Goal: Task Accomplishment & Management: Complete application form

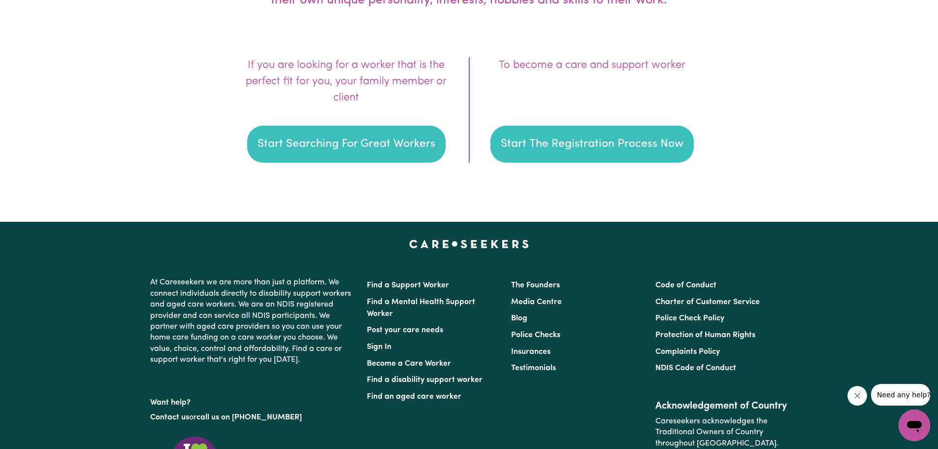
scroll to position [1477, 0]
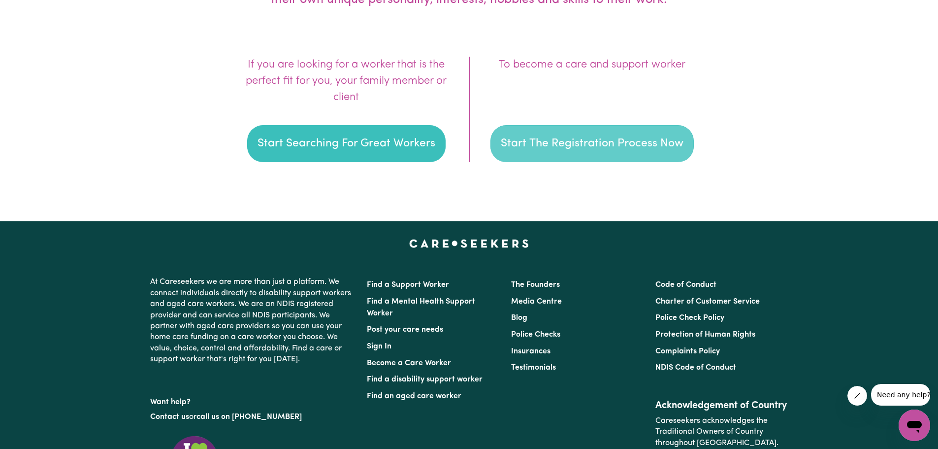
click at [599, 140] on button "Start The Registration Process Now" at bounding box center [591, 143] width 203 height 37
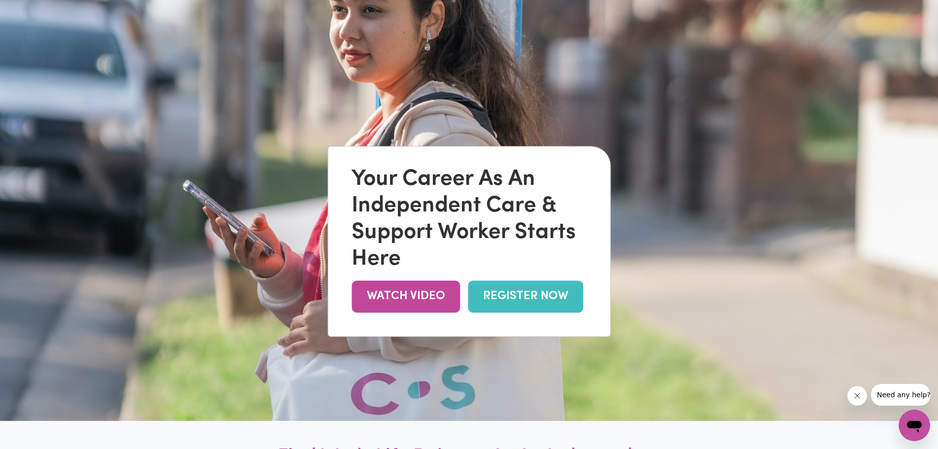
scroll to position [148, 0]
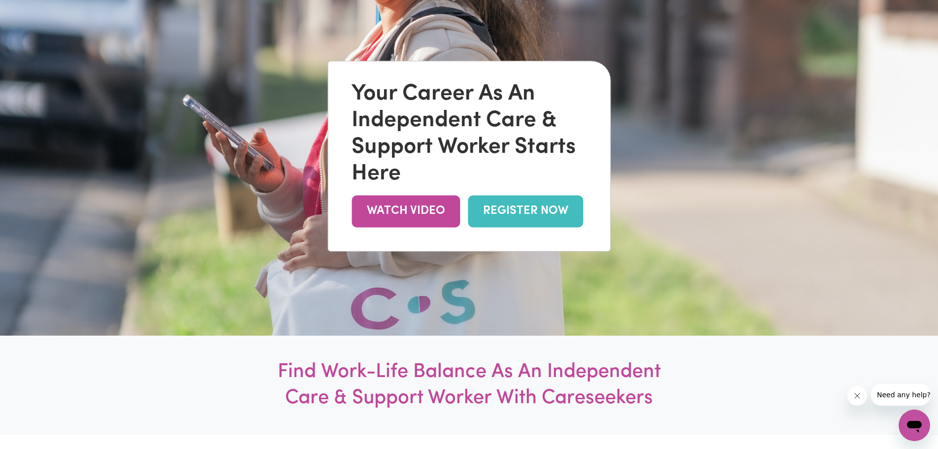
click at [529, 210] on link "REGISTER NOW" at bounding box center [525, 211] width 115 height 32
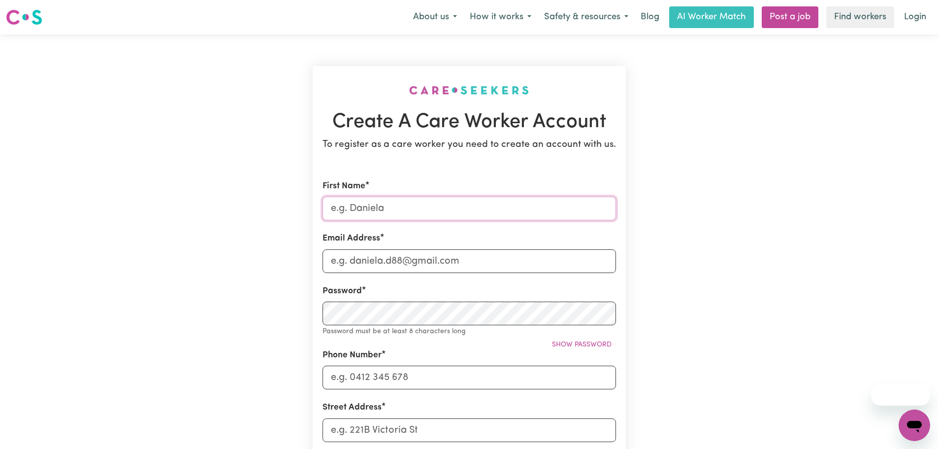
click at [350, 211] on input "First Name" at bounding box center [468, 208] width 293 height 24
type input "Karuna"
type input "[EMAIL_ADDRESS][PERSON_NAME][DOMAIN_NAME]"
type input "0449736819"
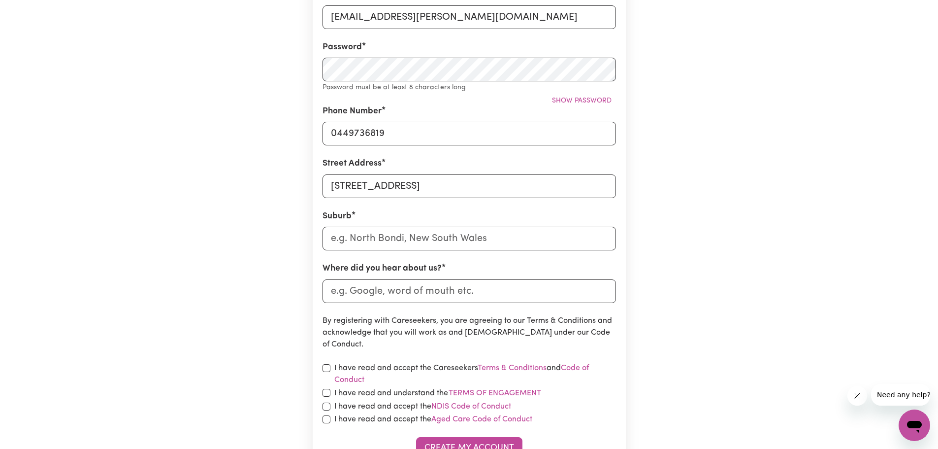
scroll to position [246, 0]
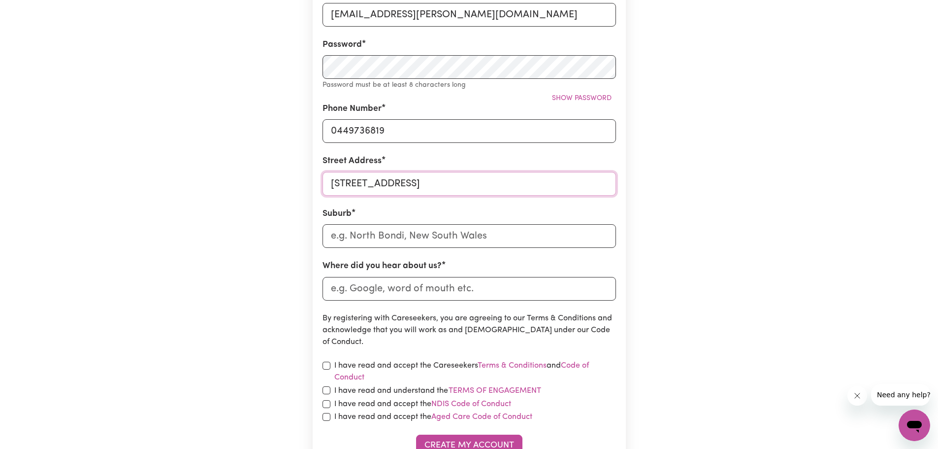
drag, startPoint x: 437, startPoint y: 186, endPoint x: 523, endPoint y: 180, distance: 85.8
click at [442, 184] on input "[STREET_ADDRESS]" at bounding box center [468, 184] width 293 height 24
click at [456, 182] on input "[STREET_ADDRESS]" at bounding box center [468, 184] width 293 height 24
drag, startPoint x: 523, startPoint y: 180, endPoint x: 606, endPoint y: 184, distance: 83.3
click at [606, 184] on input "[STREET_ADDRESS]" at bounding box center [468, 184] width 293 height 24
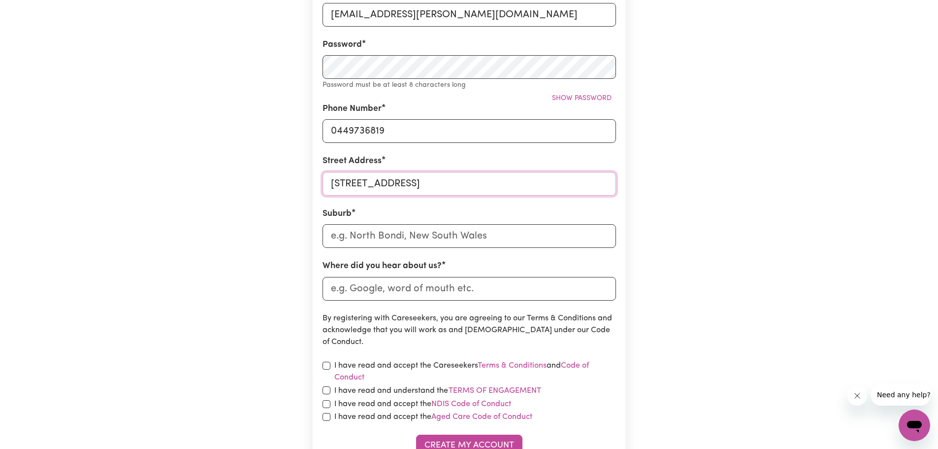
type input "[STREET_ADDRESS]"
click at [258, 199] on div "Create A Care Worker Account To register as a care worker you need to create an…" at bounding box center [469, 147] width 650 height 719
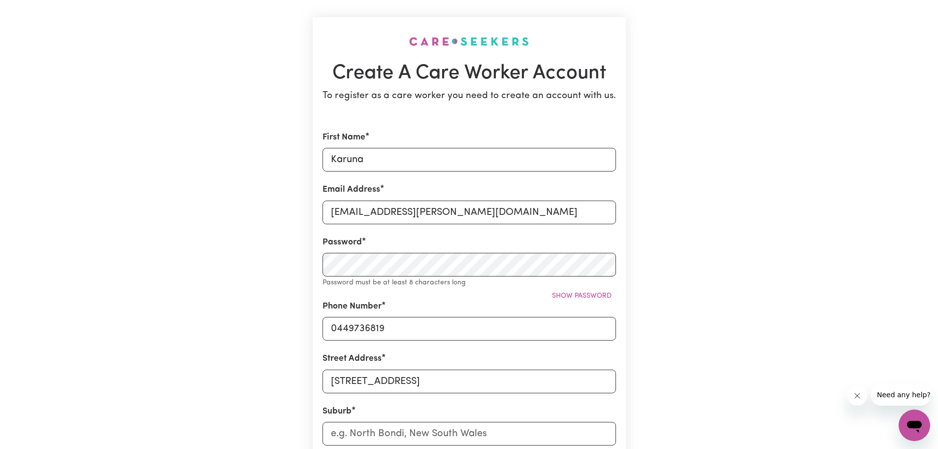
scroll to position [148, 0]
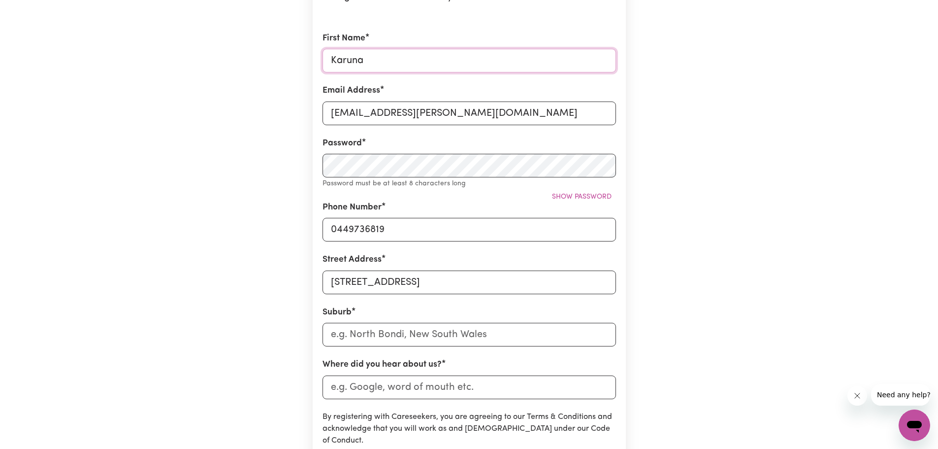
click at [331, 59] on input "Karuna" at bounding box center [468, 61] width 293 height 24
click at [330, 114] on input "[EMAIL_ADDRESS][PERSON_NAME][DOMAIN_NAME]" at bounding box center [468, 113] width 293 height 24
click at [275, 145] on div "Create A Care Worker Account To register as a care worker you need to create an…" at bounding box center [469, 246] width 650 height 719
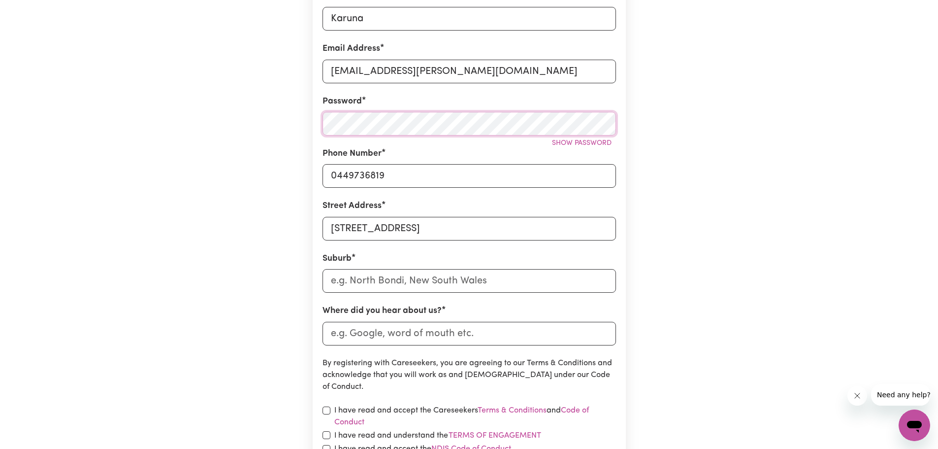
scroll to position [246, 0]
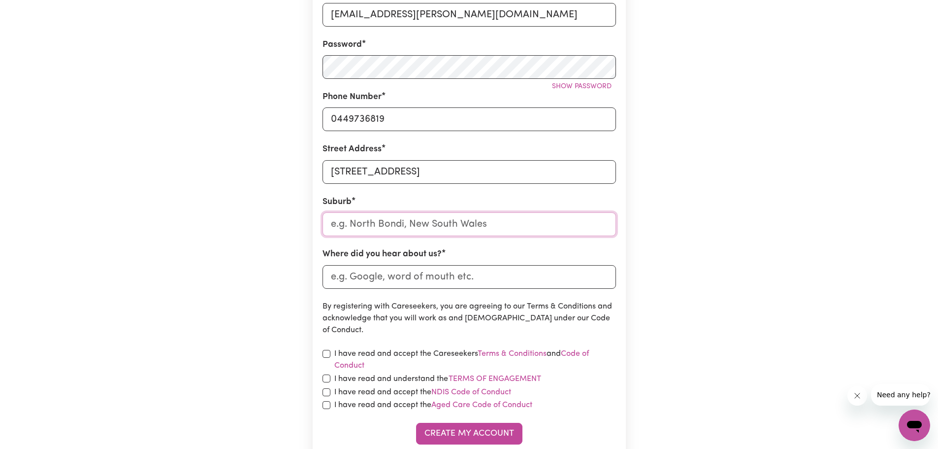
click at [371, 230] on input "text" at bounding box center [468, 224] width 293 height 24
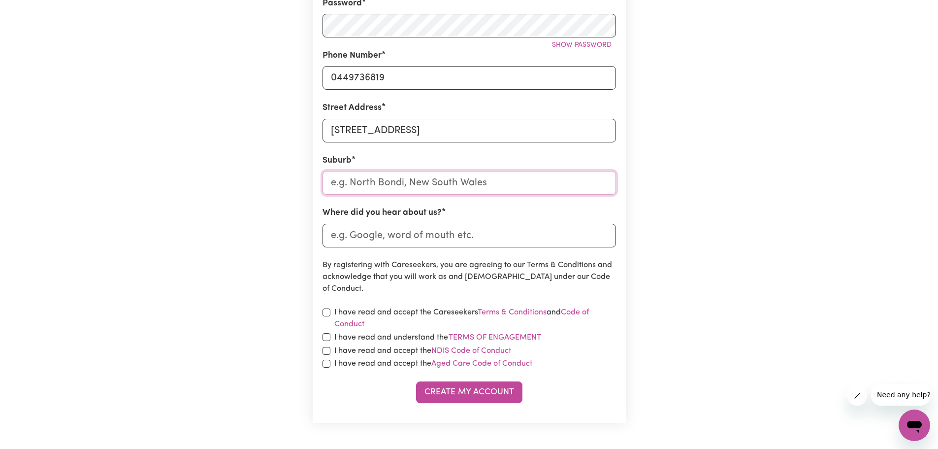
scroll to position [345, 0]
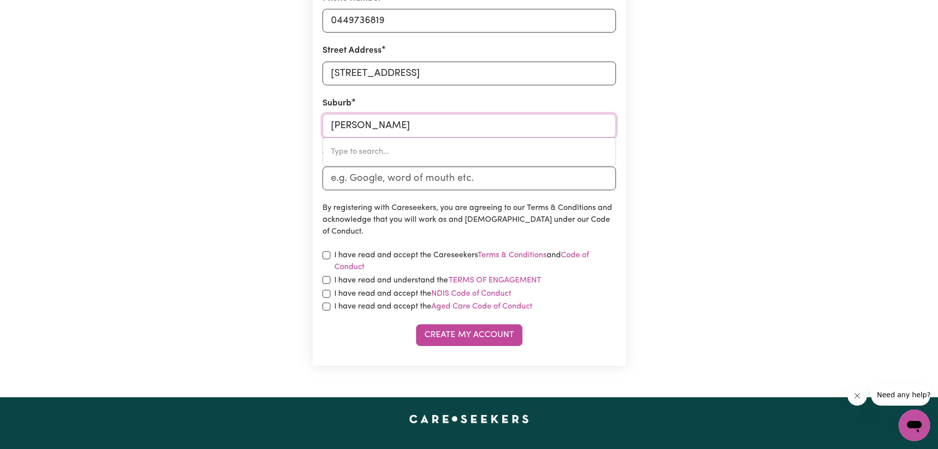
type input "Wellard"
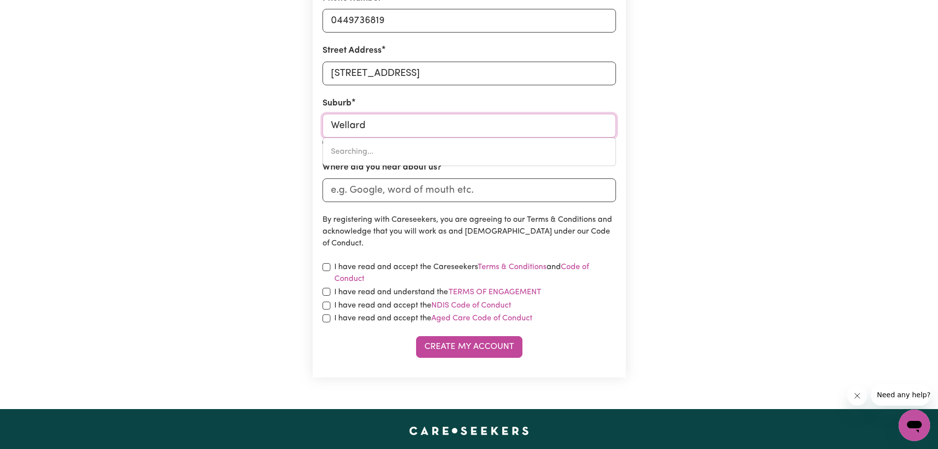
type input "Wellard, [GEOGRAPHIC_DATA], 6170"
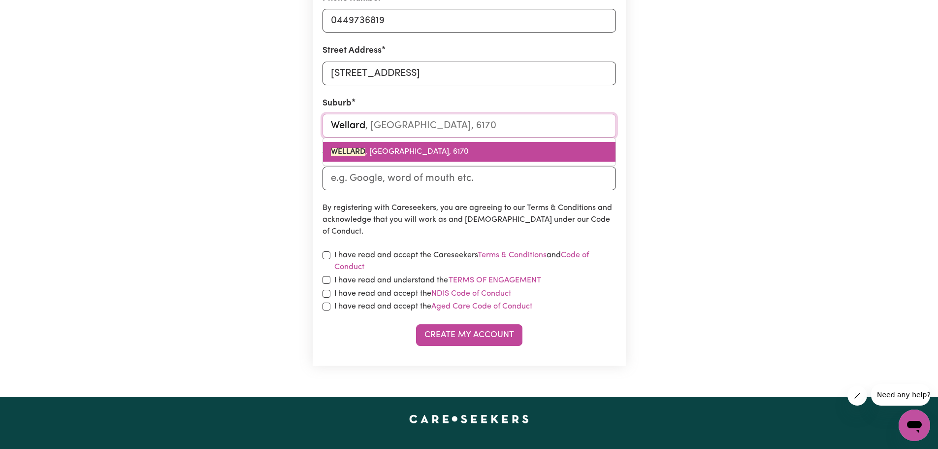
click at [390, 150] on span "WELLARD , [GEOGRAPHIC_DATA], 6170" at bounding box center [400, 152] width 138 height 8
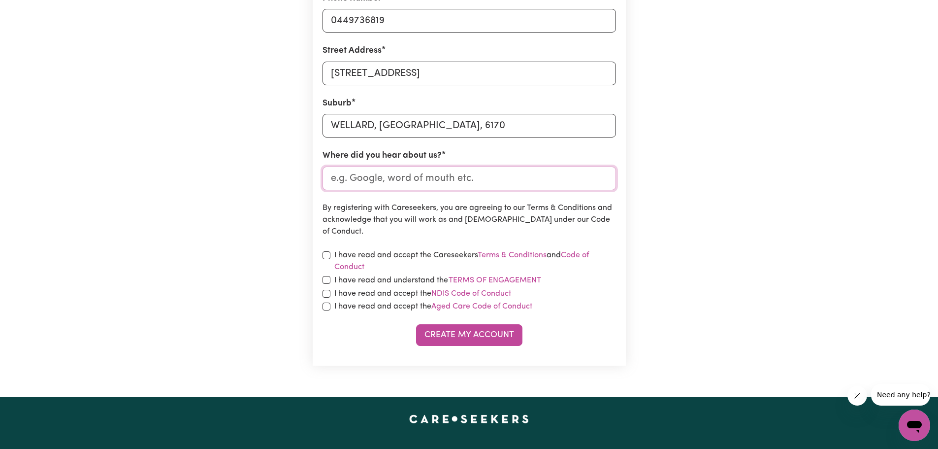
click at [373, 172] on input "Where did you hear about us?" at bounding box center [468, 178] width 293 height 24
type input "Google"
click at [325, 255] on input "checkbox" at bounding box center [326, 255] width 8 height 8
checkbox input "true"
click at [329, 281] on input "checkbox" at bounding box center [326, 280] width 8 height 8
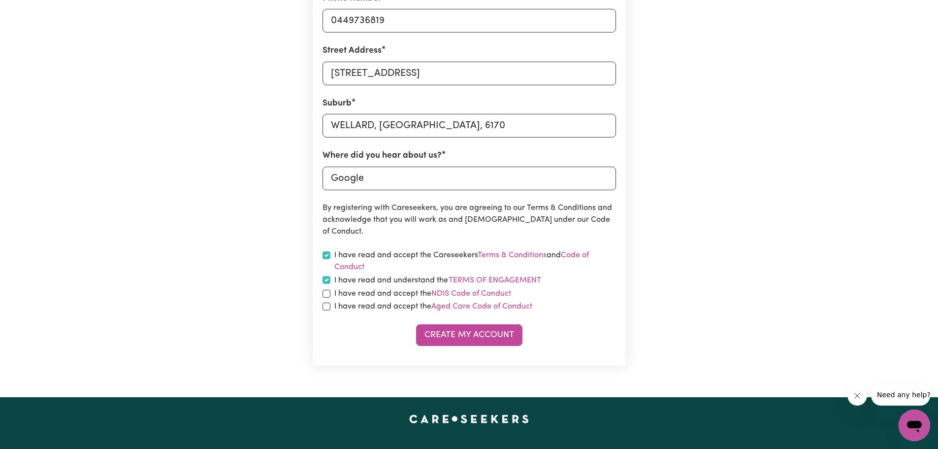
checkbox input "true"
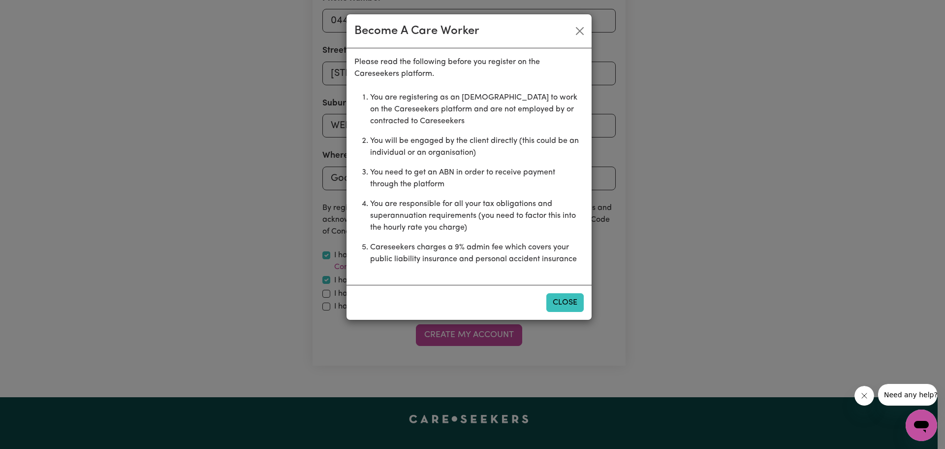
click at [565, 301] on button "Close" at bounding box center [565, 302] width 37 height 19
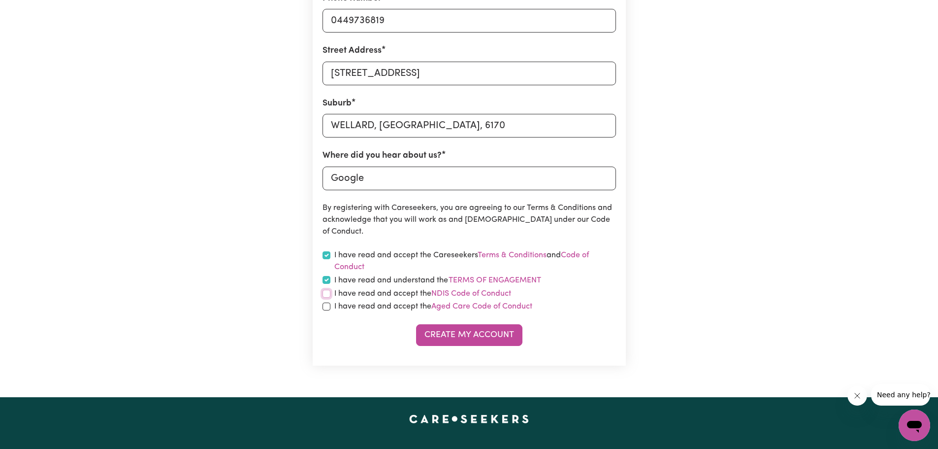
click at [326, 294] on input "checkbox" at bounding box center [326, 294] width 8 height 8
checkbox input "true"
click at [326, 307] on input "checkbox" at bounding box center [326, 306] width 8 height 8
click at [327, 306] on input "checkbox" at bounding box center [326, 306] width 8 height 8
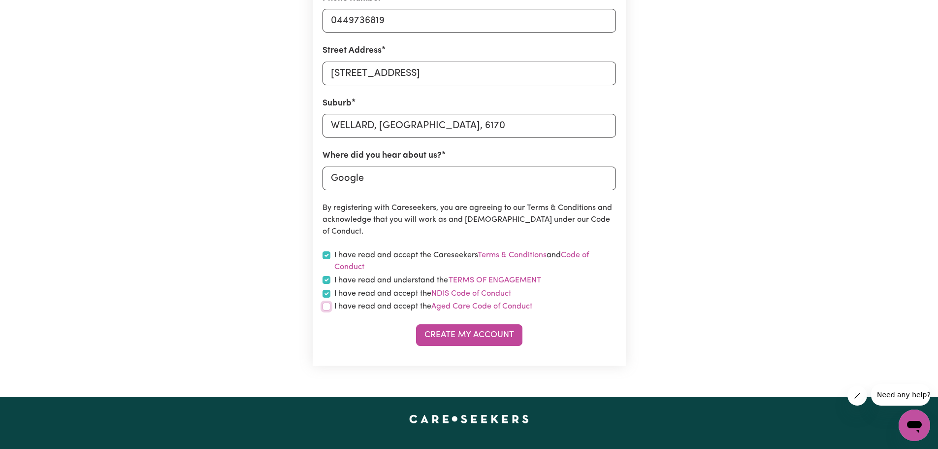
checkbox input "true"
click at [481, 335] on button "Create My Account" at bounding box center [469, 335] width 106 height 22
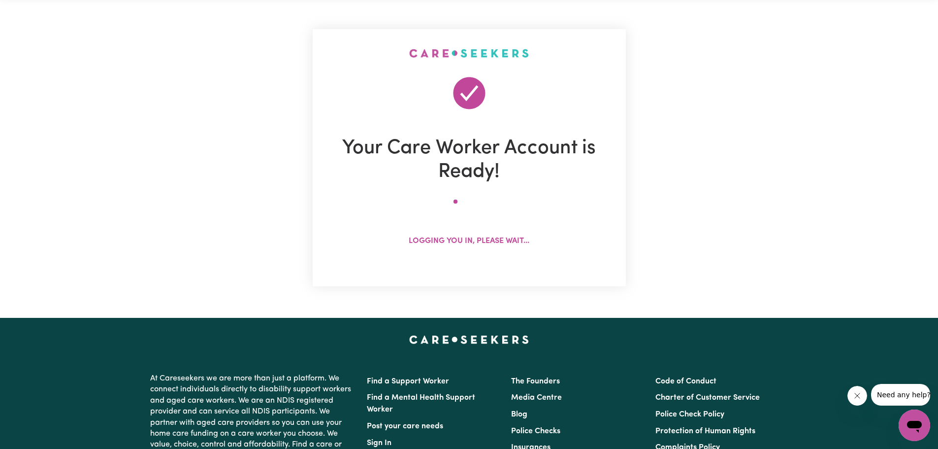
scroll to position [0, 0]
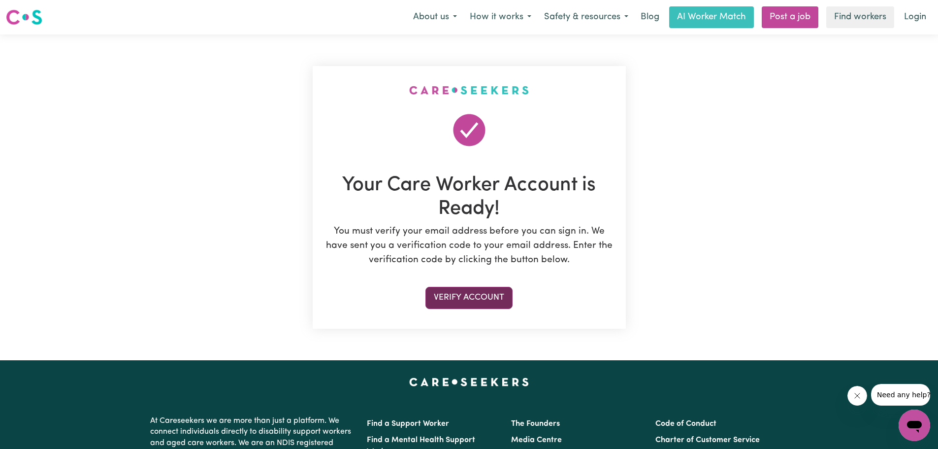
click at [480, 298] on button "Verify Account" at bounding box center [468, 298] width 87 height 22
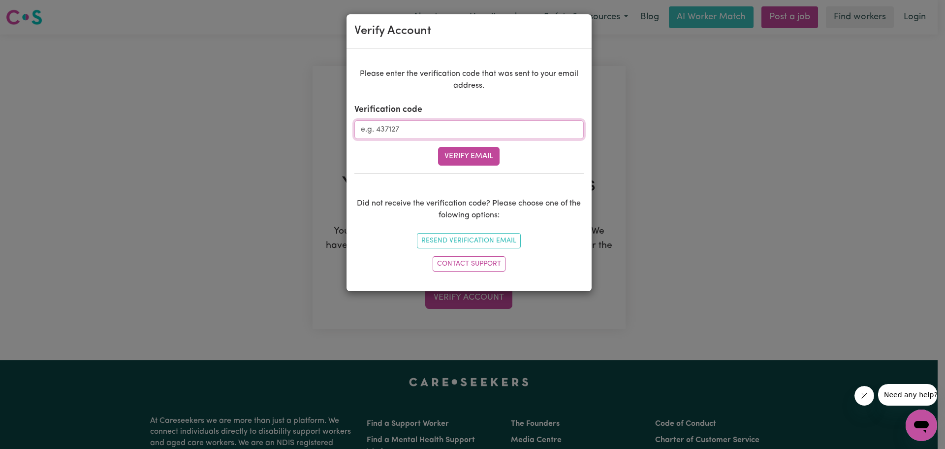
click at [382, 134] on input "Verification code" at bounding box center [469, 129] width 229 height 19
drag, startPoint x: 186, startPoint y: 180, endPoint x: 177, endPoint y: 161, distance: 21.4
click at [186, 180] on div "Verify Account Please enter the verification code that was sent to your email a…" at bounding box center [472, 224] width 945 height 449
click at [368, 128] on input "Verification code" at bounding box center [469, 129] width 229 height 19
paste input "988130"
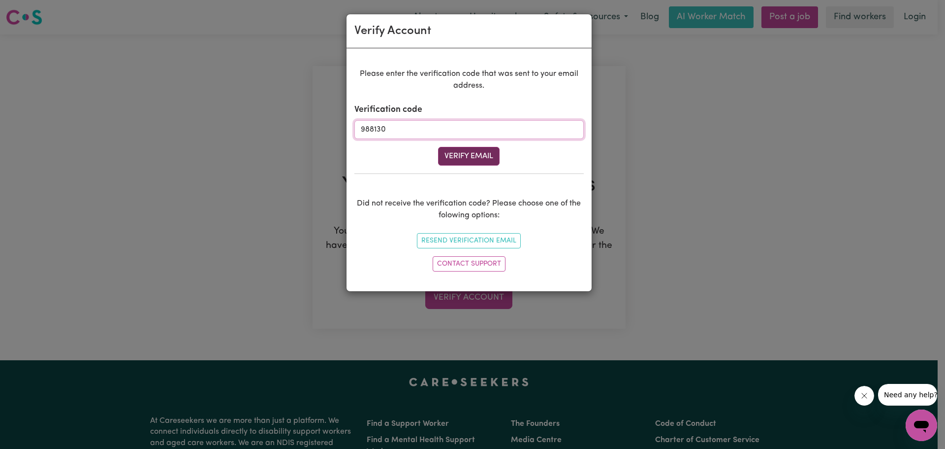
type input "988130"
click at [477, 155] on button "Verify Email" at bounding box center [469, 156] width 62 height 19
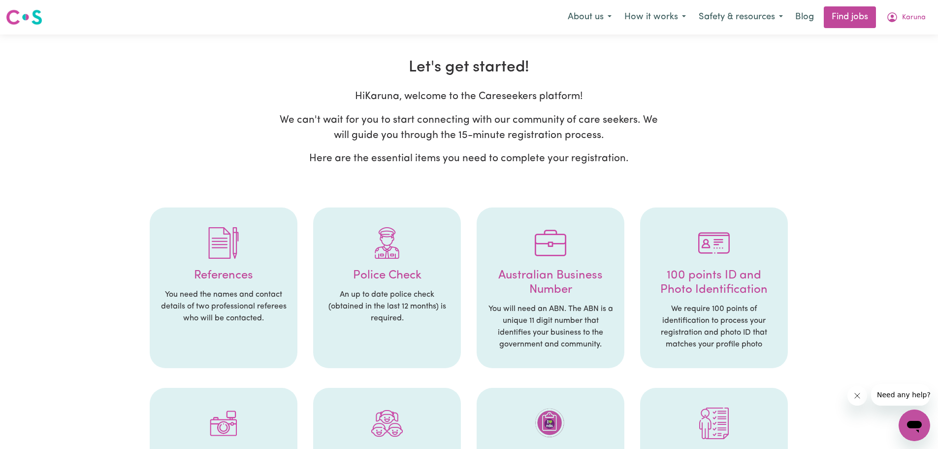
click at [385, 287] on li "Police Check An up to date police check (obtained in the last 12 months) is req…" at bounding box center [387, 287] width 148 height 161
click at [393, 246] on img at bounding box center [387, 243] width 32 height 32
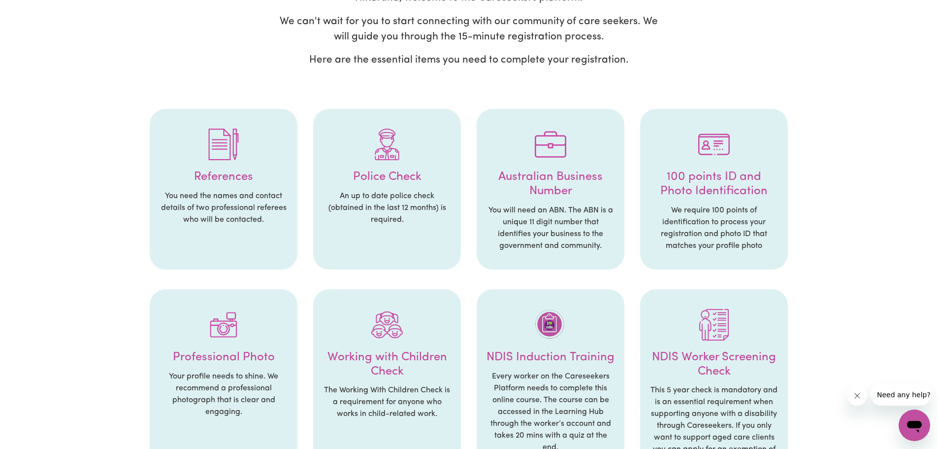
click at [392, 165] on div at bounding box center [387, 144] width 128 height 51
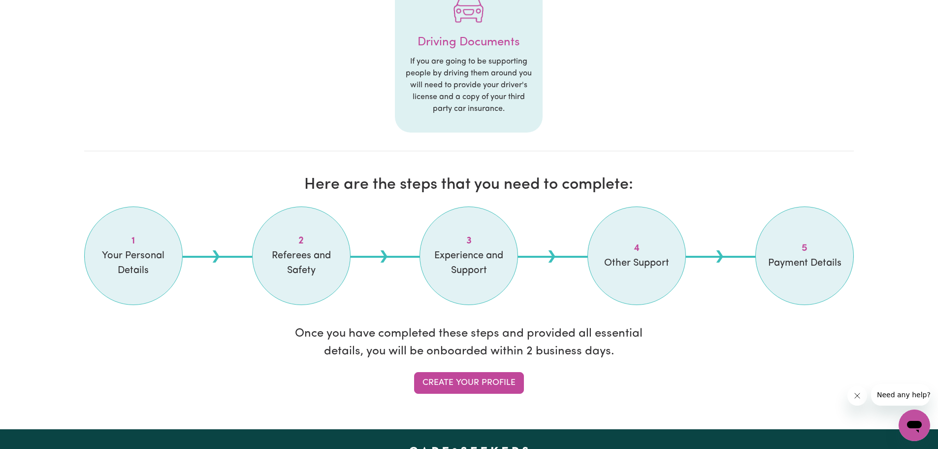
scroll to position [394, 0]
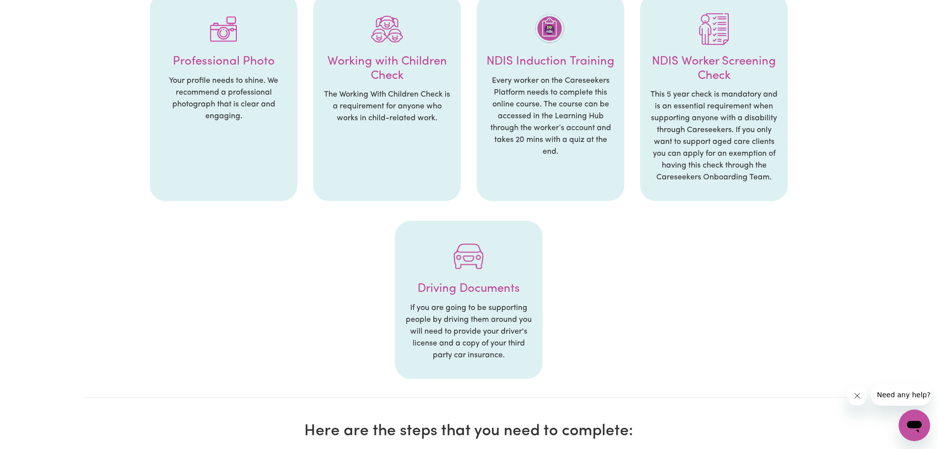
click at [551, 92] on p "Every worker on the Careseekers Platform needs to complete this online course. …" at bounding box center [550, 116] width 128 height 83
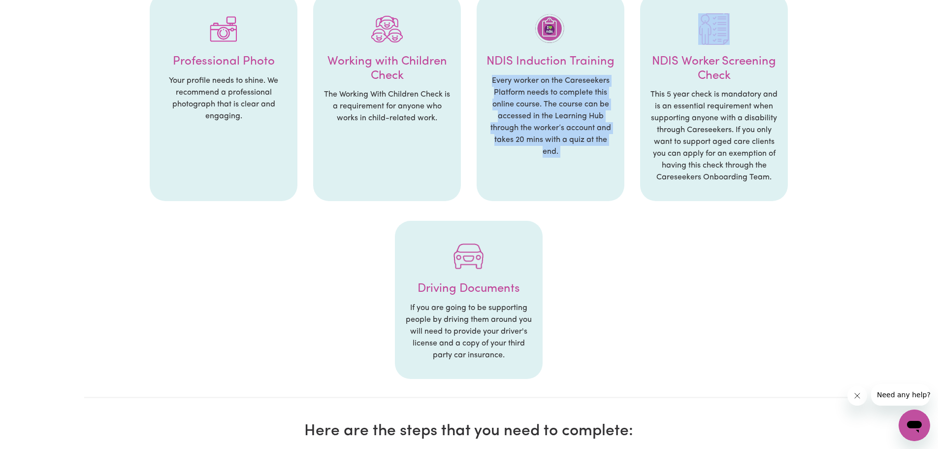
click at [551, 92] on p "Every worker on the Careseekers Platform needs to complete this online course. …" at bounding box center [550, 116] width 128 height 83
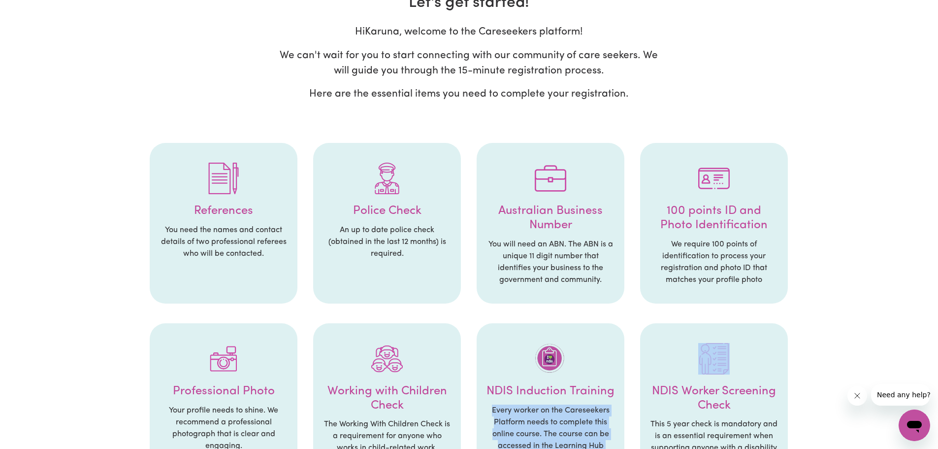
scroll to position [49, 0]
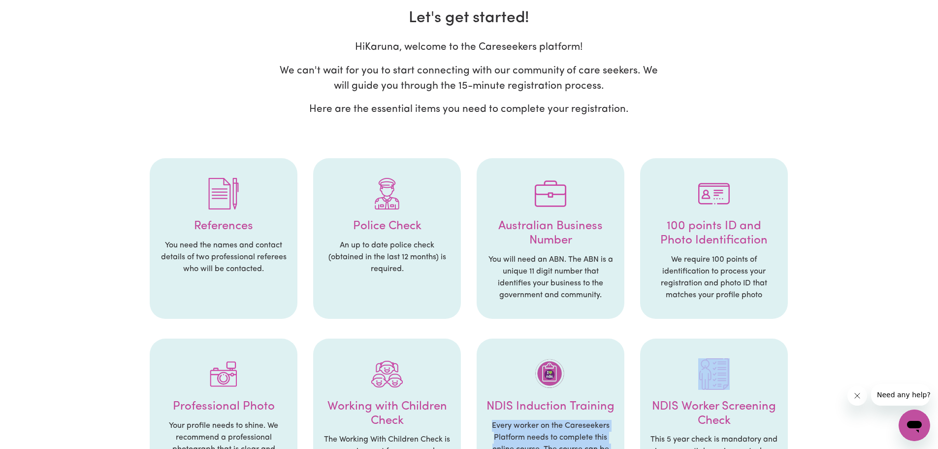
click at [242, 230] on h4 "References" at bounding box center [224, 226] width 128 height 14
click at [242, 227] on h4 "References" at bounding box center [224, 226] width 128 height 14
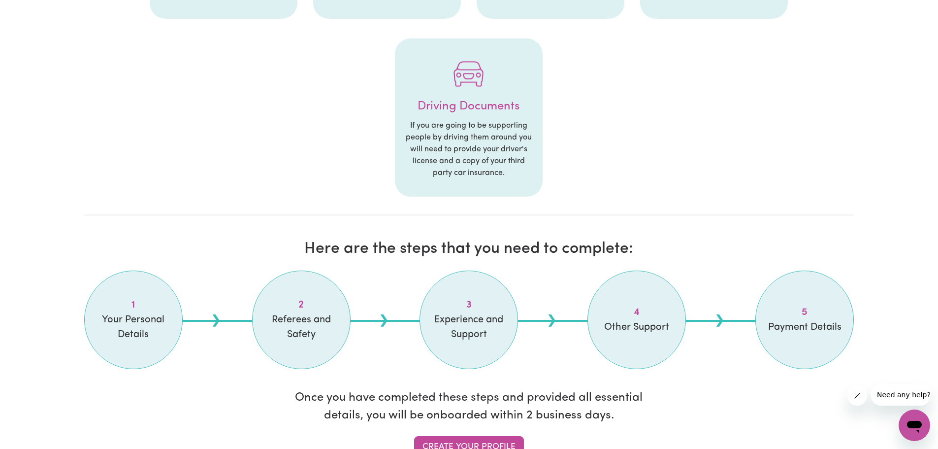
scroll to position [689, 0]
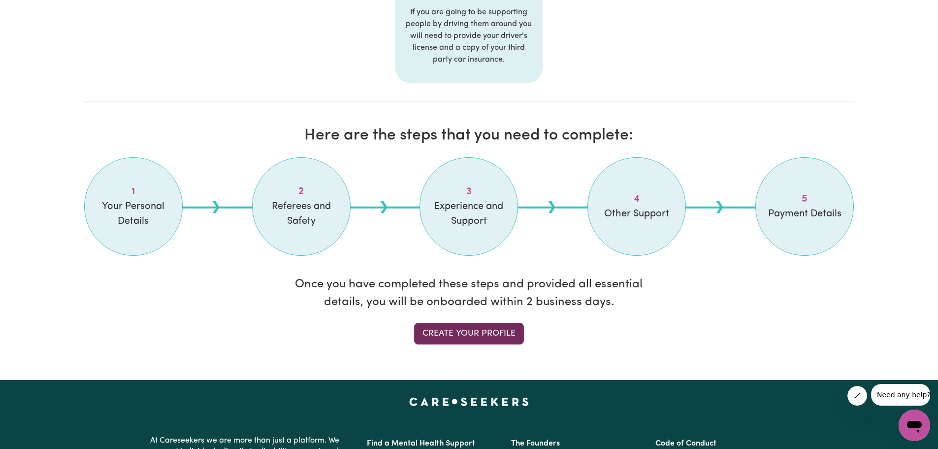
click at [470, 334] on link "Create your profile" at bounding box center [469, 333] width 110 height 22
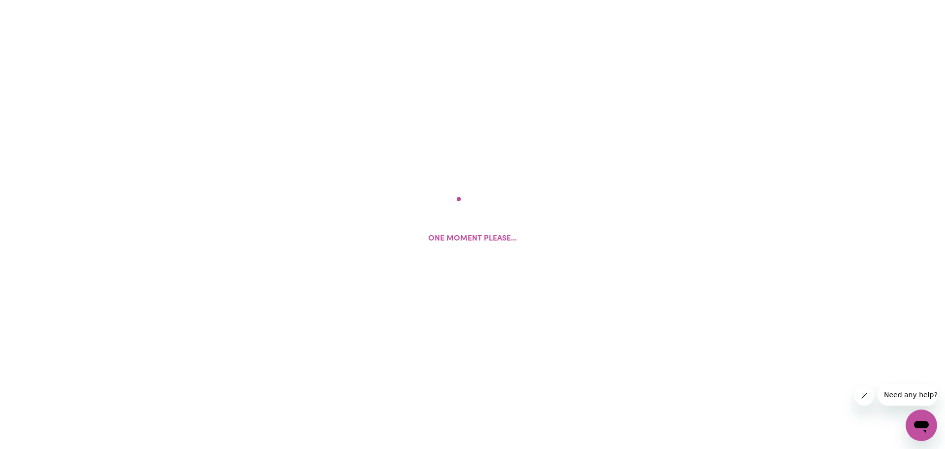
select select "Studying a healthcare related degree or qualification"
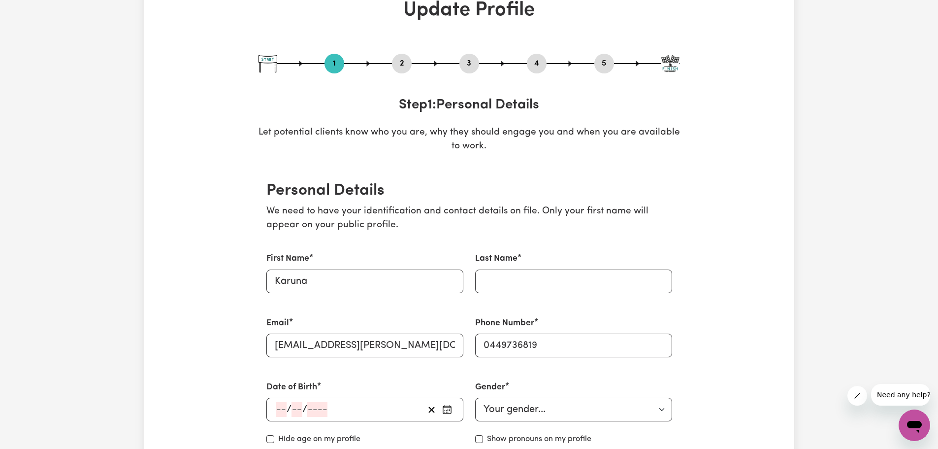
scroll to position [197, 0]
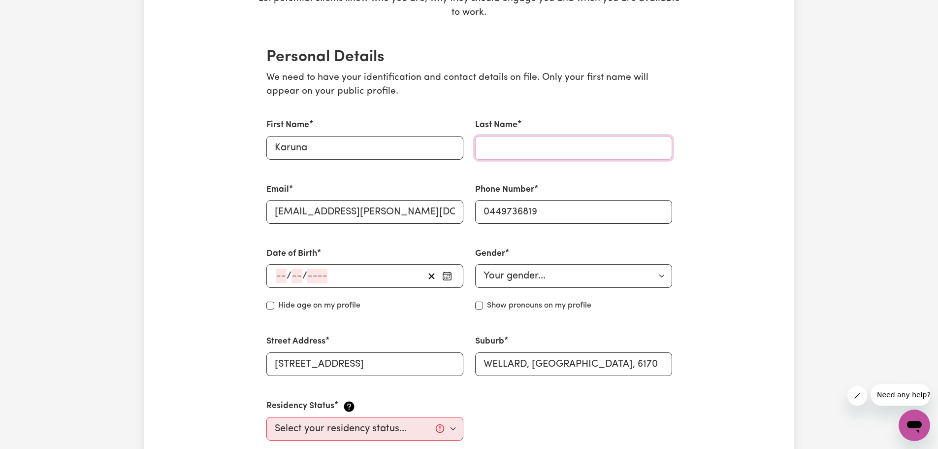
click at [507, 142] on input "Last Name" at bounding box center [573, 148] width 197 height 24
type input "[PERSON_NAME]"
click at [282, 277] on input "number" at bounding box center [281, 275] width 11 height 15
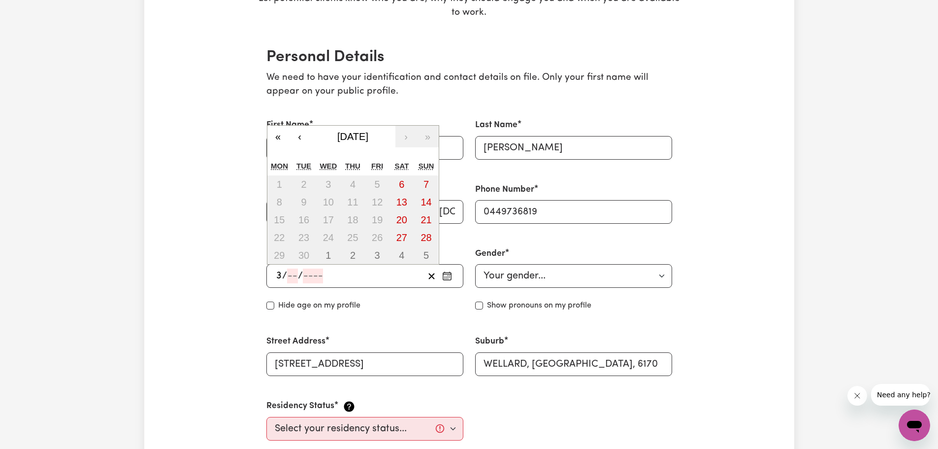
type input "30"
type input "05"
type input "197"
type input "[DATE]"
type input "5"
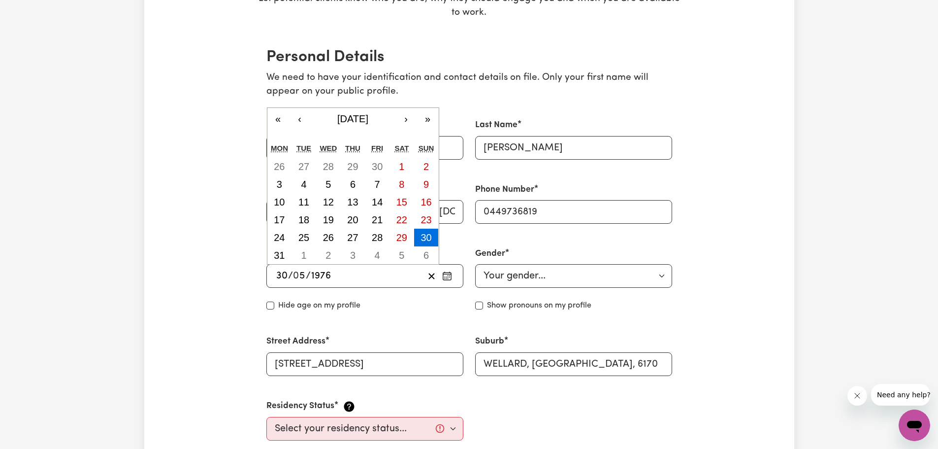
type input "1976"
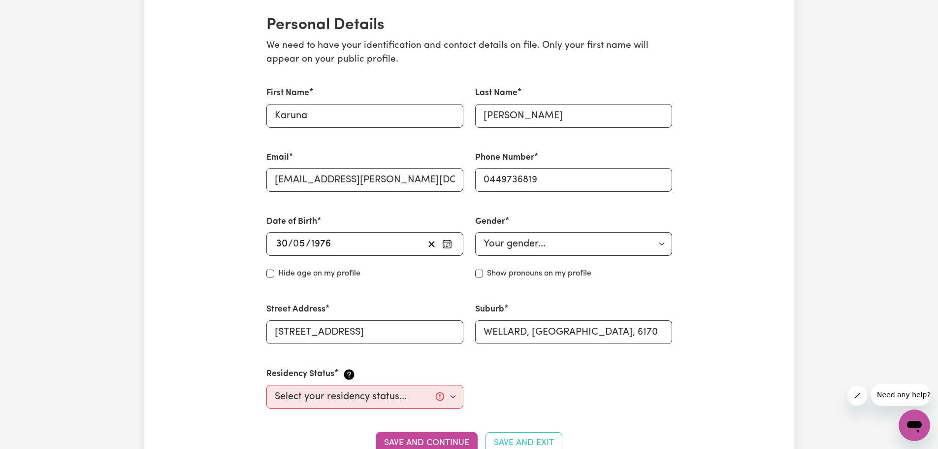
scroll to position [246, 0]
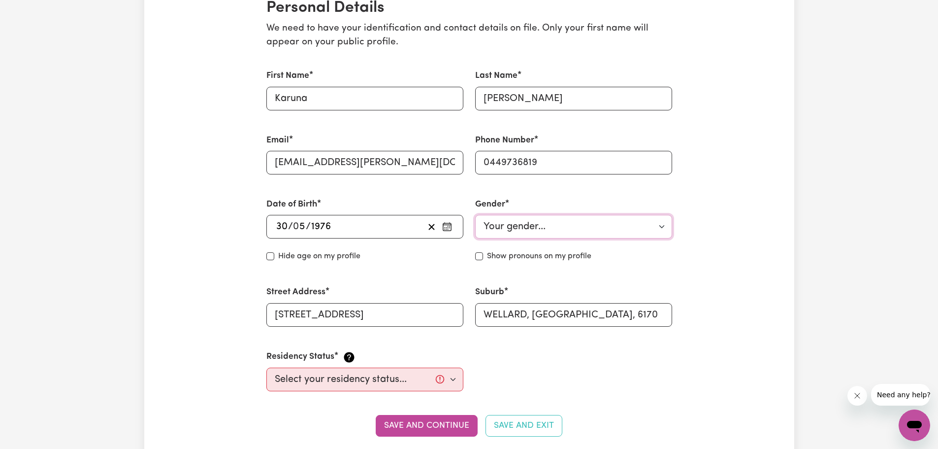
click at [663, 227] on select "Your gender... [DEMOGRAPHIC_DATA] [DEMOGRAPHIC_DATA] [DEMOGRAPHIC_DATA] Other P…" at bounding box center [573, 227] width 197 height 24
select select "[DEMOGRAPHIC_DATA]"
click at [475, 215] on select "Your gender... [DEMOGRAPHIC_DATA] [DEMOGRAPHIC_DATA] [DEMOGRAPHIC_DATA] Other P…" at bounding box center [573, 227] width 197 height 24
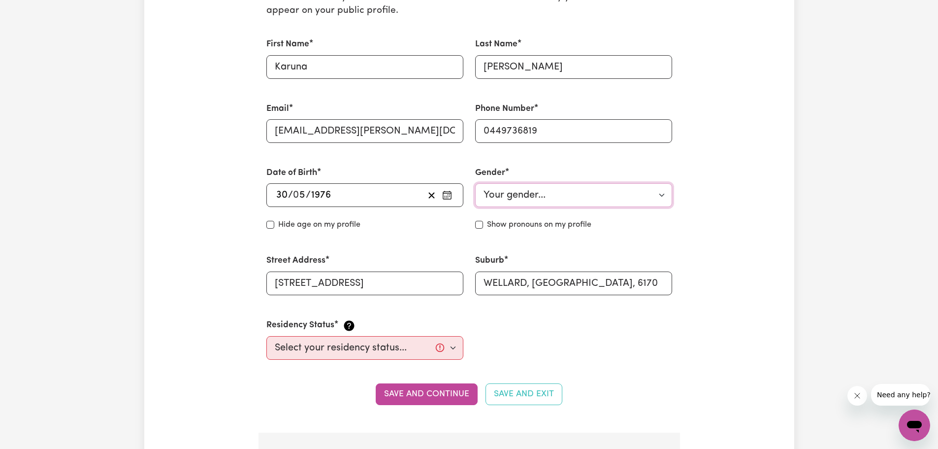
scroll to position [295, 0]
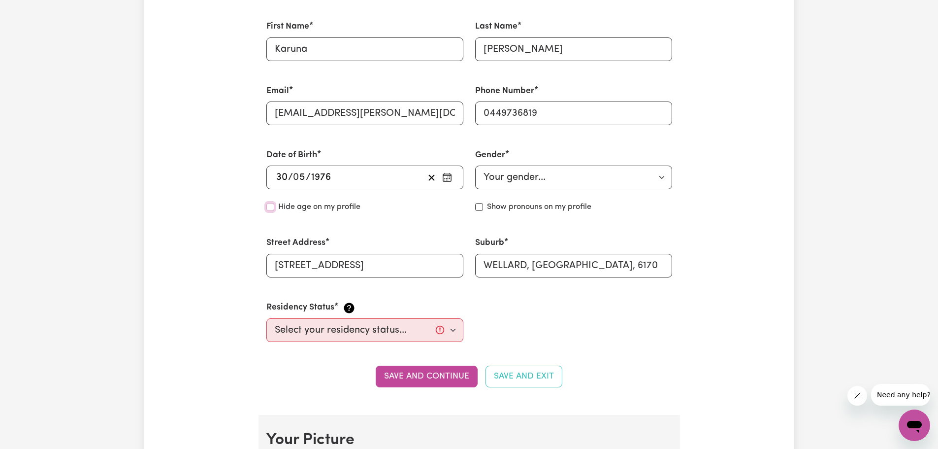
click at [270, 205] on input "Hide age" at bounding box center [270, 207] width 8 height 8
checkbox input "true"
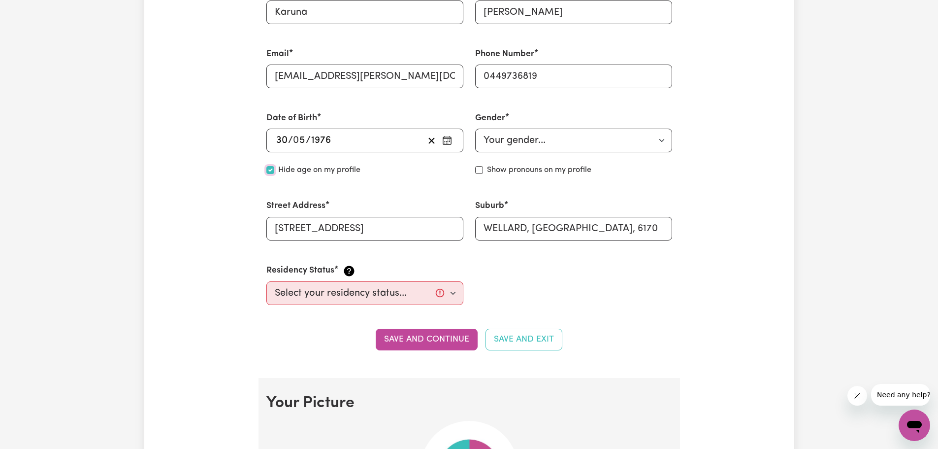
scroll to position [394, 0]
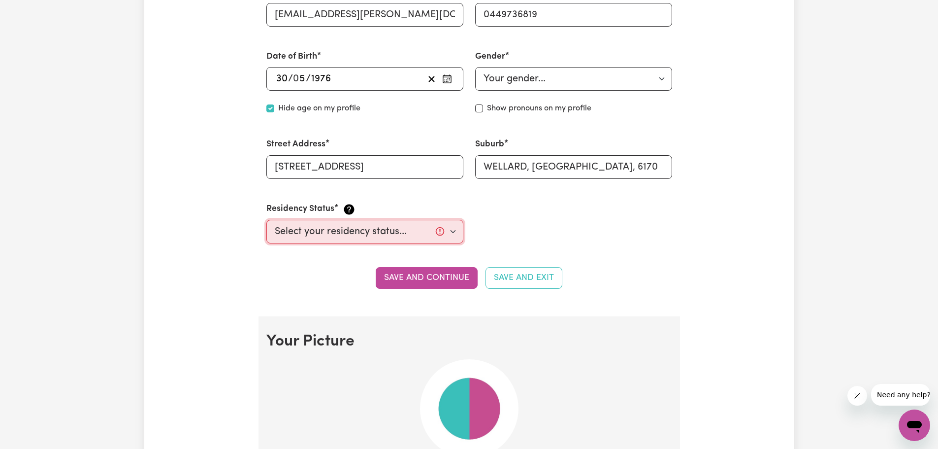
click at [452, 231] on select "Select your residency status... [DEMOGRAPHIC_DATA] citizen Australian PR [DEMOG…" at bounding box center [364, 232] width 197 height 24
select select "[DEMOGRAPHIC_DATA] Citizen"
click at [266, 220] on select "Select your residency status... [DEMOGRAPHIC_DATA] citizen Australian PR [DEMOG…" at bounding box center [364, 232] width 197 height 24
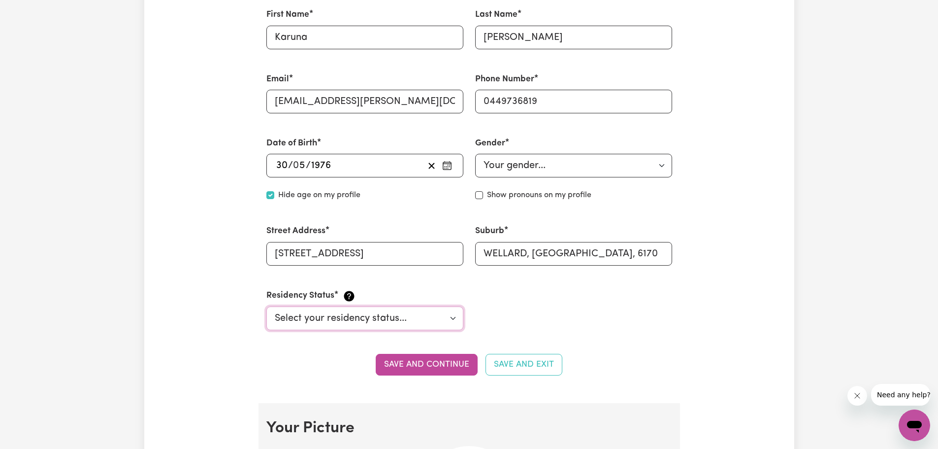
scroll to position [197, 0]
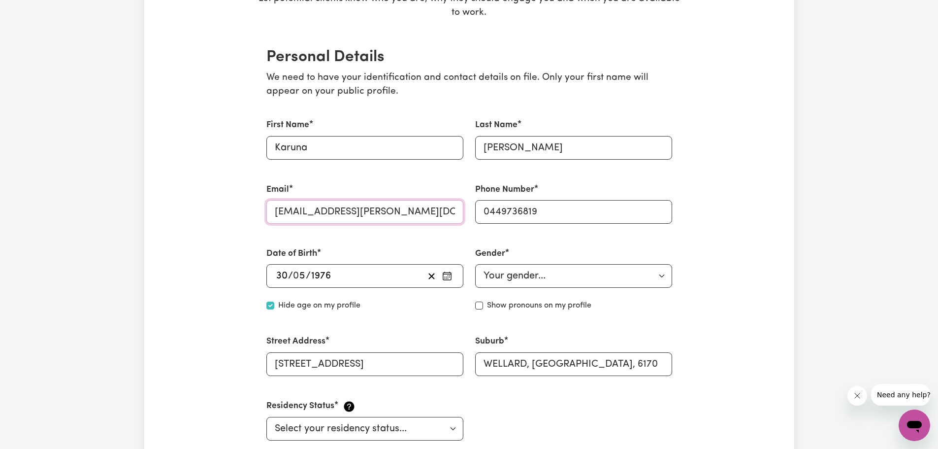
click at [274, 209] on input "[EMAIL_ADDRESS][PERSON_NAME][DOMAIN_NAME]" at bounding box center [364, 212] width 197 height 24
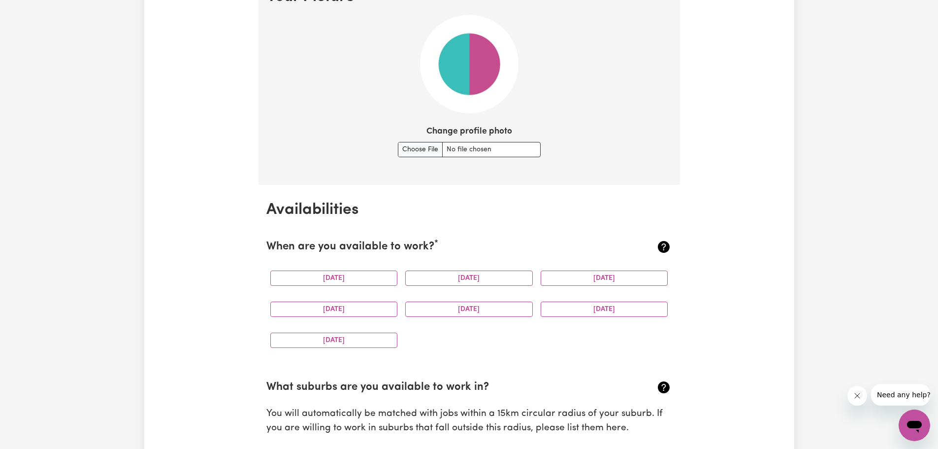
scroll to position [739, 0]
click at [419, 146] on input "Change profile photo" at bounding box center [469, 148] width 143 height 15
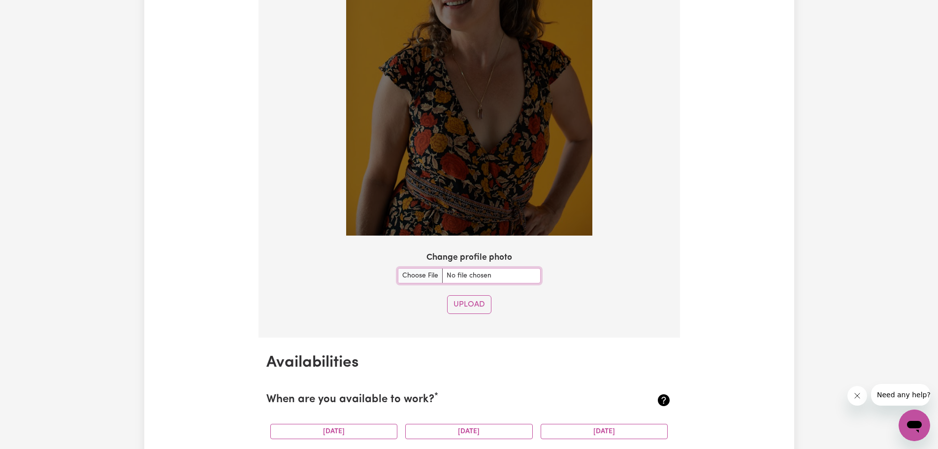
scroll to position [886, 0]
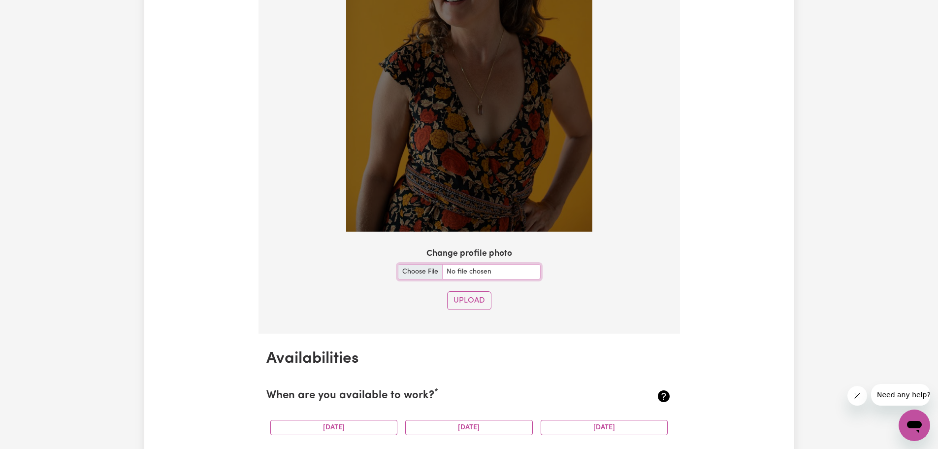
click at [452, 269] on input "Change profile photo" at bounding box center [469, 271] width 143 height 15
type input "C:\fakepath\_DSC5875-Edit.jpg"
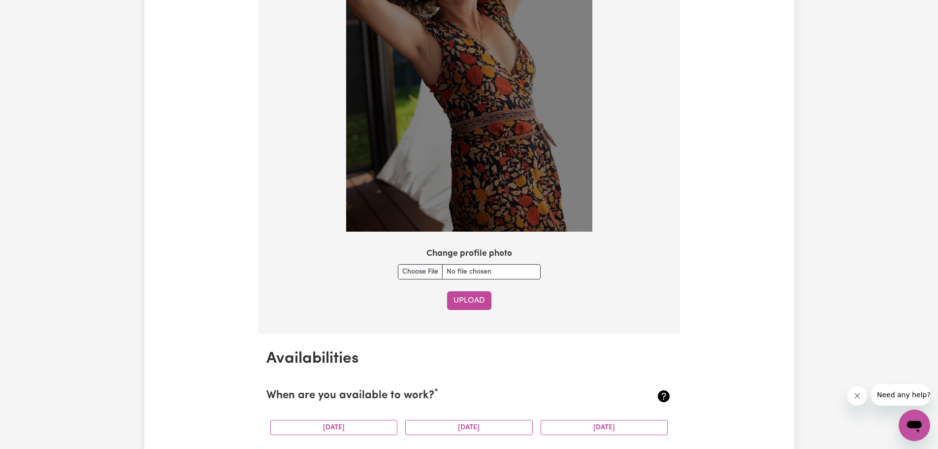
click at [470, 299] on button "Upload" at bounding box center [469, 300] width 44 height 19
checkbox input "false"
select select "null"
select select
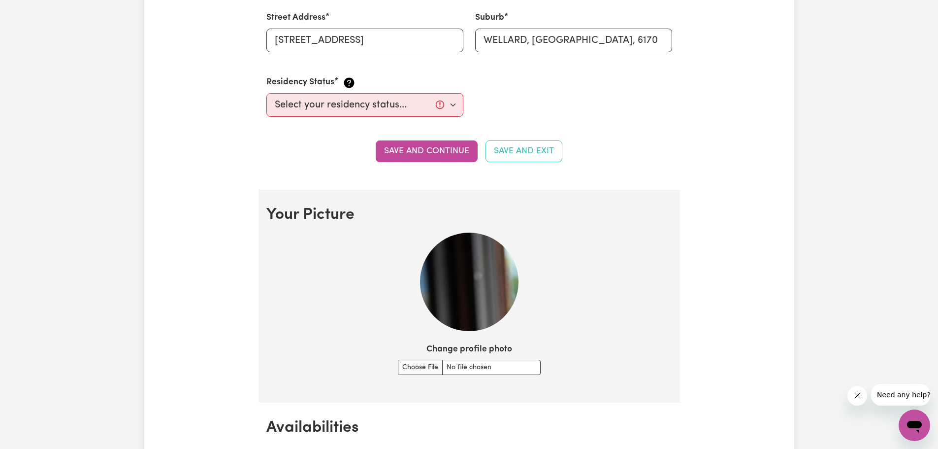
scroll to position [430, 0]
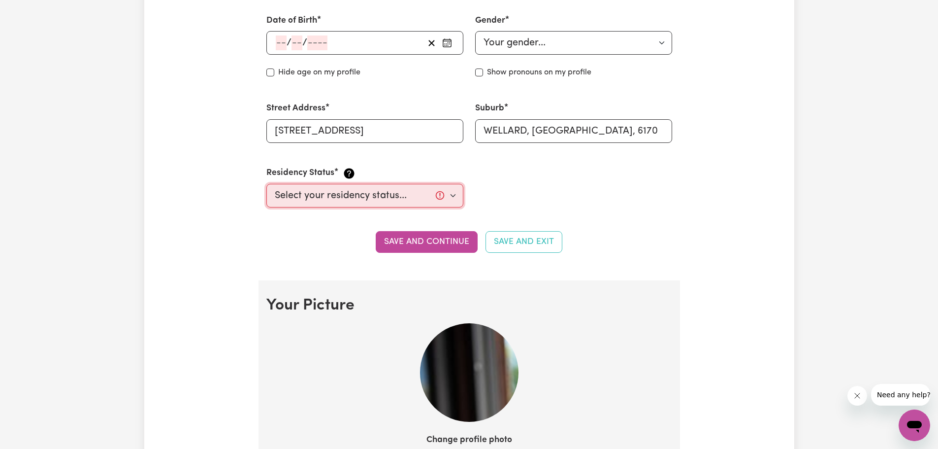
click at [455, 195] on select "Select your residency status... [DEMOGRAPHIC_DATA] citizen Australian PR [DEMOG…" at bounding box center [364, 196] width 197 height 24
select select "[DEMOGRAPHIC_DATA] Citizen"
click at [266, 184] on select "Select your residency status... [DEMOGRAPHIC_DATA] citizen Australian PR [DEMOG…" at bounding box center [364, 196] width 197 height 24
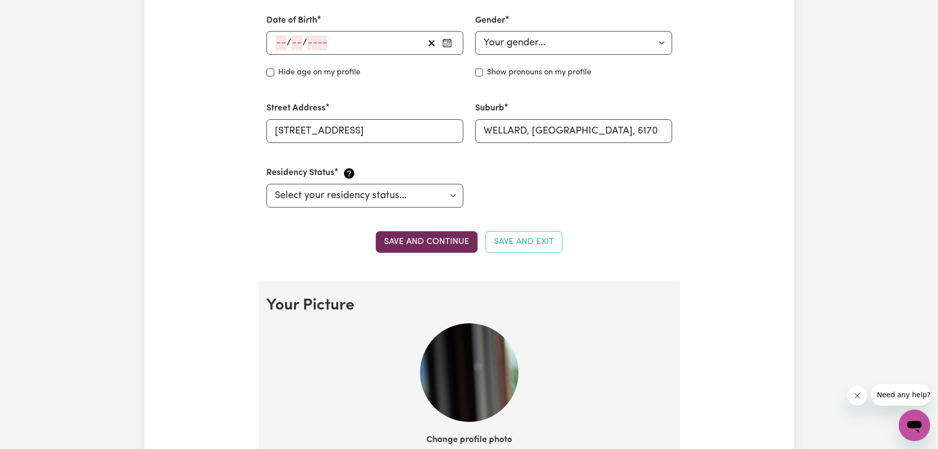
click at [419, 240] on button "Save and continue" at bounding box center [427, 242] width 102 height 22
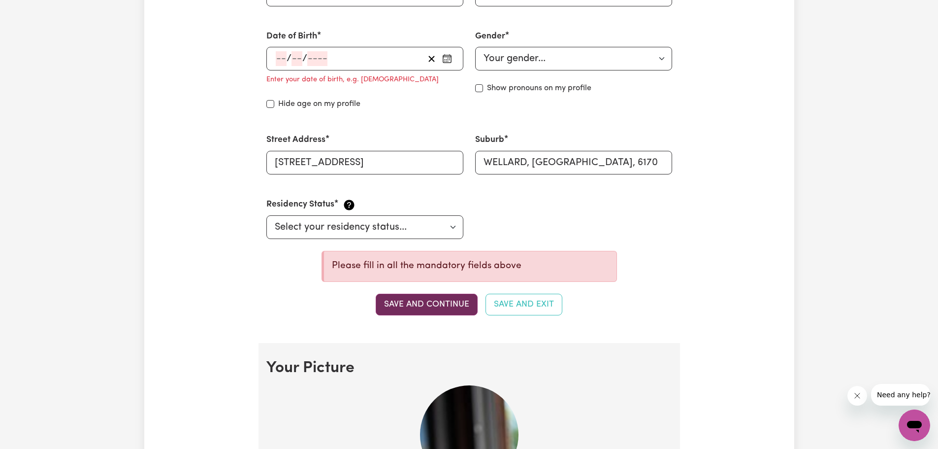
scroll to position [446, 0]
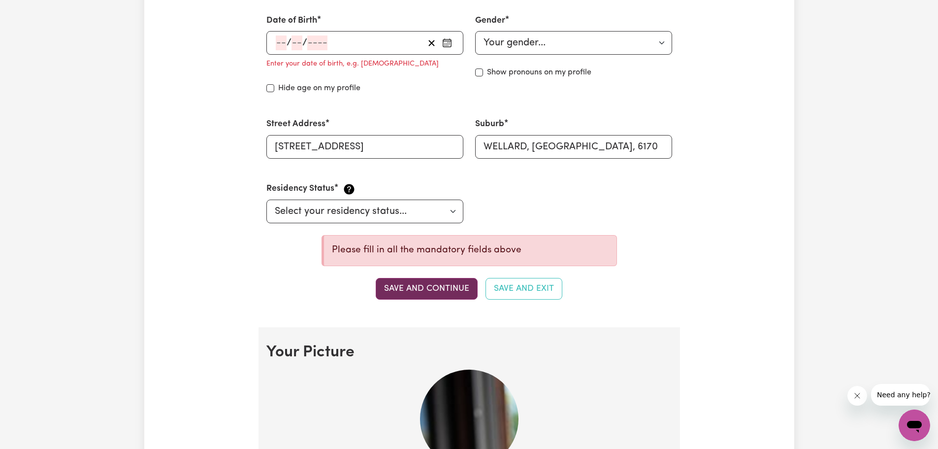
click at [427, 290] on button "Save and continue" at bounding box center [427, 289] width 102 height 22
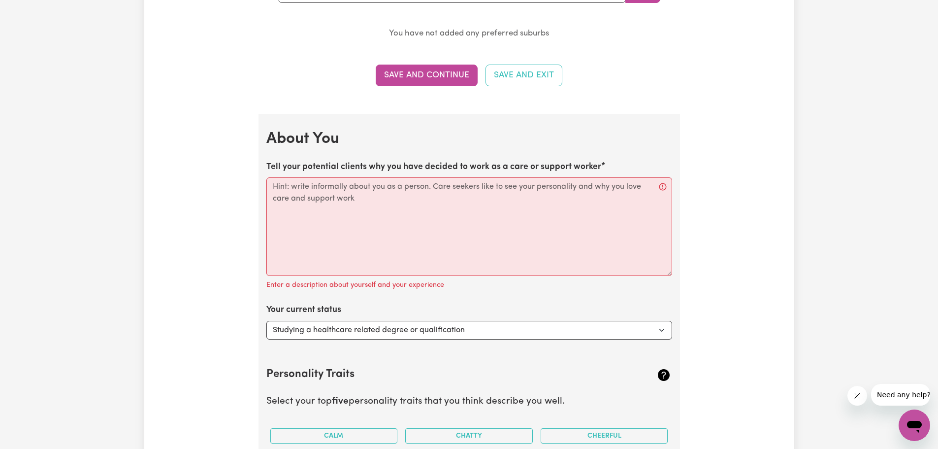
scroll to position [1086, 0]
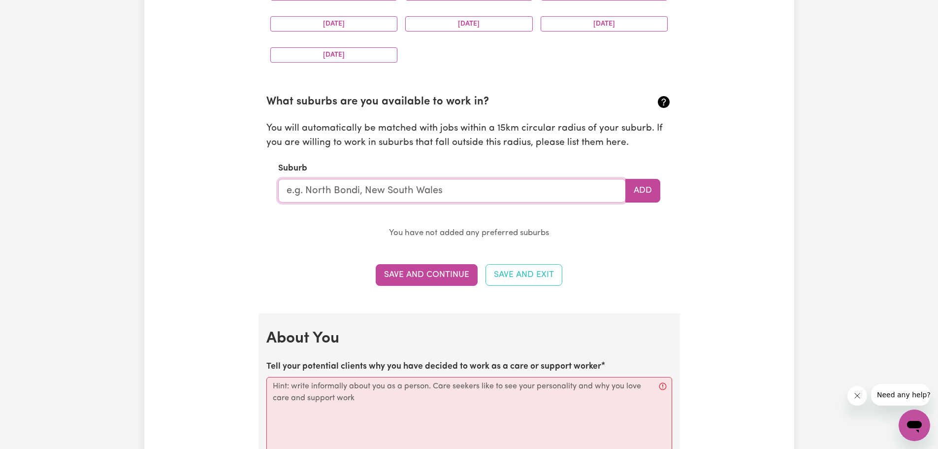
click at [320, 194] on input "text" at bounding box center [452, 191] width 348 height 24
type input "Wellard"
type input "Wellard, [GEOGRAPHIC_DATA], 6170"
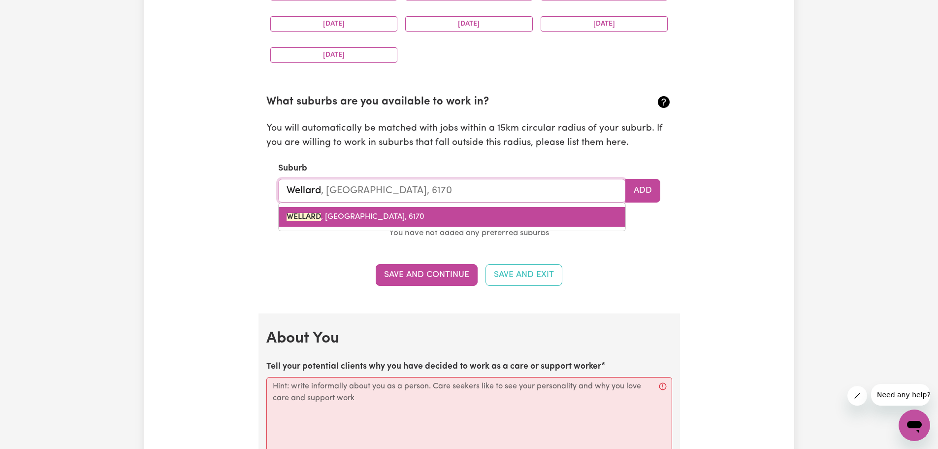
click at [366, 215] on span "WELLARD , [GEOGRAPHIC_DATA], 6170" at bounding box center [356, 217] width 138 height 8
type input "WELLARD, [GEOGRAPHIC_DATA], 6170"
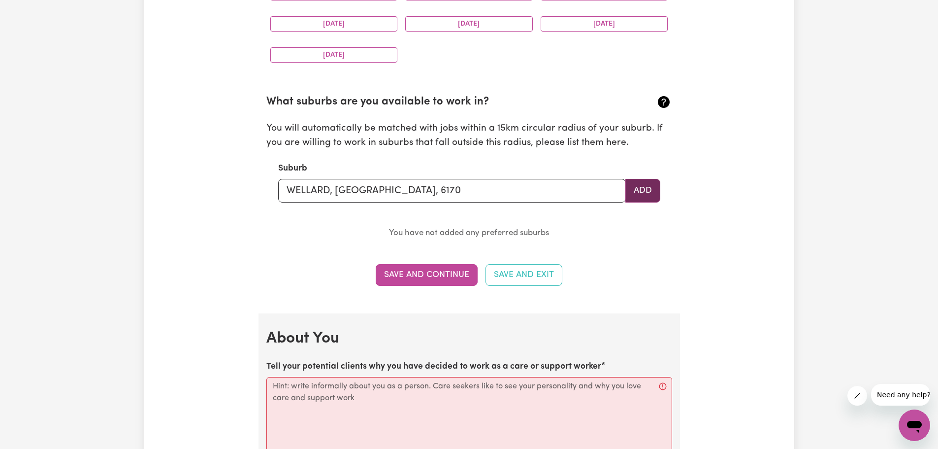
click at [637, 194] on button "Add" at bounding box center [642, 191] width 35 height 24
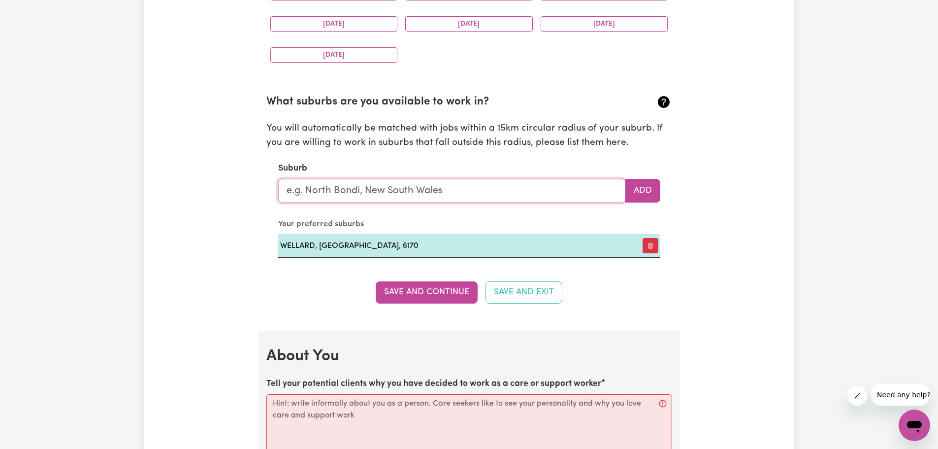
click at [325, 188] on input "text" at bounding box center [452, 191] width 348 height 24
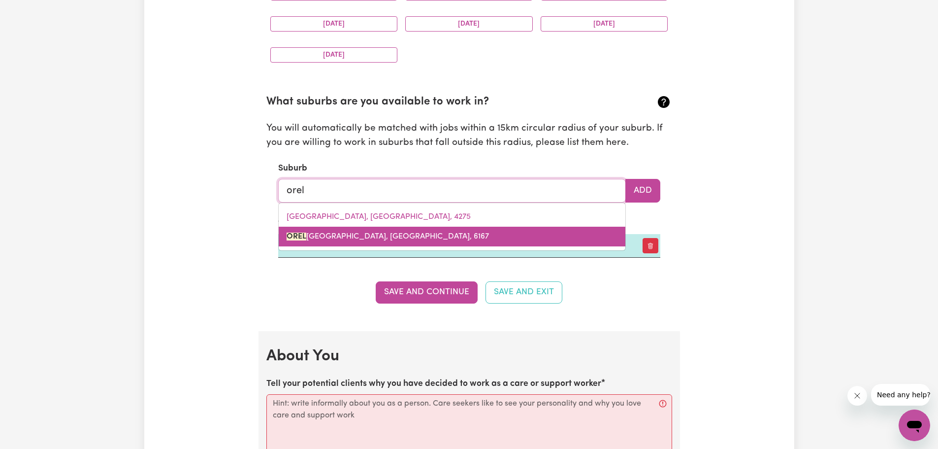
click at [320, 235] on span "OREL [GEOGRAPHIC_DATA], [GEOGRAPHIC_DATA], 6167" at bounding box center [388, 236] width 202 height 8
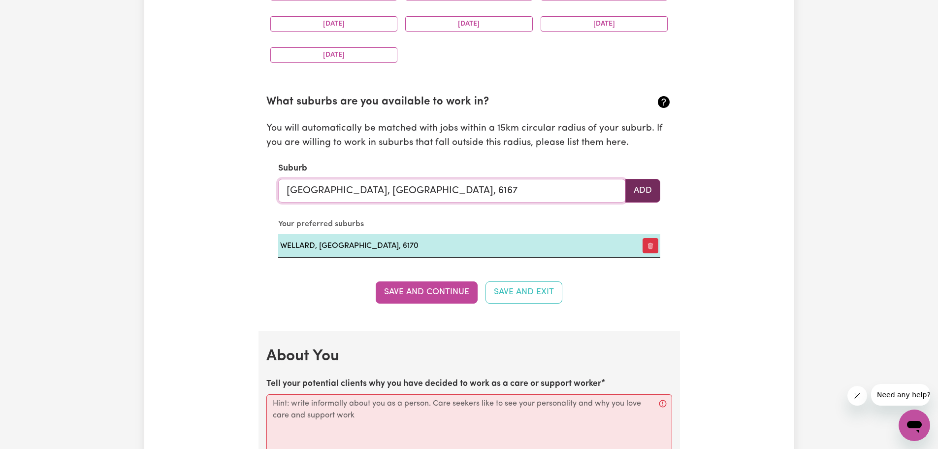
type input "[GEOGRAPHIC_DATA], [GEOGRAPHIC_DATA], 6167"
click at [644, 188] on button "Add" at bounding box center [642, 191] width 35 height 24
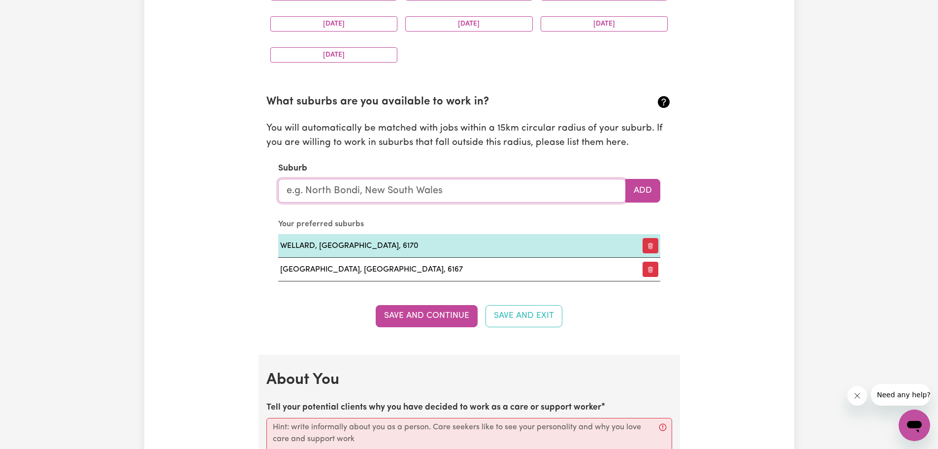
click at [319, 195] on input "text" at bounding box center [452, 191] width 348 height 24
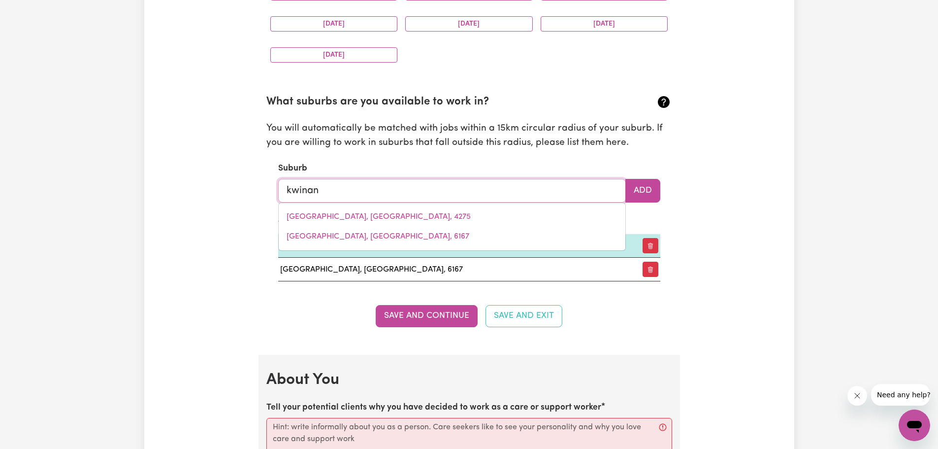
type input "kwinana"
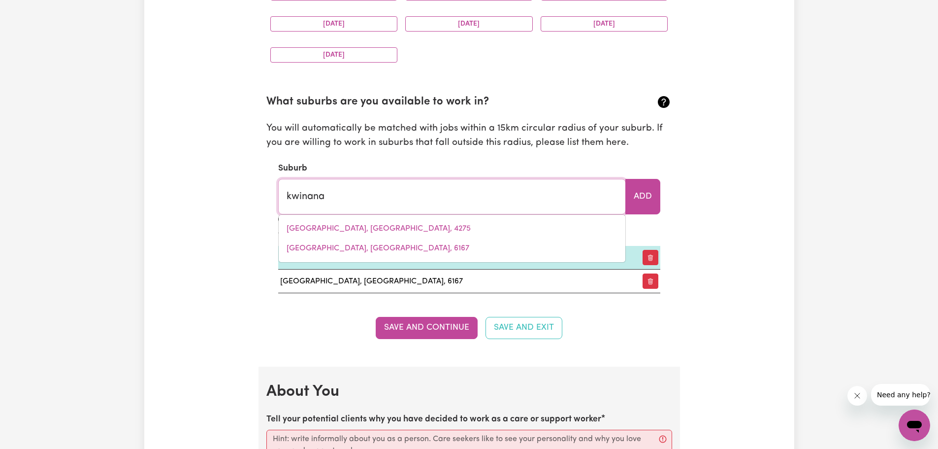
type input "[GEOGRAPHIC_DATA], [GEOGRAPHIC_DATA], 6167"
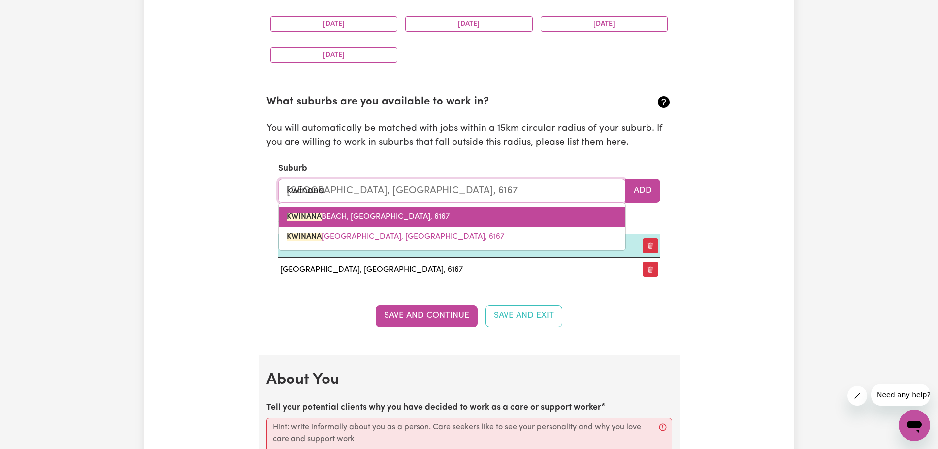
click at [329, 218] on span "[GEOGRAPHIC_DATA], [GEOGRAPHIC_DATA], 6167" at bounding box center [368, 217] width 163 height 8
type input "[GEOGRAPHIC_DATA], [GEOGRAPHIC_DATA], 6167"
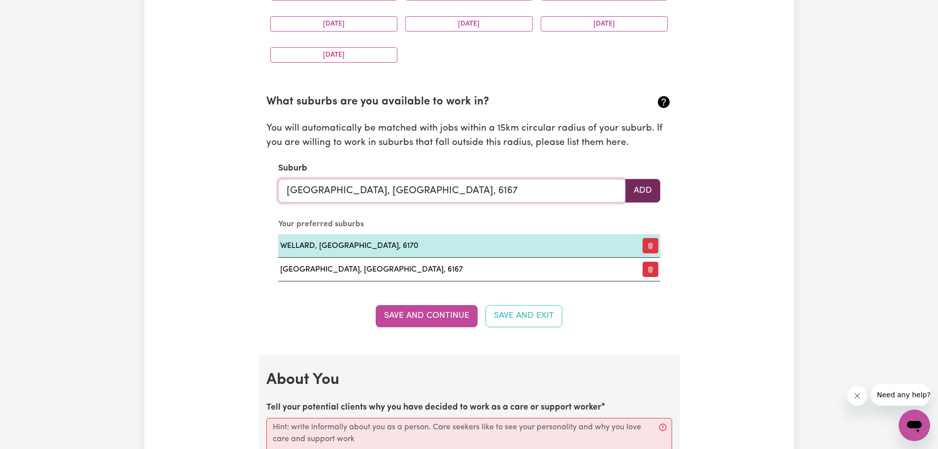
type input "[GEOGRAPHIC_DATA], [GEOGRAPHIC_DATA], 6167"
click at [645, 193] on button "Add" at bounding box center [642, 191] width 35 height 24
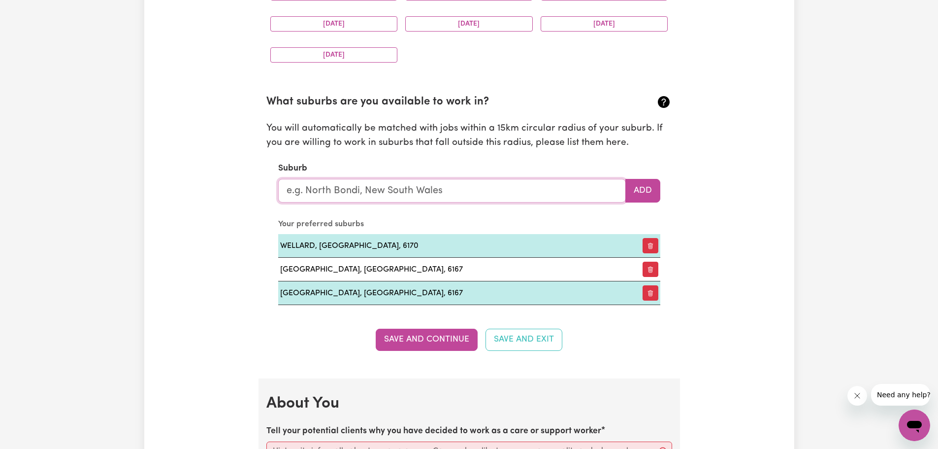
click at [313, 191] on input "text" at bounding box center [452, 191] width 348 height 24
type input "kwi"
type input "[GEOGRAPHIC_DATA], [GEOGRAPHIC_DATA], 6167"
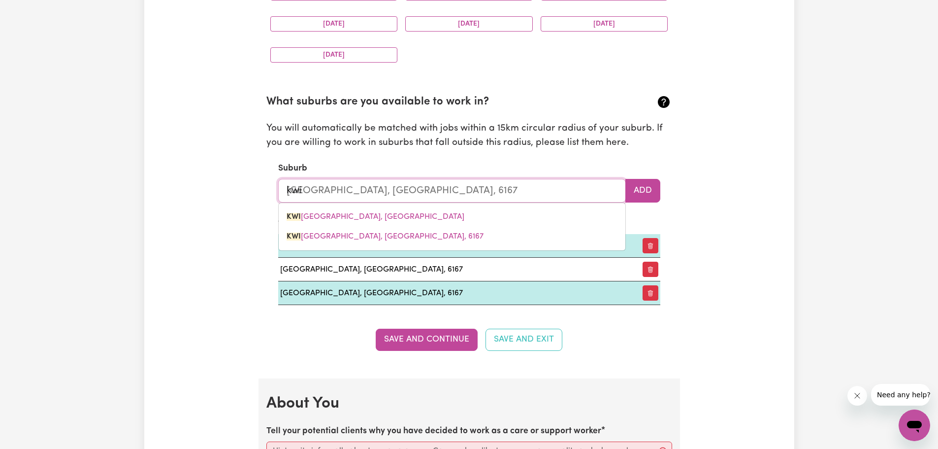
type input "kwin"
type input "[GEOGRAPHIC_DATA], [GEOGRAPHIC_DATA], 6167"
type input "kwina"
type input "[GEOGRAPHIC_DATA], [GEOGRAPHIC_DATA], 6167"
type input "kwinan"
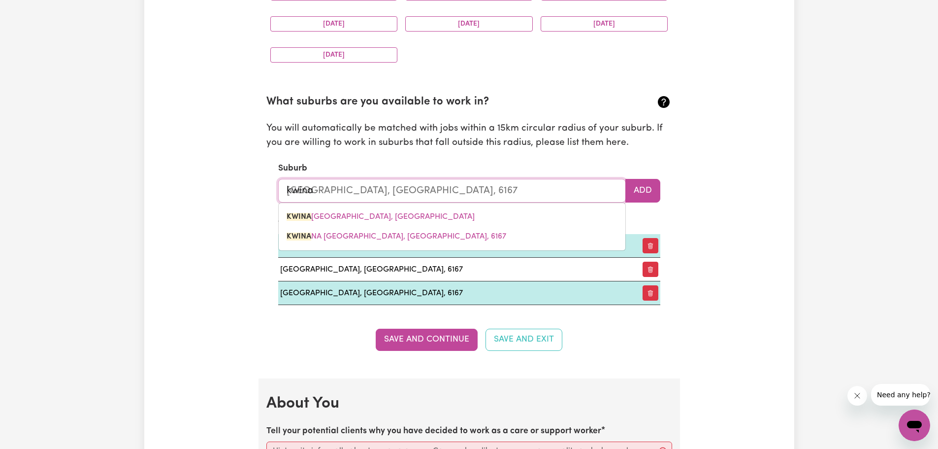
type input "[GEOGRAPHIC_DATA], [GEOGRAPHIC_DATA], 6167"
type input "kwinana"
type input "[GEOGRAPHIC_DATA], [GEOGRAPHIC_DATA], 6167"
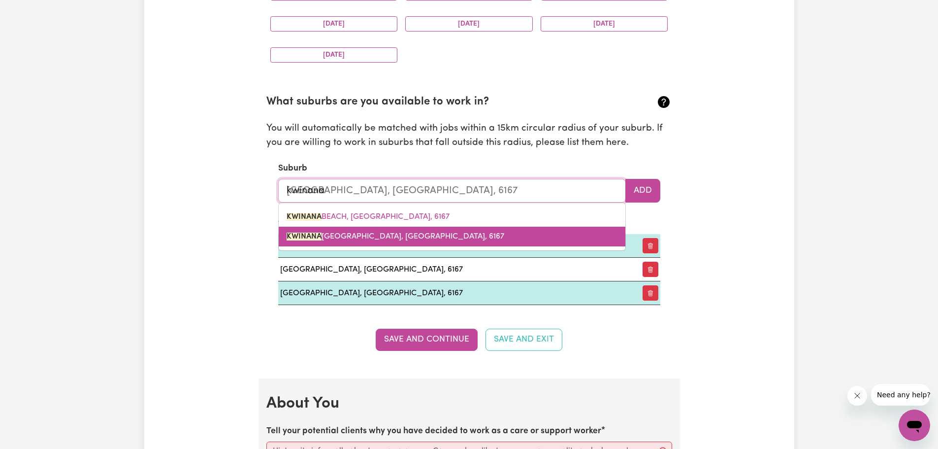
click at [329, 234] on span "[GEOGRAPHIC_DATA], [GEOGRAPHIC_DATA], 6167" at bounding box center [396, 236] width 218 height 8
type input "[GEOGRAPHIC_DATA], [GEOGRAPHIC_DATA], 6167"
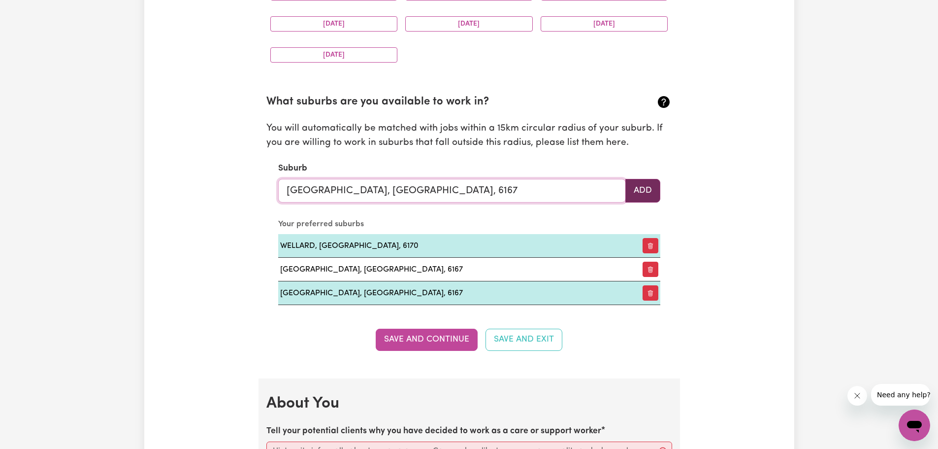
type input "[GEOGRAPHIC_DATA], [GEOGRAPHIC_DATA], 6167"
click at [644, 192] on button "Add" at bounding box center [642, 191] width 35 height 24
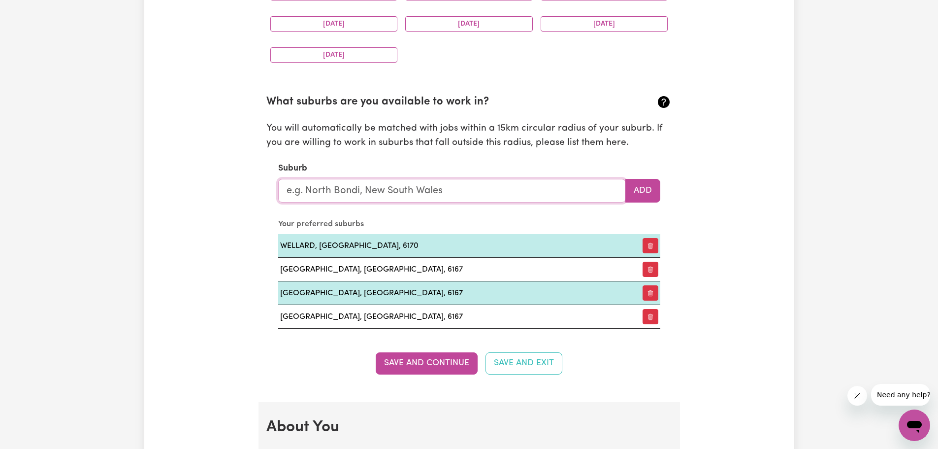
click at [304, 200] on input "text" at bounding box center [452, 191] width 348 height 24
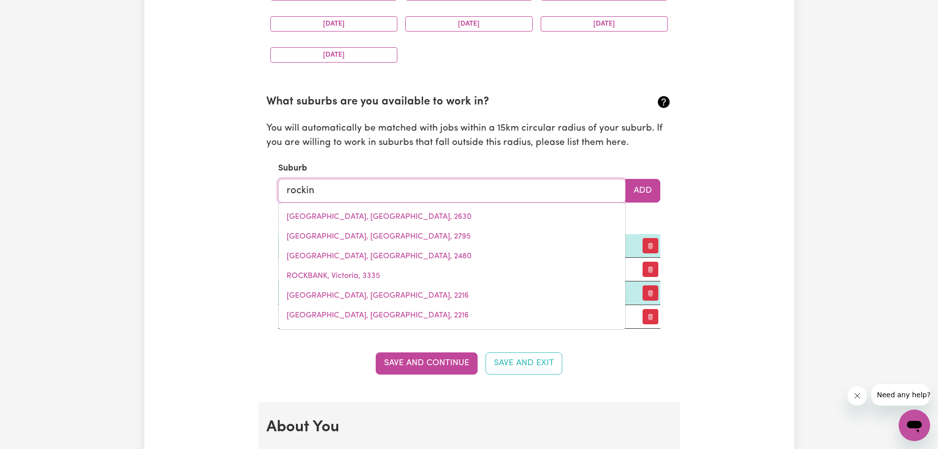
type input "rocking"
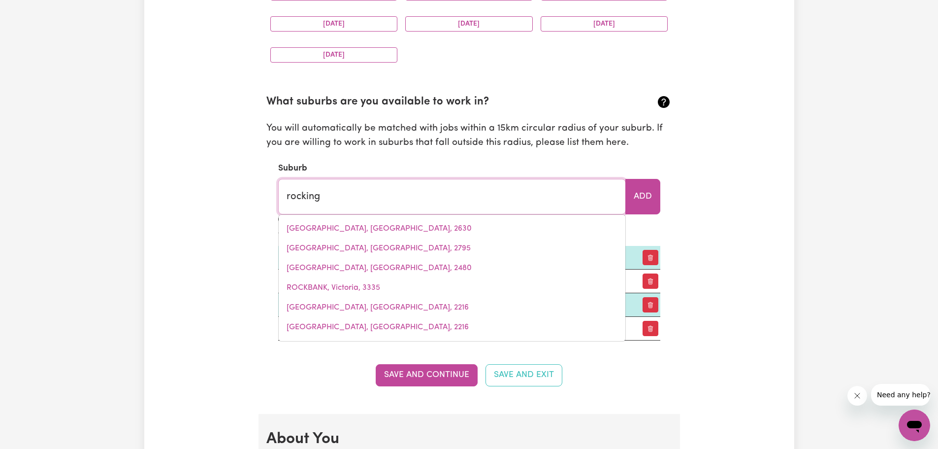
type input "[GEOGRAPHIC_DATA], [GEOGRAPHIC_DATA], 4854"
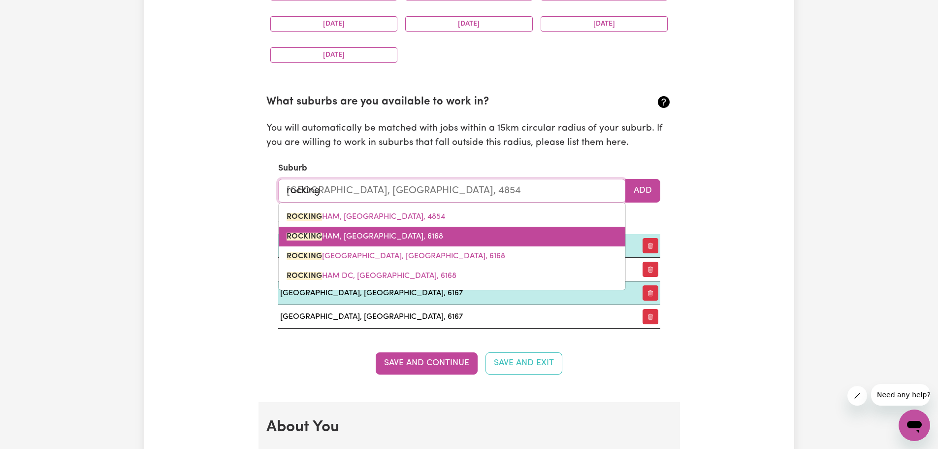
click at [315, 236] on mark "ROCKING" at bounding box center [304, 236] width 35 height 8
type input "[GEOGRAPHIC_DATA], [GEOGRAPHIC_DATA], 6168"
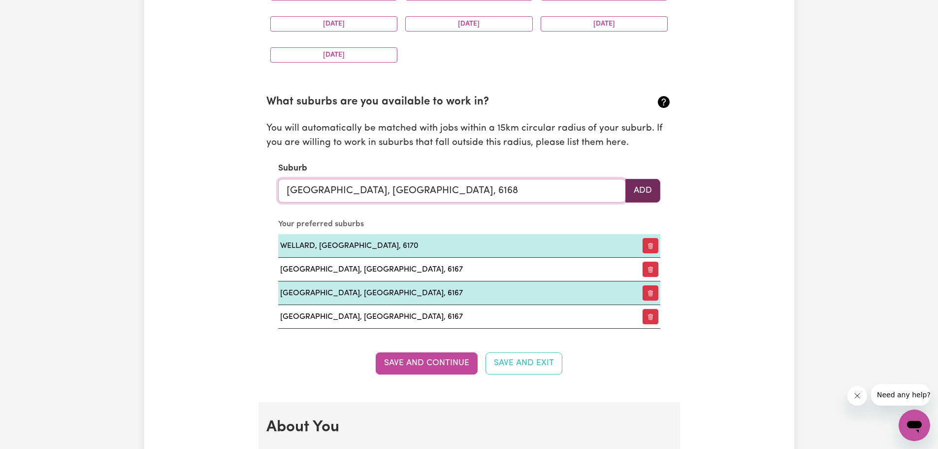
type input "[GEOGRAPHIC_DATA], [GEOGRAPHIC_DATA], 6168"
click at [643, 193] on button "Add" at bounding box center [642, 191] width 35 height 24
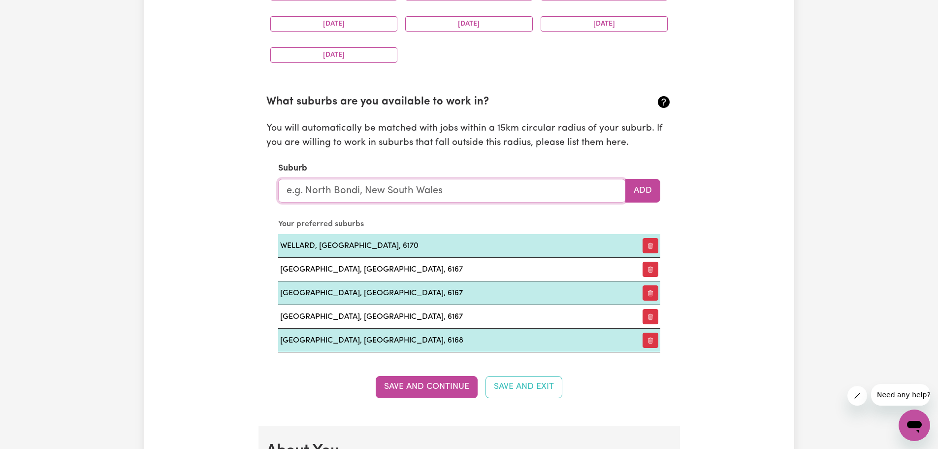
click at [307, 192] on input "text" at bounding box center [452, 191] width 348 height 24
type input "coo"
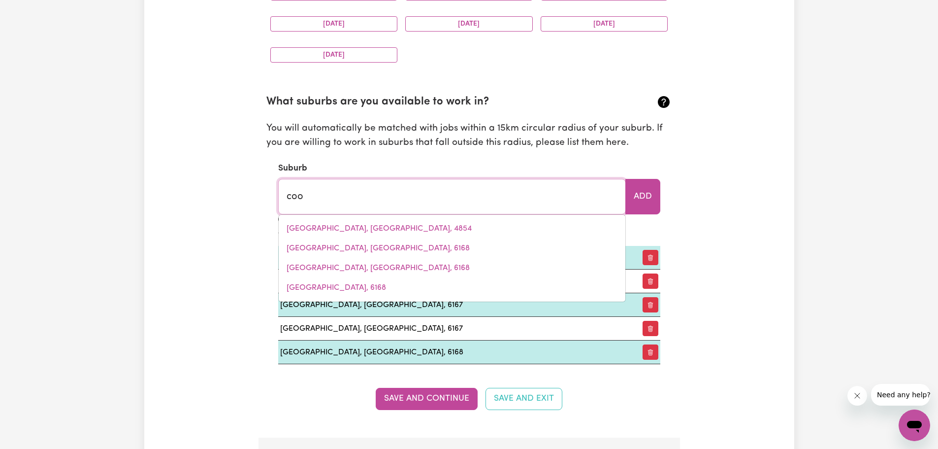
type input "cooBER PEDY, [GEOGRAPHIC_DATA], 5723"
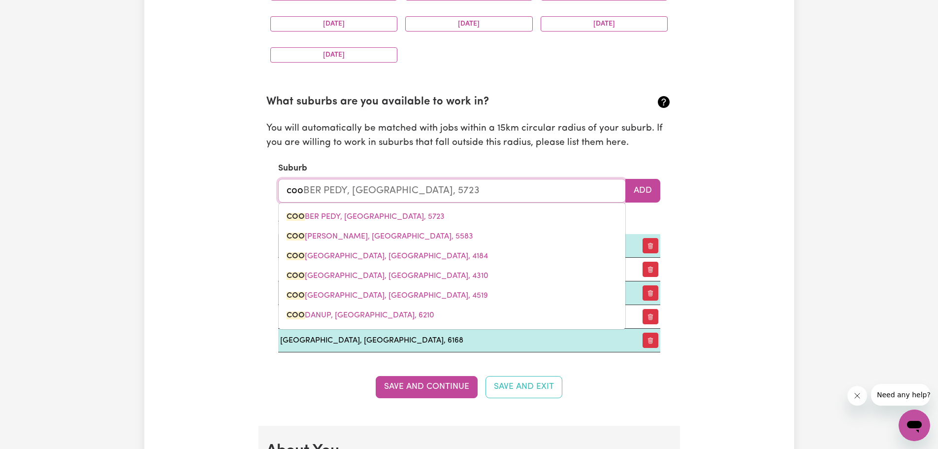
type input "cool"
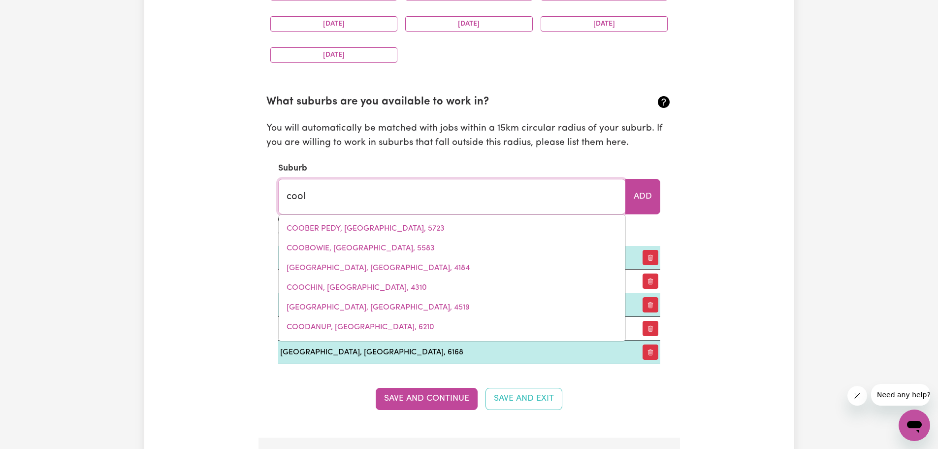
type input "coolABAH, [GEOGRAPHIC_DATA], 2831"
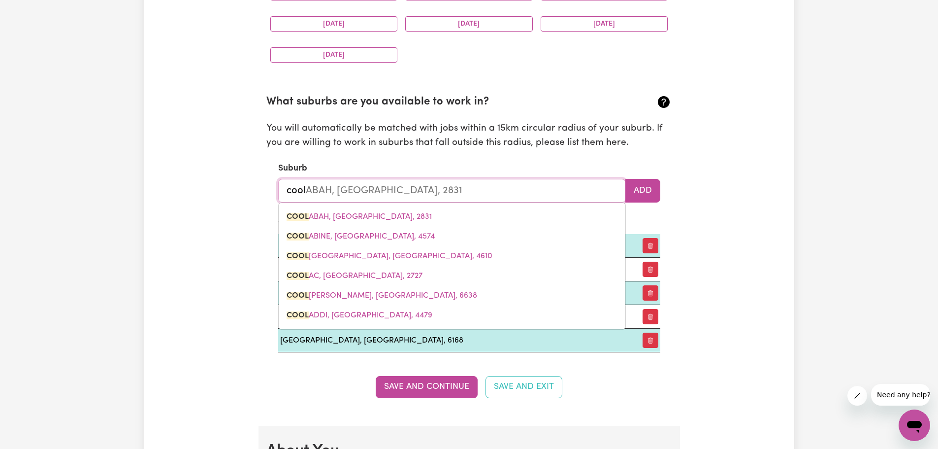
type input "coole"
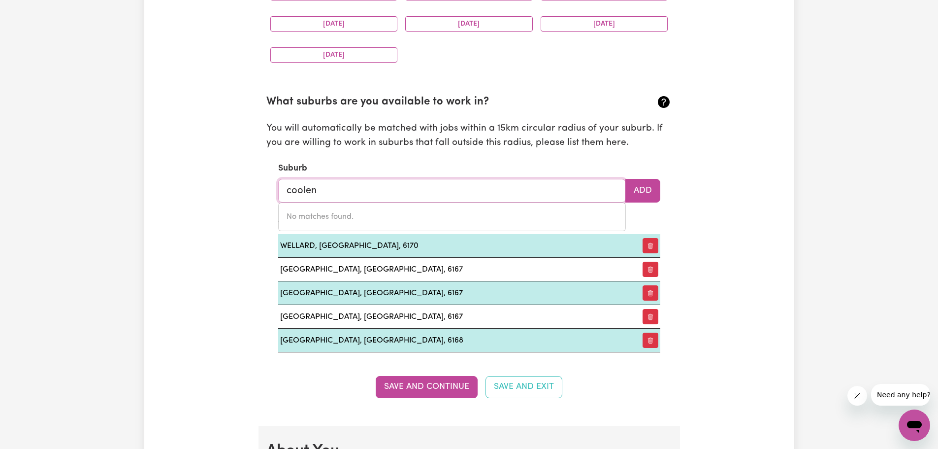
type input "coole"
type input "cooleMAN, [GEOGRAPHIC_DATA], 2611"
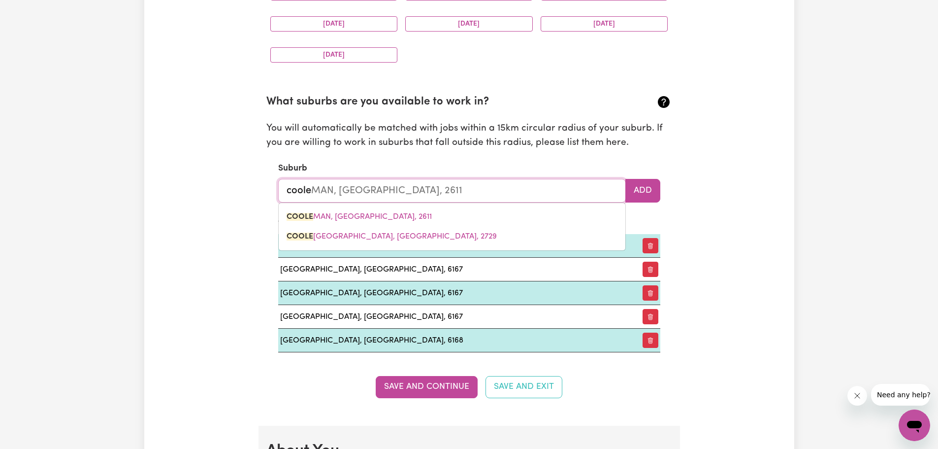
type input "coolen"
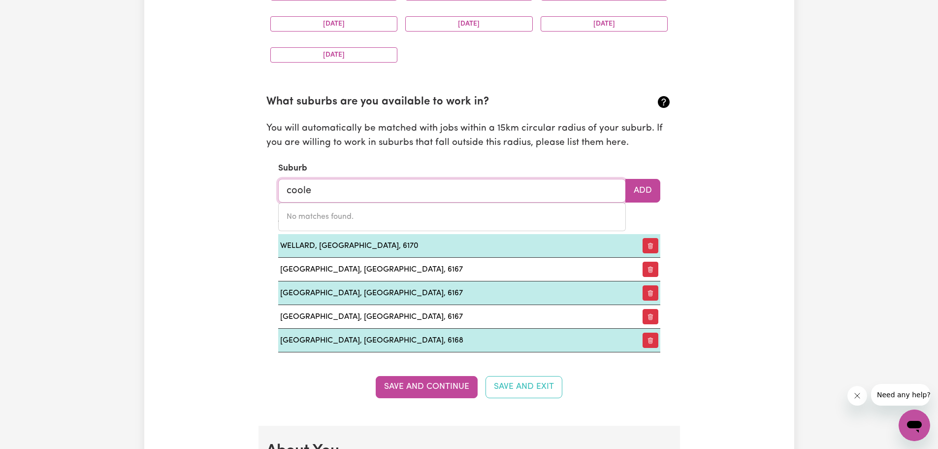
type input "cool"
type input "coolABAH, [GEOGRAPHIC_DATA], 2831"
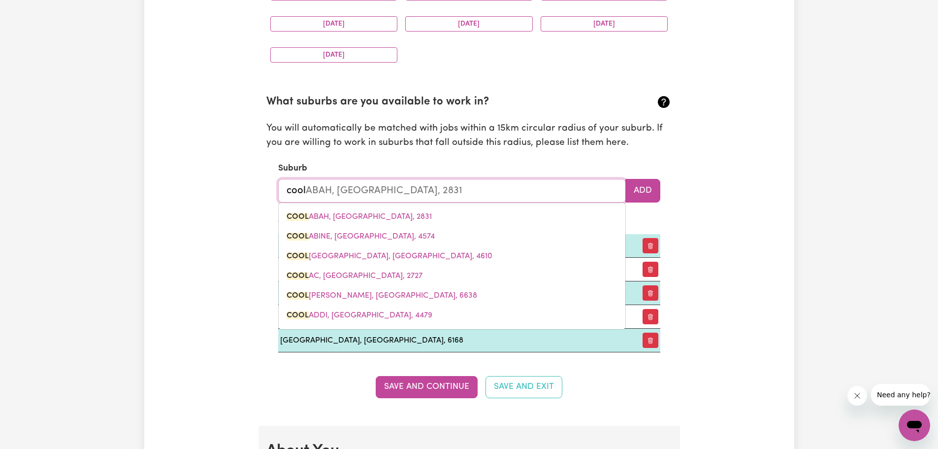
type input "coola"
type input "coolaBAH, [GEOGRAPHIC_DATA], 2831"
type input "coolan"
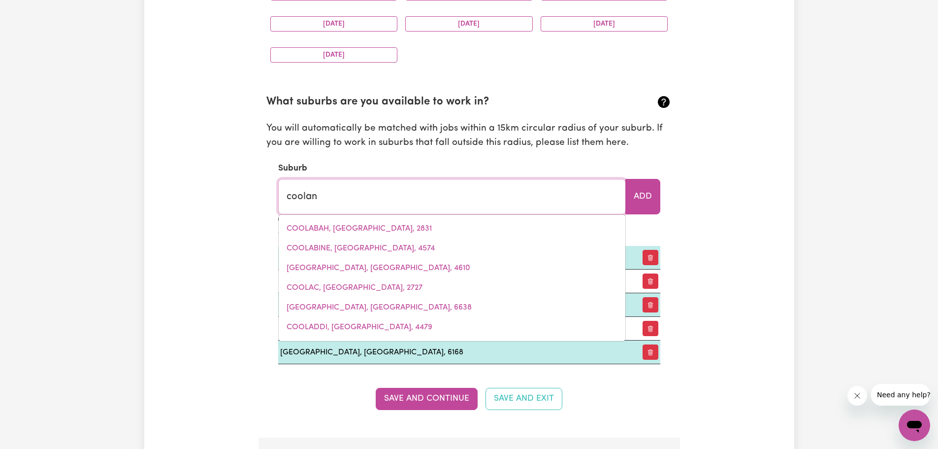
type input "coolanA, [GEOGRAPHIC_DATA], 4311"
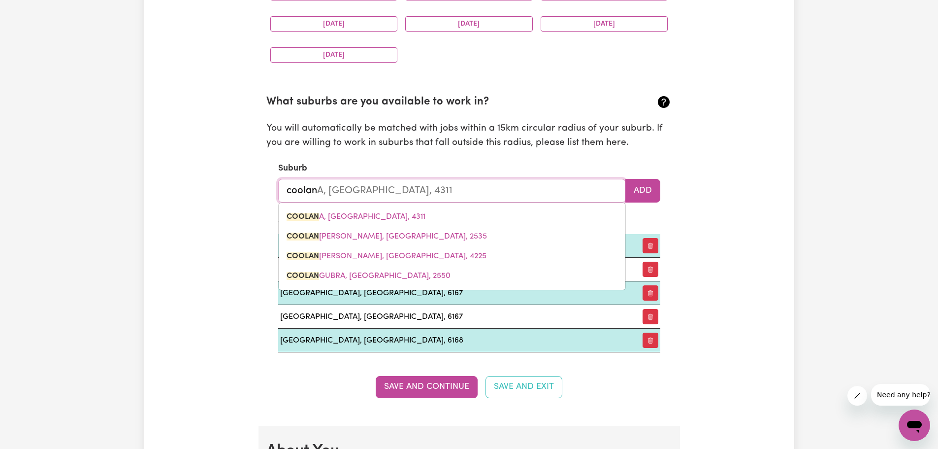
type input "coolang"
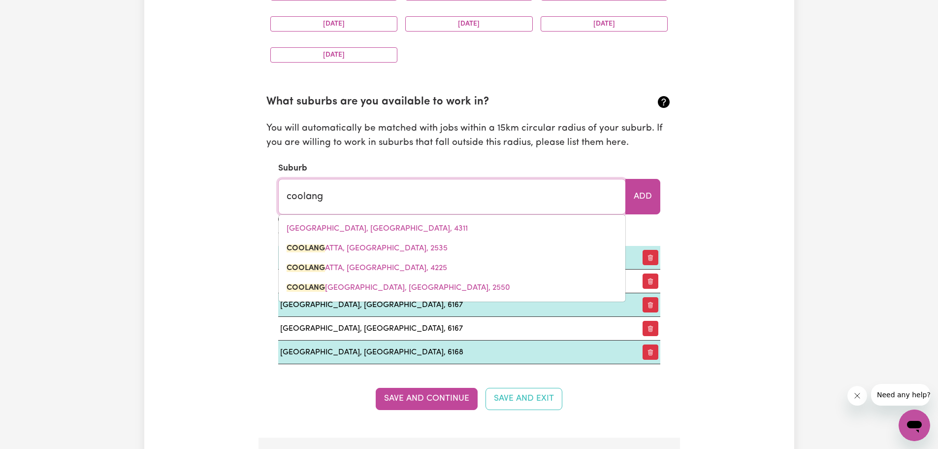
type input "coolangATTA, [GEOGRAPHIC_DATA], 2535"
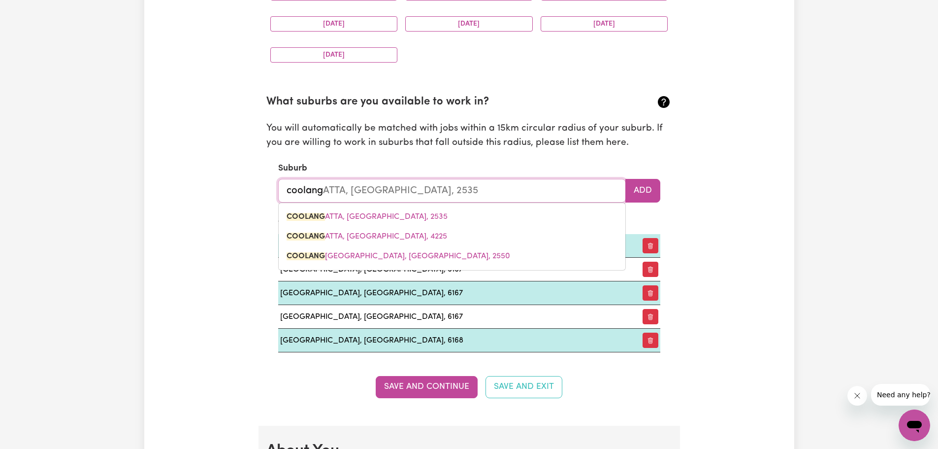
type input "coolangu"
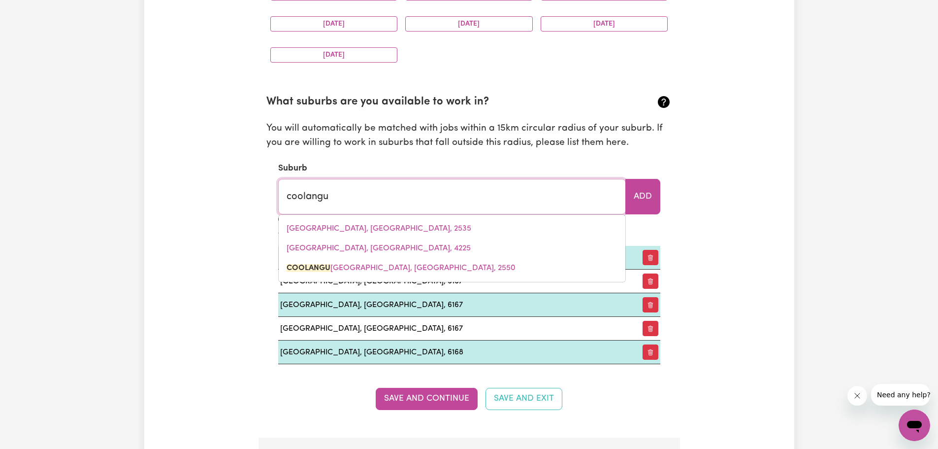
type input "coolanguBRA, [GEOGRAPHIC_DATA], 2550"
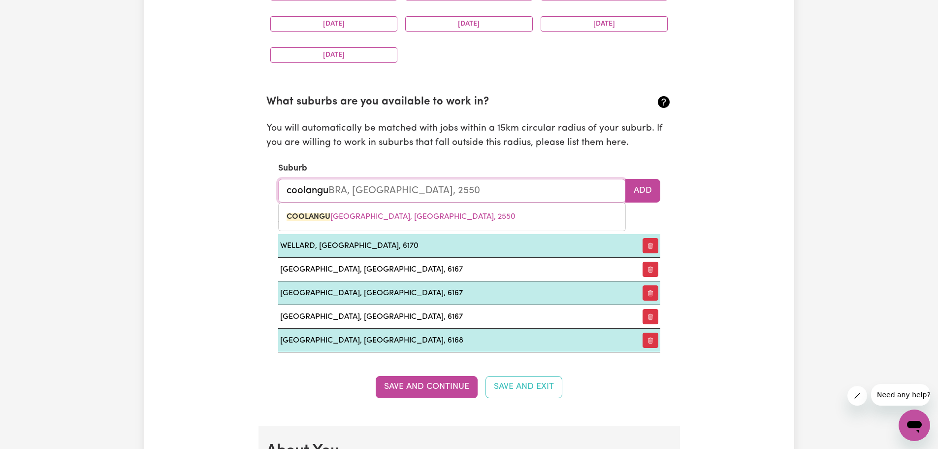
type input "coolangup"
type input "coolan"
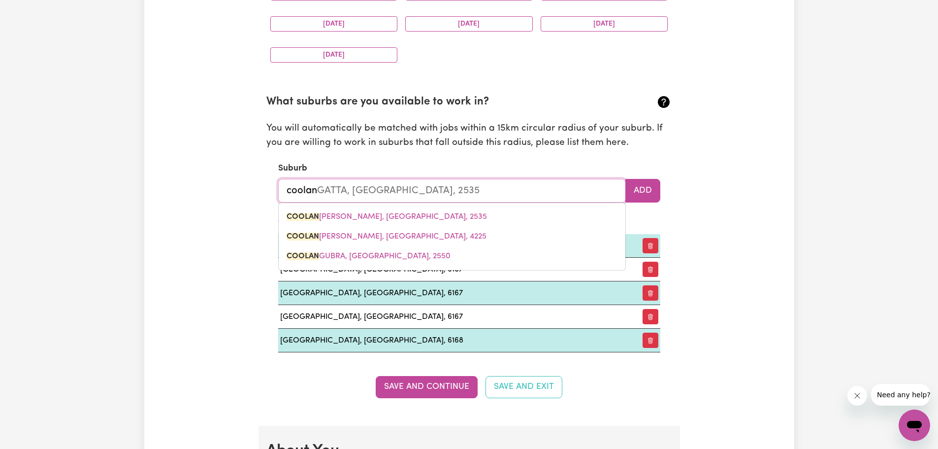
type input "coolanA, [GEOGRAPHIC_DATA], 4311"
type input "coola"
type input "coolaNA, [GEOGRAPHIC_DATA], 4311"
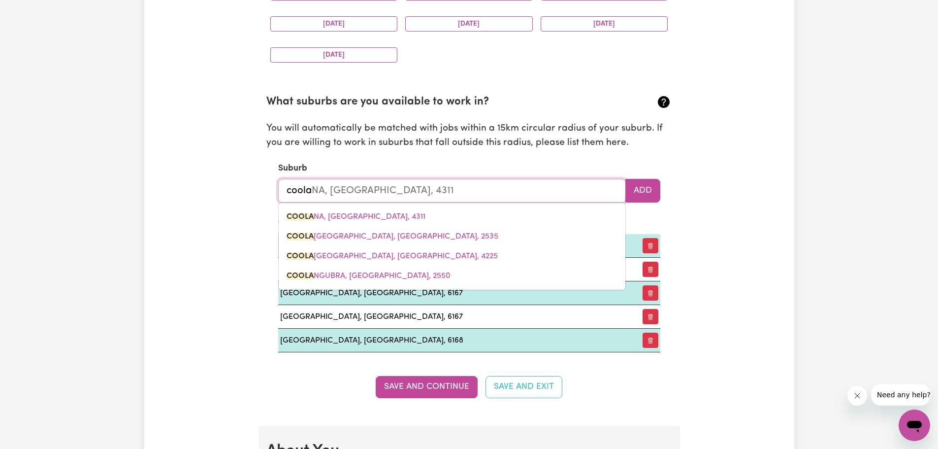
type input "cool"
type input "coolABAH, [GEOGRAPHIC_DATA], 2831"
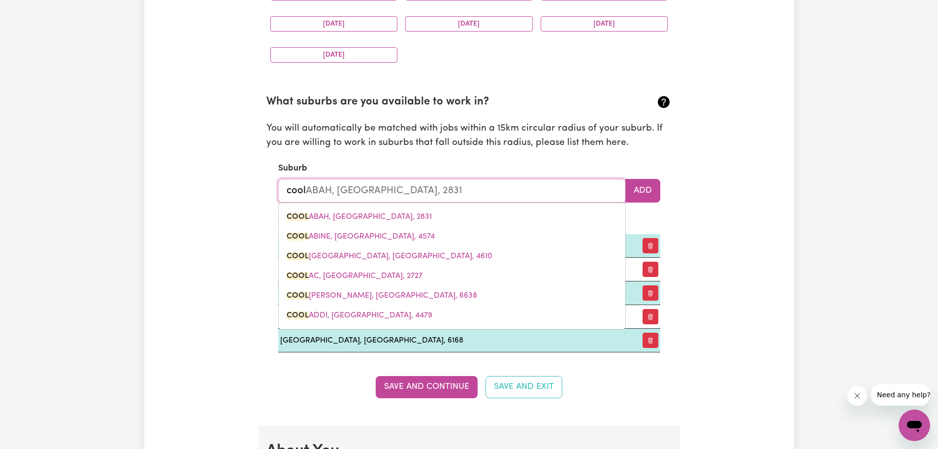
type input "coo"
type input "cooLABAH, [GEOGRAPHIC_DATA], 2831"
type input "co"
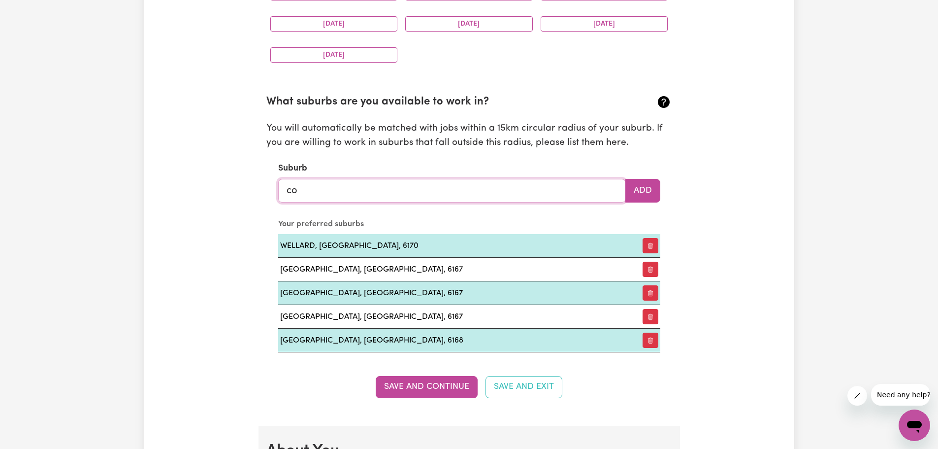
type input "c"
click at [316, 192] on input "text" at bounding box center [452, 191] width 348 height 24
type input "leda"
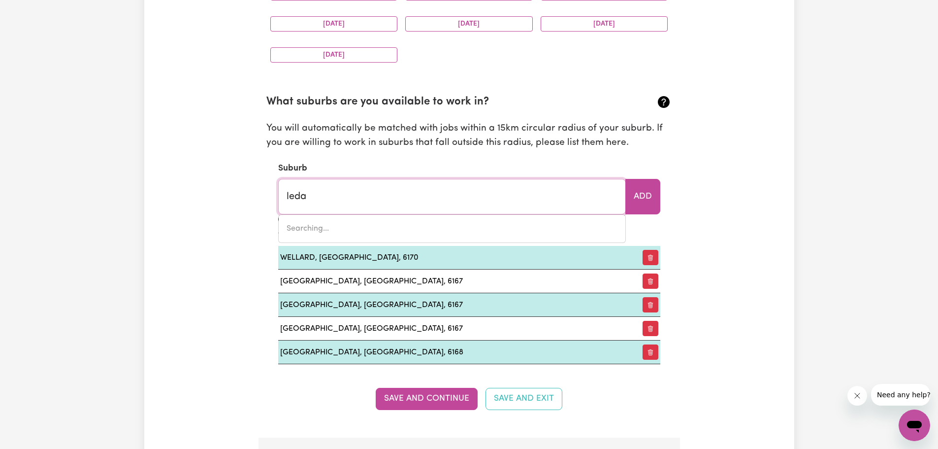
type input "leda, [GEOGRAPHIC_DATA], 6170"
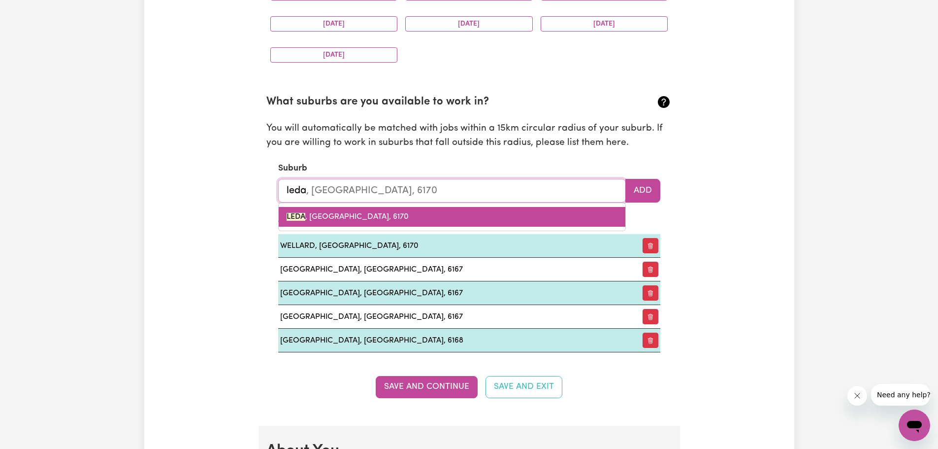
click at [336, 219] on span "LEDA , [GEOGRAPHIC_DATA], 6170" at bounding box center [348, 217] width 122 height 8
type input "LEDA, [GEOGRAPHIC_DATA], 6170"
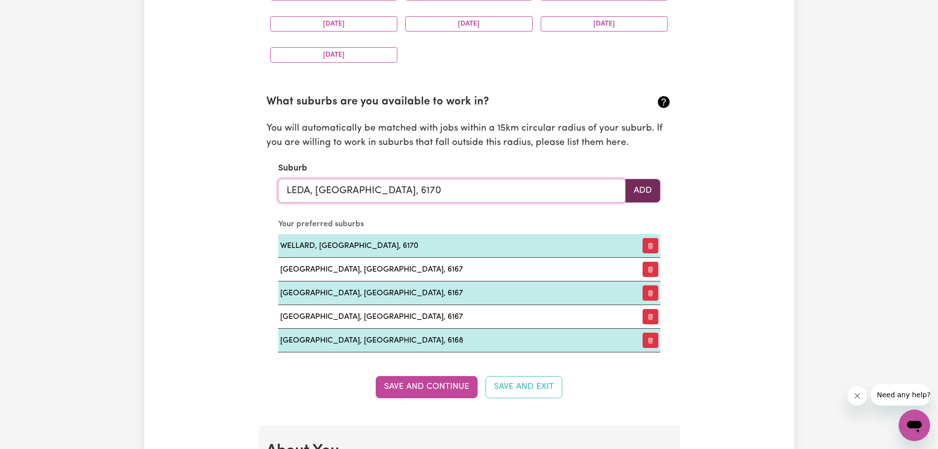
type input "LEDA, [GEOGRAPHIC_DATA], 6170"
click at [640, 189] on button "Add" at bounding box center [642, 191] width 35 height 24
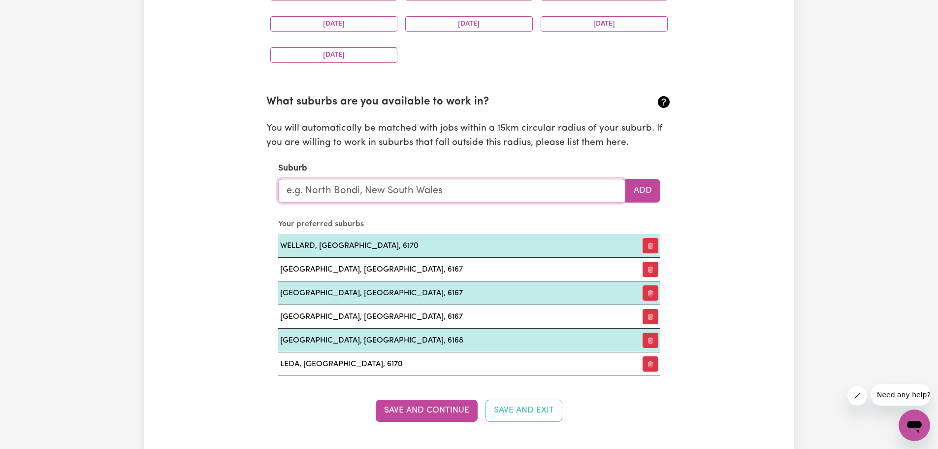
click at [303, 192] on input "text" at bounding box center [452, 191] width 348 height 24
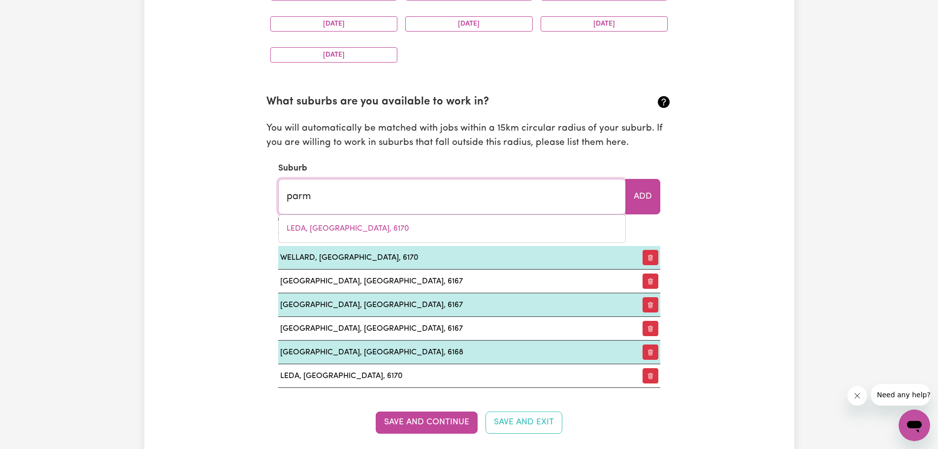
type input "parme"
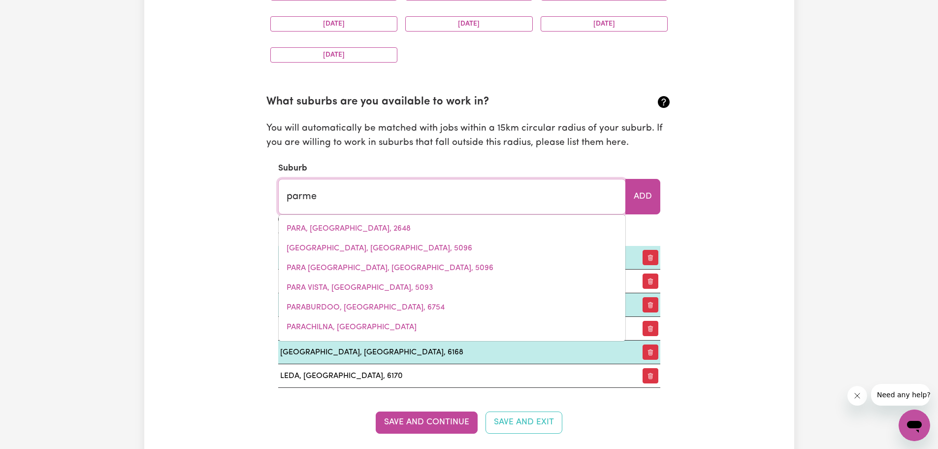
type input "parmeLIA, [GEOGRAPHIC_DATA], 6167"
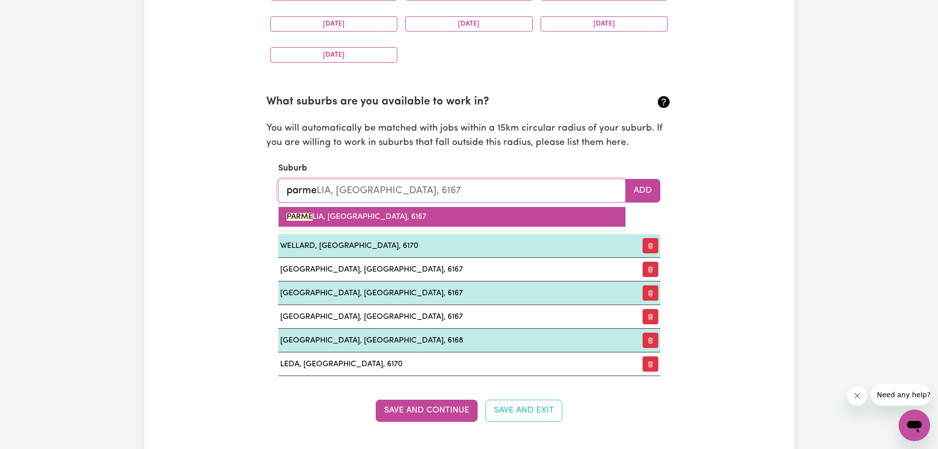
click at [303, 218] on mark "PARME" at bounding box center [300, 217] width 26 height 8
type input "PARMELIA, [GEOGRAPHIC_DATA], 6167"
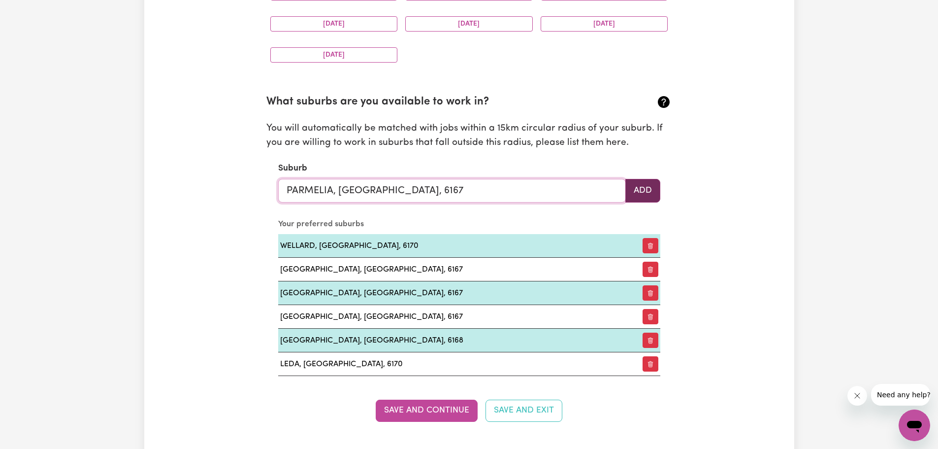
type input "PARMELIA, [GEOGRAPHIC_DATA], 6167"
click at [639, 191] on button "Add" at bounding box center [642, 191] width 35 height 24
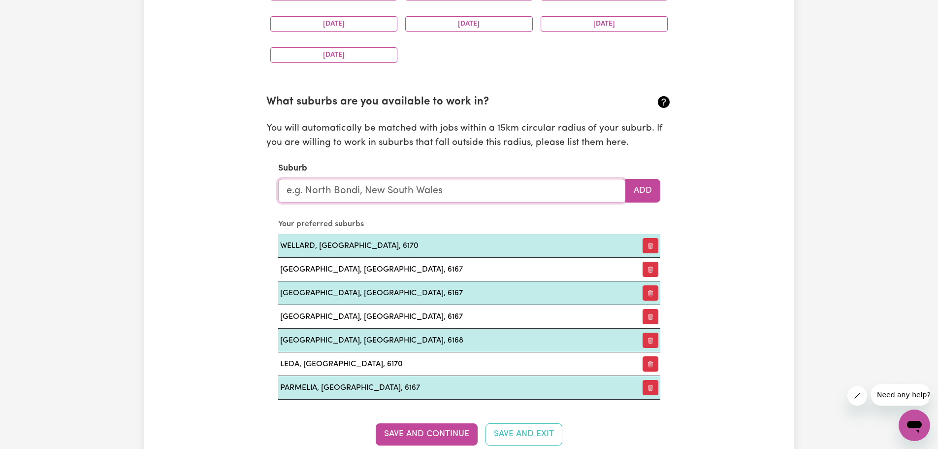
click at [306, 187] on input "text" at bounding box center [452, 191] width 348 height 24
type input "[PERSON_NAME]"
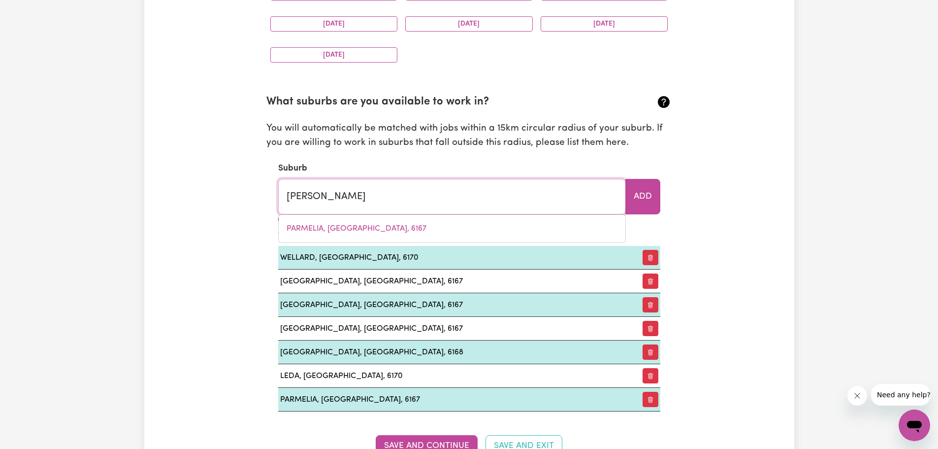
type input "bertHONG, [GEOGRAPHIC_DATA], 2594"
type input "bertr"
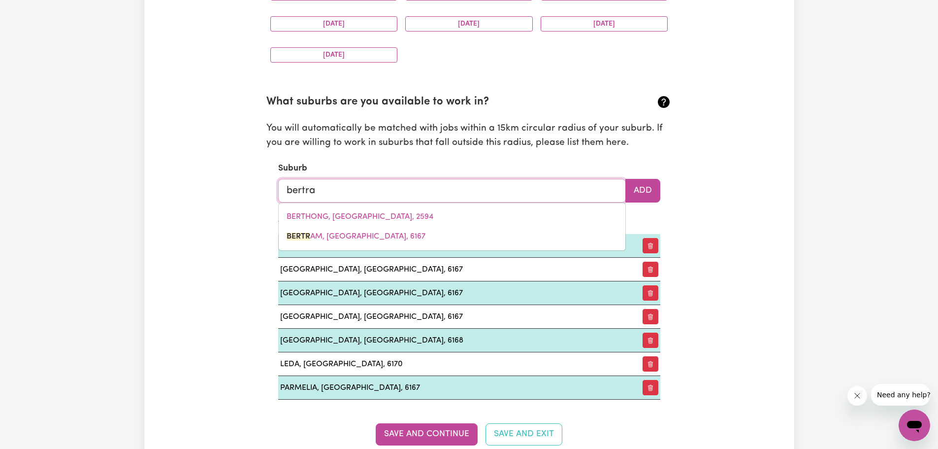
type input "[PERSON_NAME]"
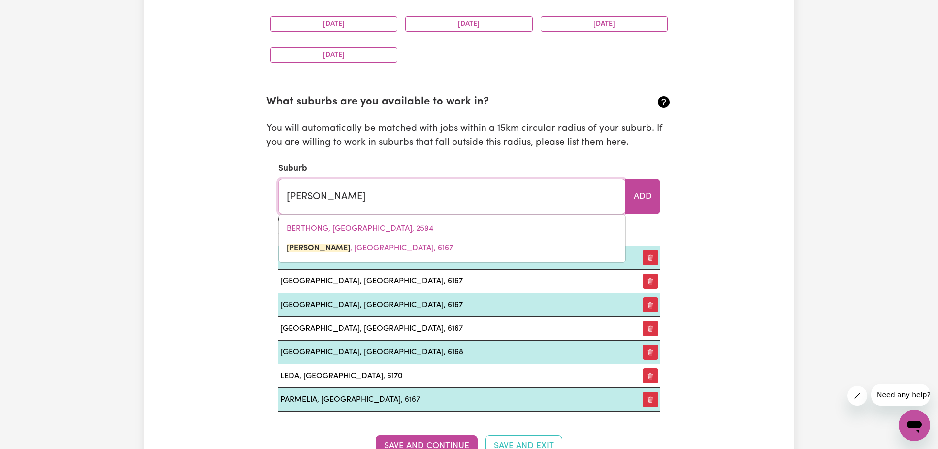
type input "[PERSON_NAME], [GEOGRAPHIC_DATA], 6167"
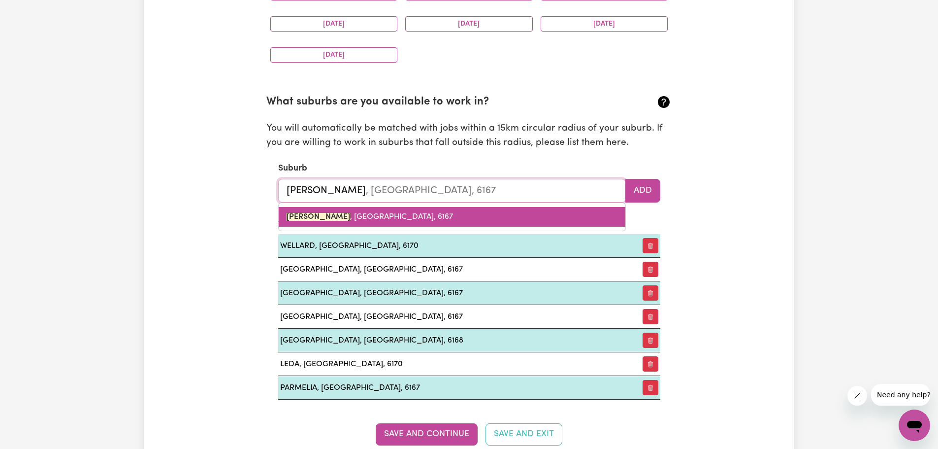
click at [315, 216] on mark "[PERSON_NAME]" at bounding box center [319, 217] width 64 height 8
type input "[PERSON_NAME], [GEOGRAPHIC_DATA], 6167"
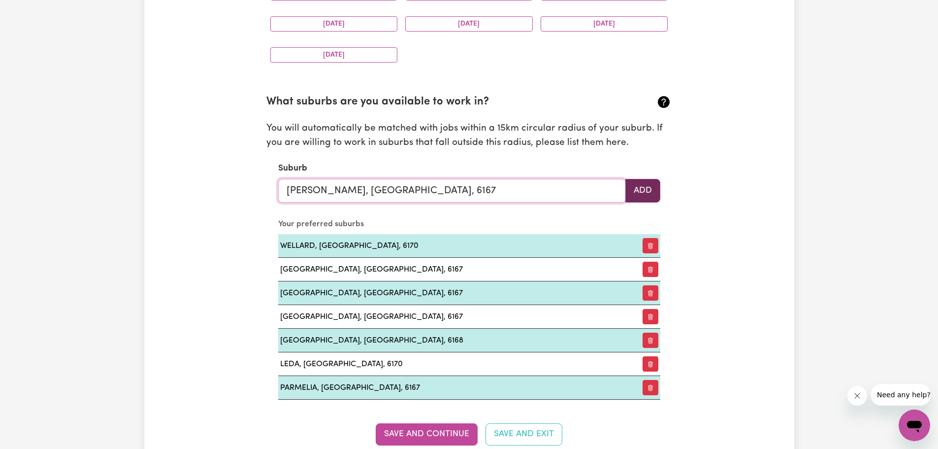
type input "[PERSON_NAME], [GEOGRAPHIC_DATA], 6167"
click at [646, 192] on button "Add" at bounding box center [642, 191] width 35 height 24
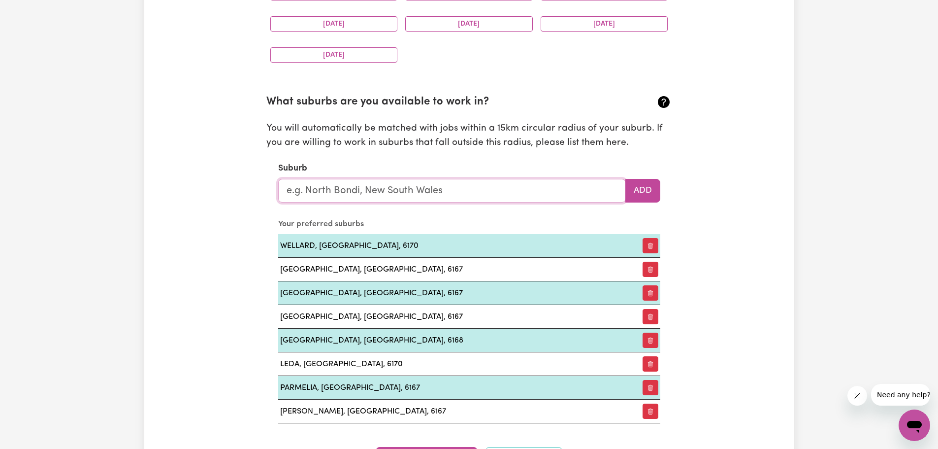
click at [315, 187] on input "text" at bounding box center [452, 191] width 348 height 24
type input "[PERSON_NAME]"
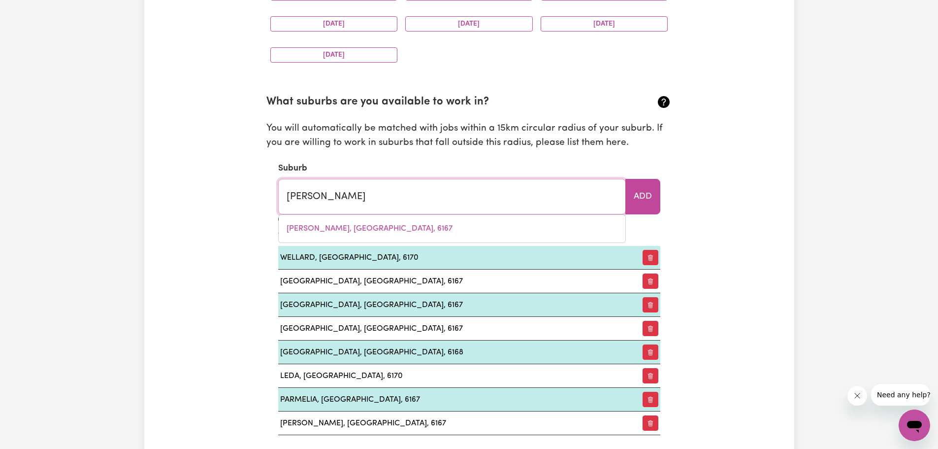
type input "[GEOGRAPHIC_DATA], [GEOGRAPHIC_DATA], 6167"
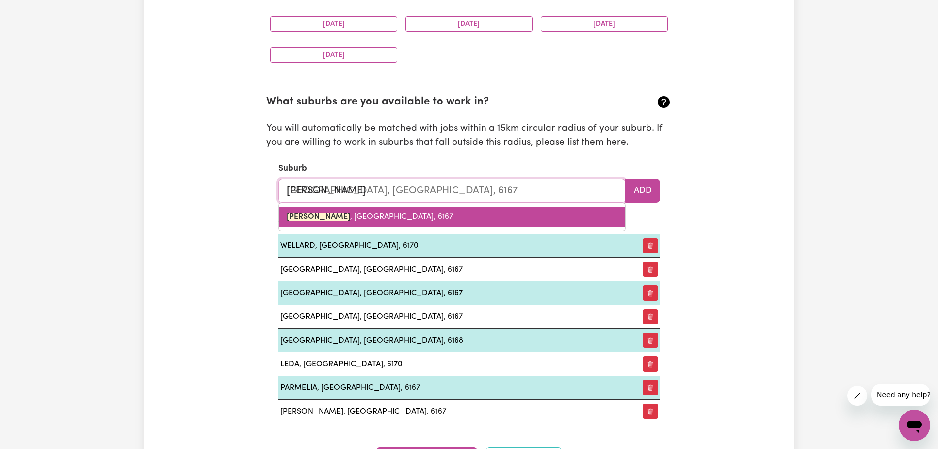
click at [326, 216] on span "[GEOGRAPHIC_DATA] , [GEOGRAPHIC_DATA], 6167" at bounding box center [370, 217] width 166 height 8
type input "[GEOGRAPHIC_DATA], [GEOGRAPHIC_DATA], 6167"
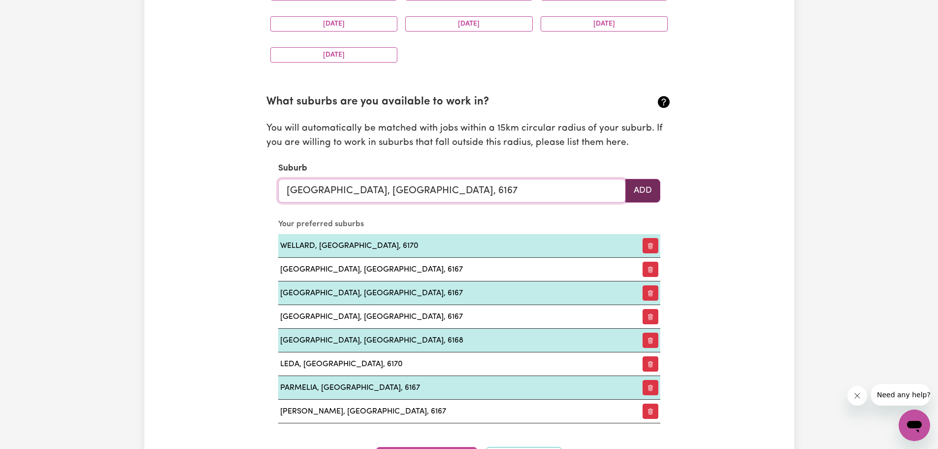
type input "[GEOGRAPHIC_DATA], [GEOGRAPHIC_DATA], 6167"
click at [645, 192] on button "Add" at bounding box center [642, 191] width 35 height 24
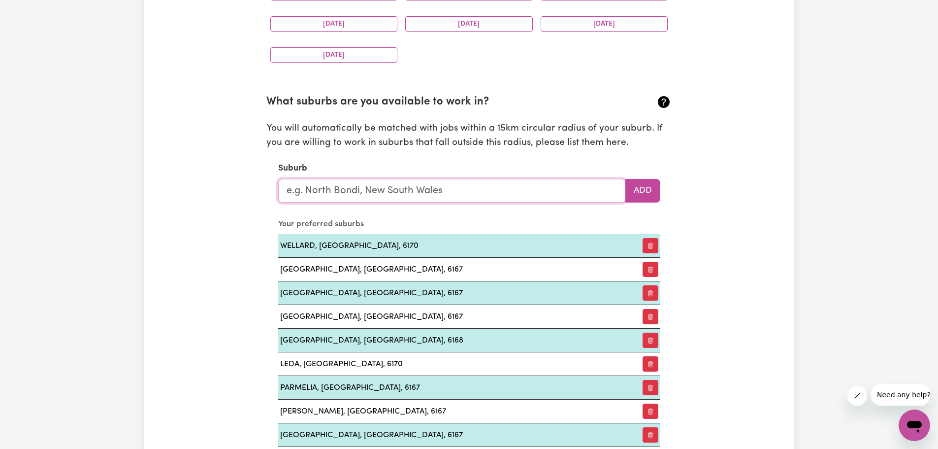
click at [302, 192] on input "text" at bounding box center [452, 191] width 348 height 24
type input "coo"
type input "cooBER PEDY, [GEOGRAPHIC_DATA], 5723"
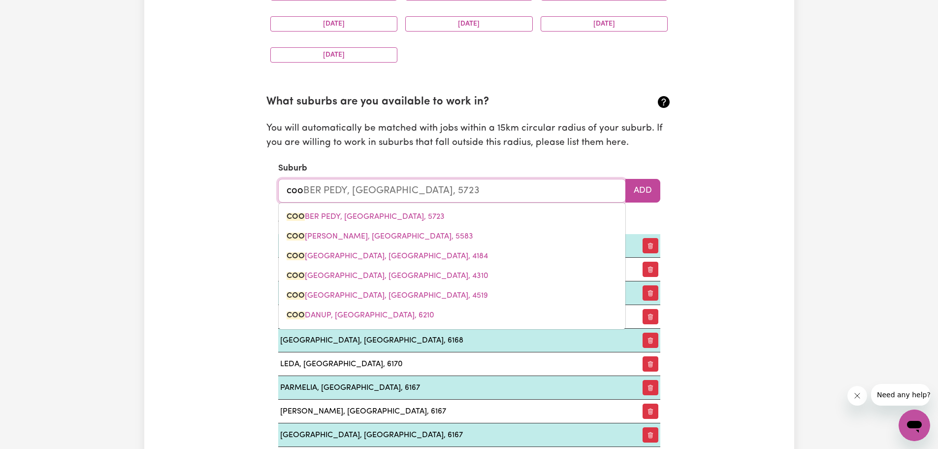
type input "cool"
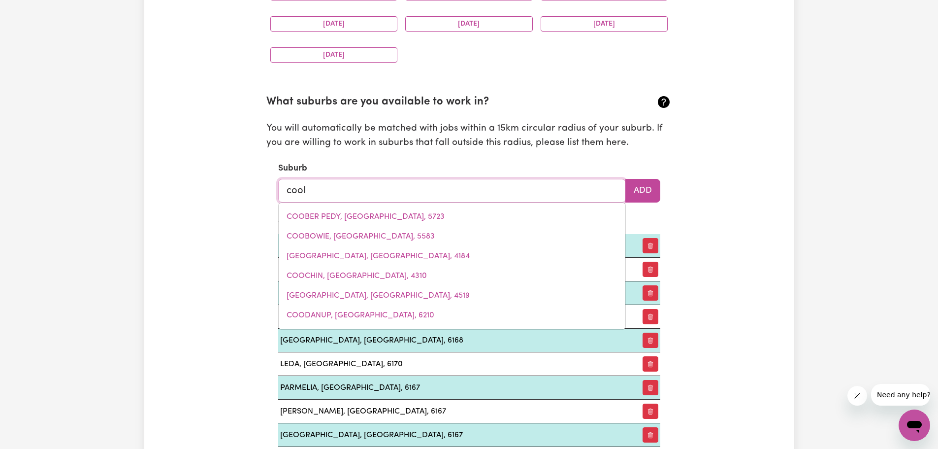
type input "coolo"
type input "cooloon"
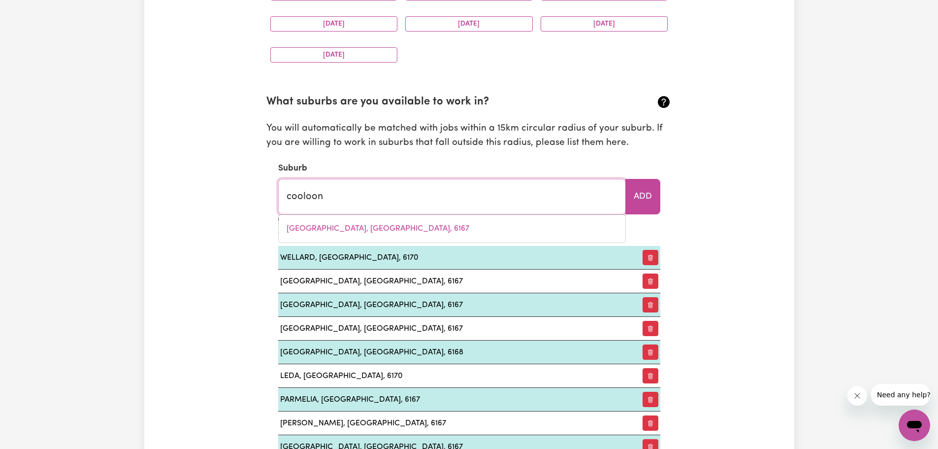
type input "cooloonGUP, [GEOGRAPHIC_DATA], 6168"
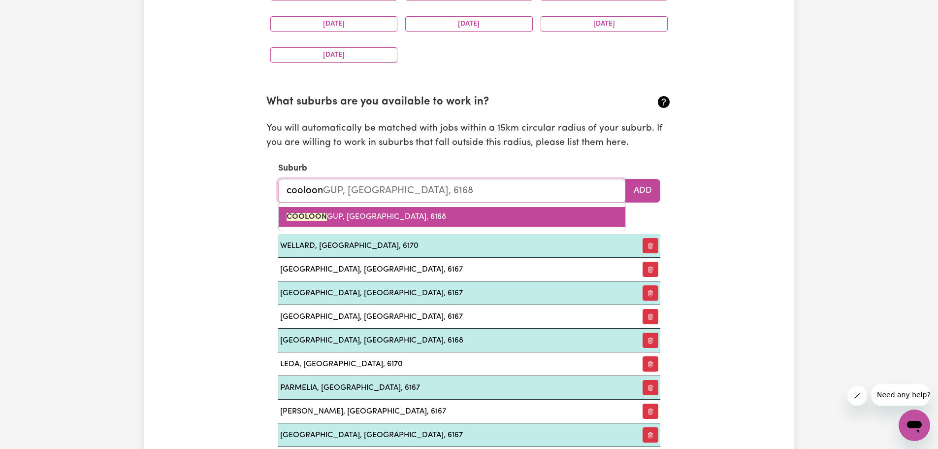
click at [300, 215] on mark "COOLOON" at bounding box center [307, 217] width 40 height 8
type input "COOLOONGUP, [GEOGRAPHIC_DATA], 6168"
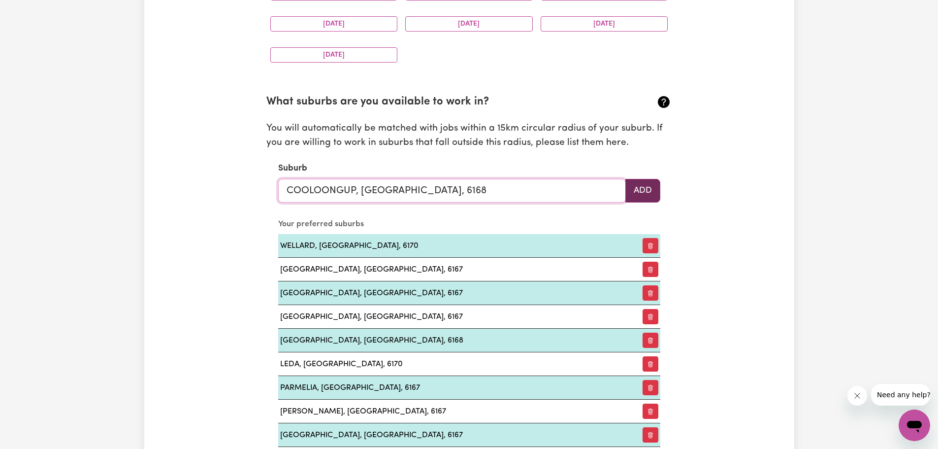
type input "COOLOONGUP, [GEOGRAPHIC_DATA], 6168"
click at [652, 194] on button "Add" at bounding box center [642, 191] width 35 height 24
click at [312, 190] on input "text" at bounding box center [452, 191] width 348 height 24
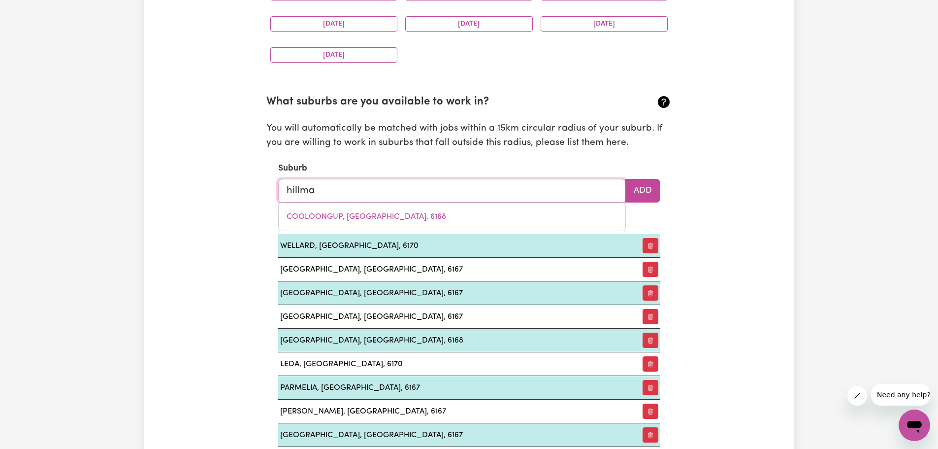
type input "[PERSON_NAME]"
type input "[PERSON_NAME], [GEOGRAPHIC_DATA], 6168"
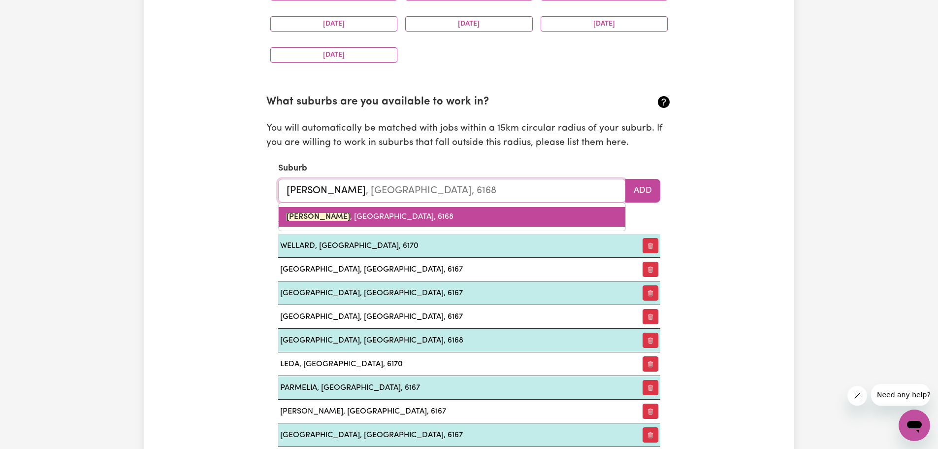
click at [319, 219] on mark "[PERSON_NAME]" at bounding box center [319, 217] width 64 height 8
type input "[PERSON_NAME], [GEOGRAPHIC_DATA], 6168"
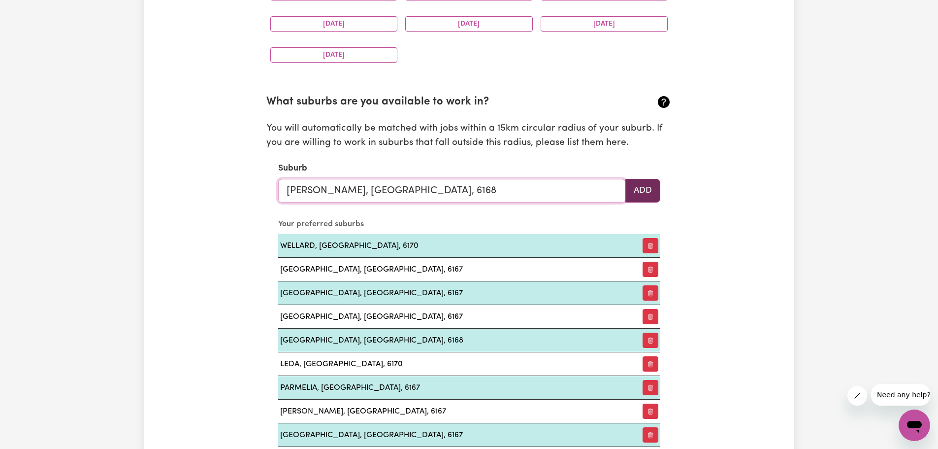
type input "[PERSON_NAME], [GEOGRAPHIC_DATA], 6168"
click at [642, 190] on button "Add" at bounding box center [642, 191] width 35 height 24
click at [315, 192] on input "text" at bounding box center [452, 191] width 348 height 24
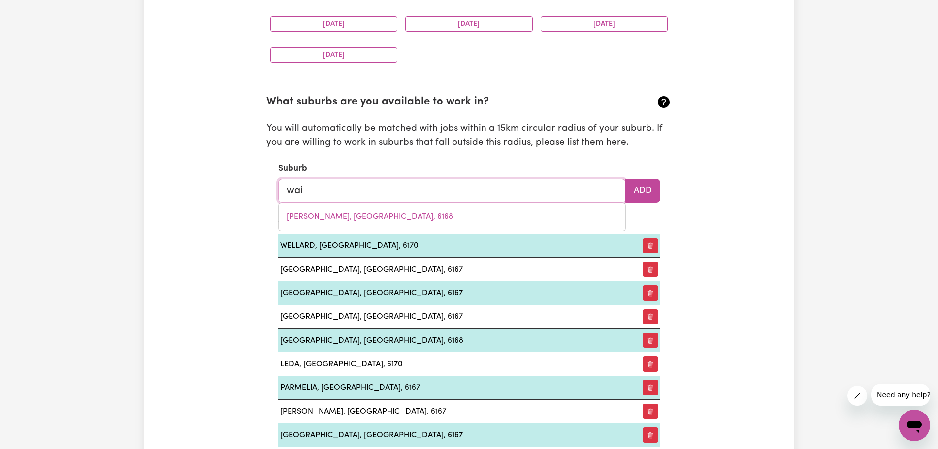
type input "waik"
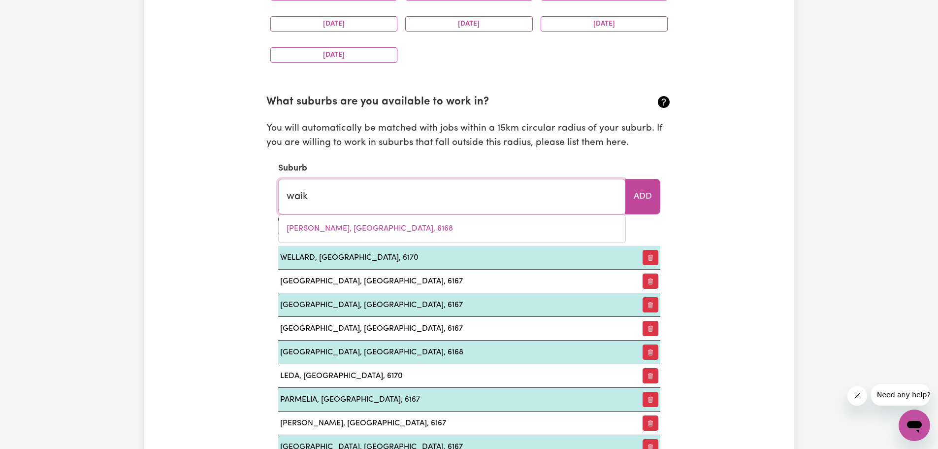
type input "waikERIE, [GEOGRAPHIC_DATA], 5330"
type input "waiki"
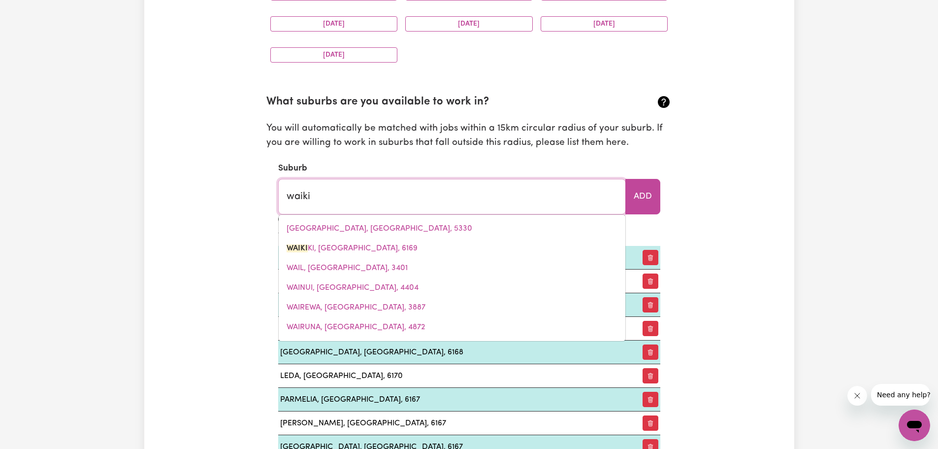
type input "waikiKI, [GEOGRAPHIC_DATA], 6169"
type input "waikik"
type input "waikikI, [GEOGRAPHIC_DATA], 6169"
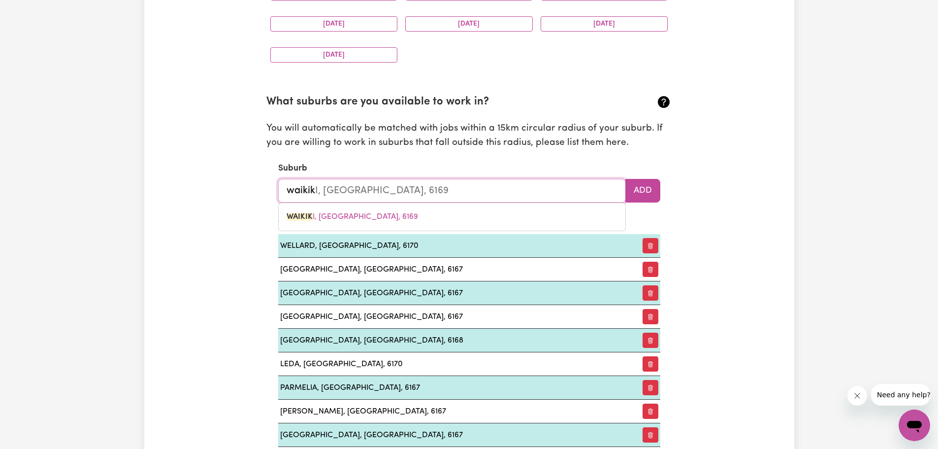
type input "waikiki"
type input "waikiki, [GEOGRAPHIC_DATA], 6169"
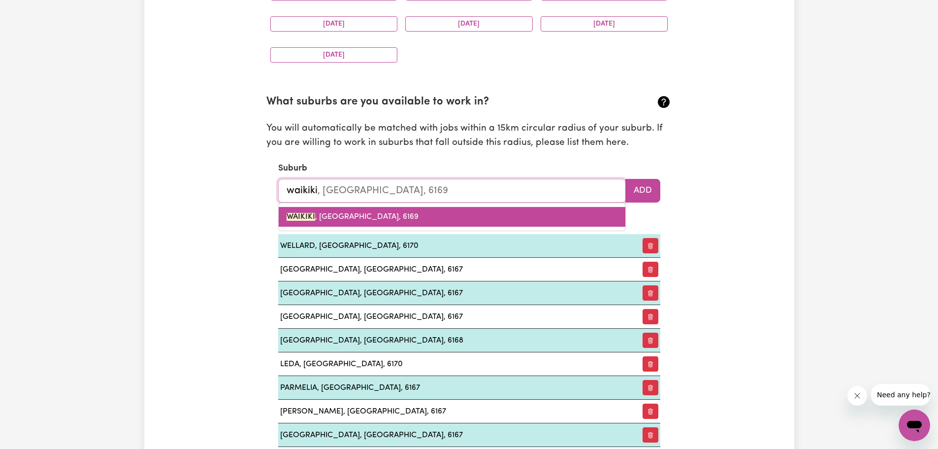
click at [309, 219] on mark "WAIKIKI" at bounding box center [301, 217] width 29 height 8
type input "WAIKIKI, [GEOGRAPHIC_DATA], 6169"
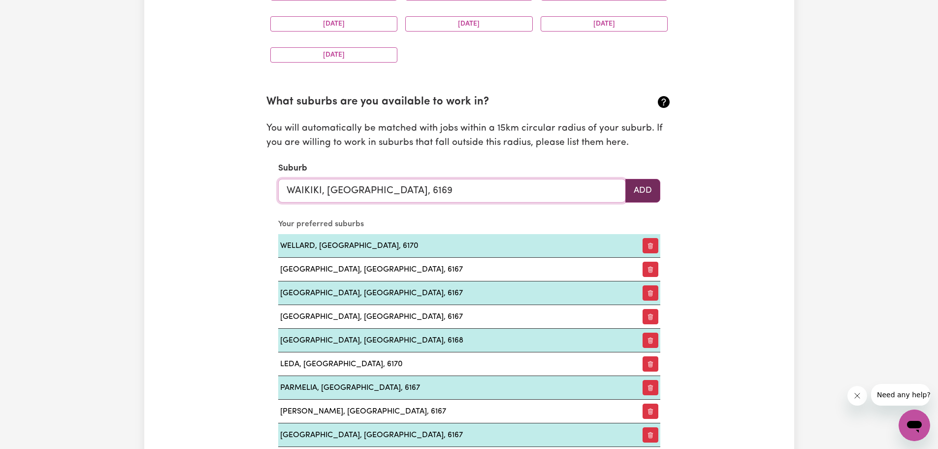
type input "WAIKIKI, [GEOGRAPHIC_DATA], 6169"
click at [650, 197] on button "Add" at bounding box center [642, 191] width 35 height 24
click at [305, 189] on input "text" at bounding box center [452, 191] width 348 height 24
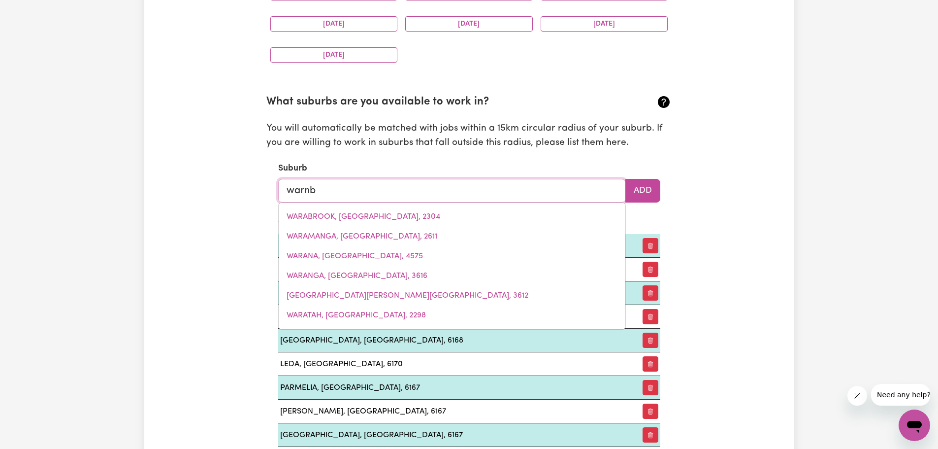
type input "warnbr"
type input "warnbrO, [GEOGRAPHIC_DATA], 6169"
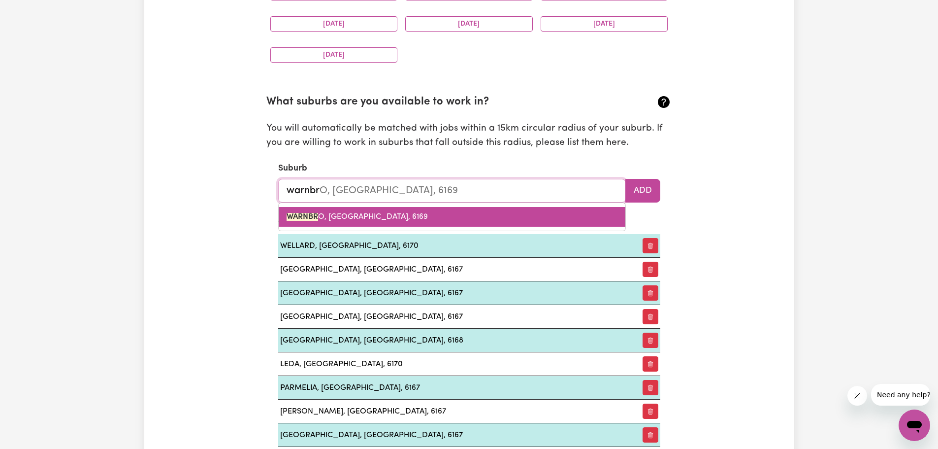
click at [312, 218] on mark "WARNBR" at bounding box center [303, 217] width 32 height 8
type input "WARNBRO, [GEOGRAPHIC_DATA], 6169"
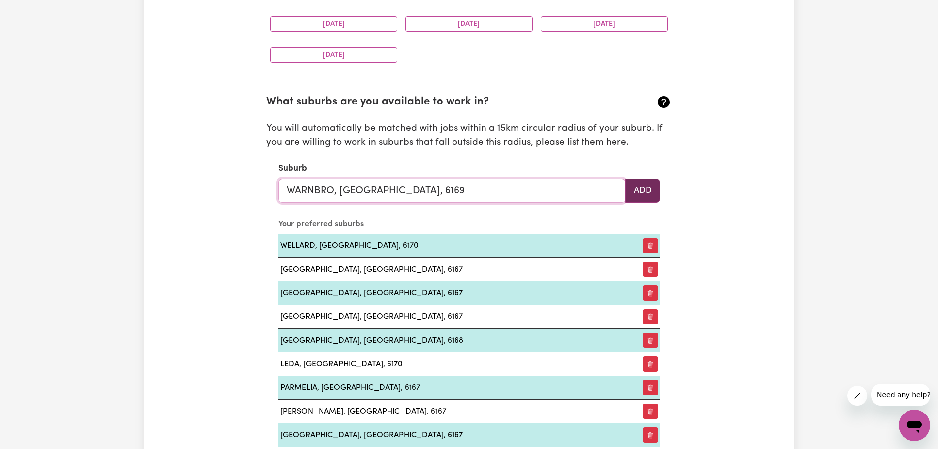
type input "WARNBRO, [GEOGRAPHIC_DATA], 6169"
click at [651, 195] on button "Add" at bounding box center [642, 191] width 35 height 24
click at [328, 191] on input "text" at bounding box center [452, 191] width 348 height 24
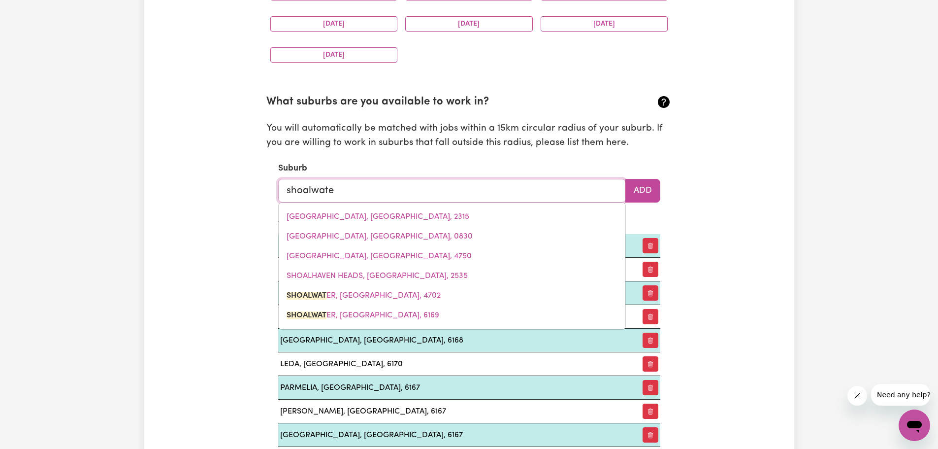
type input "shoalwater"
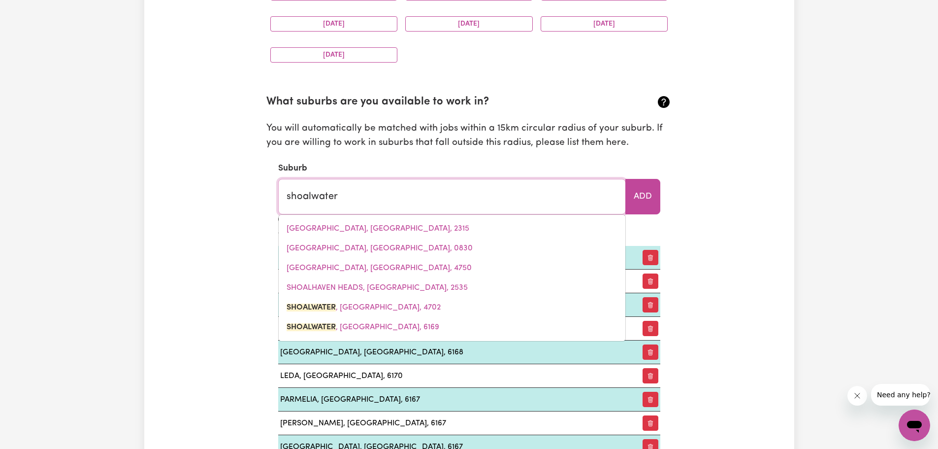
type input "shoalwater, [GEOGRAPHIC_DATA], 4702"
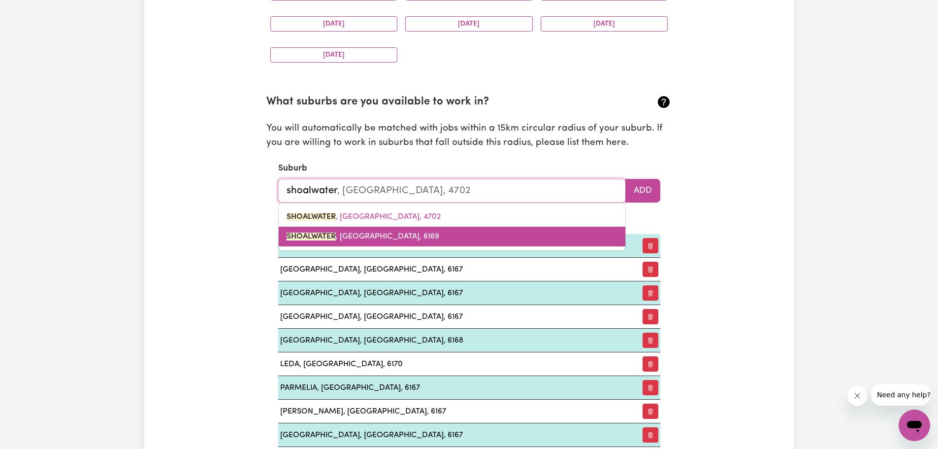
click at [348, 234] on span "SHOALWATER , [GEOGRAPHIC_DATA], 6169" at bounding box center [363, 236] width 153 height 8
type input "SHOALWATER, [GEOGRAPHIC_DATA], 6169"
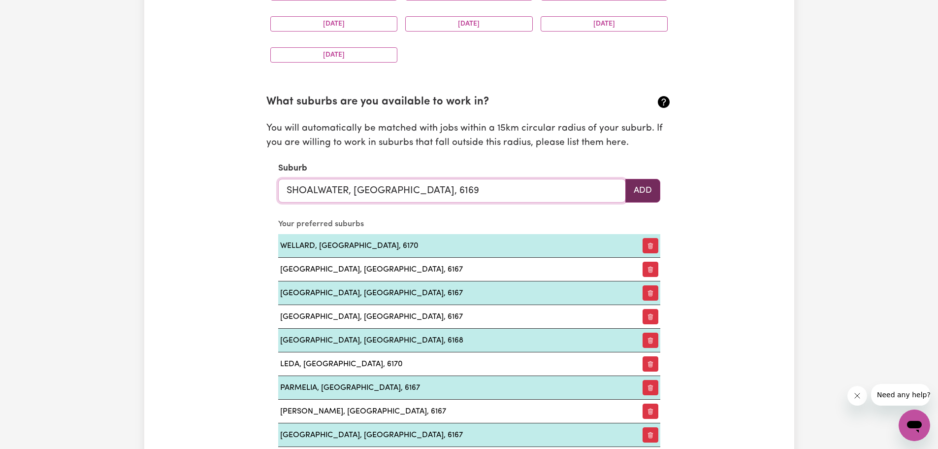
type input "SHOALWATER, [GEOGRAPHIC_DATA], 6169"
click at [641, 193] on button "Add" at bounding box center [642, 191] width 35 height 24
click at [295, 185] on input "text" at bounding box center [452, 191] width 348 height 24
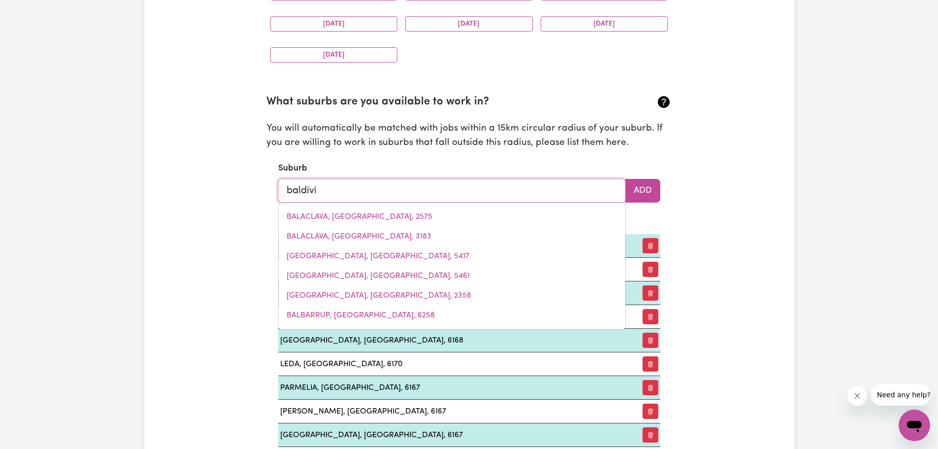
type input "baldivis"
type input "baldivis, [GEOGRAPHIC_DATA], 6171"
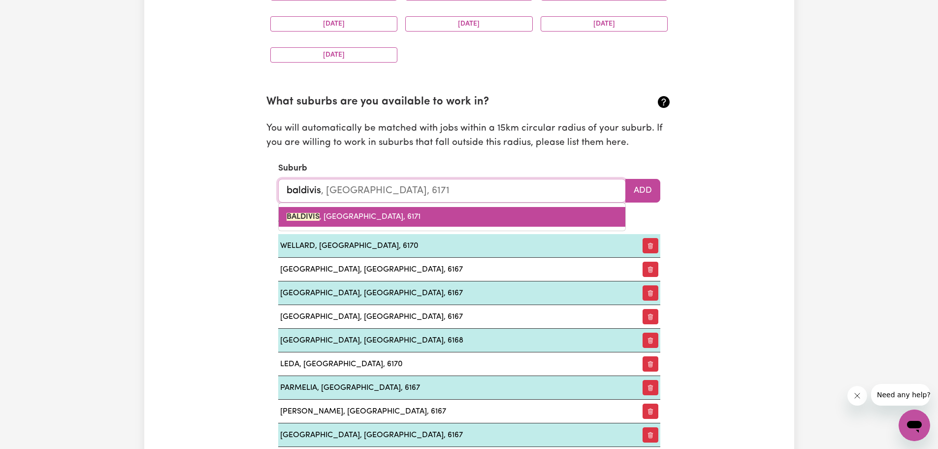
click at [348, 215] on span "BALDIVIS , [GEOGRAPHIC_DATA], 6171" at bounding box center [354, 217] width 134 height 8
type input "BALDIVIS, [GEOGRAPHIC_DATA], 6171"
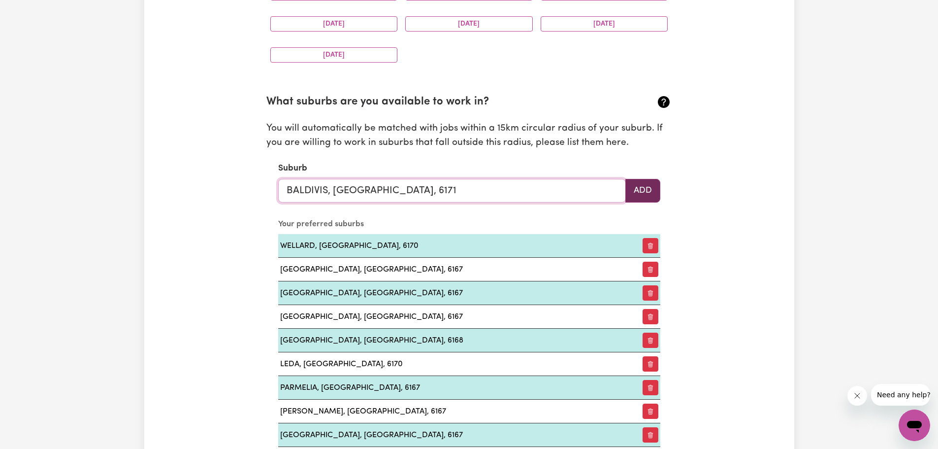
type input "BALDIVIS, [GEOGRAPHIC_DATA], 6171"
click at [638, 193] on button "Add" at bounding box center [642, 191] width 35 height 24
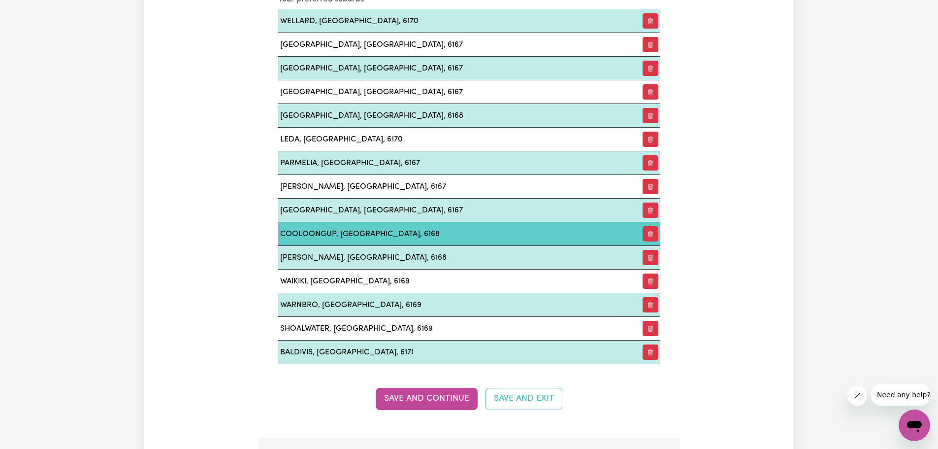
scroll to position [1332, 0]
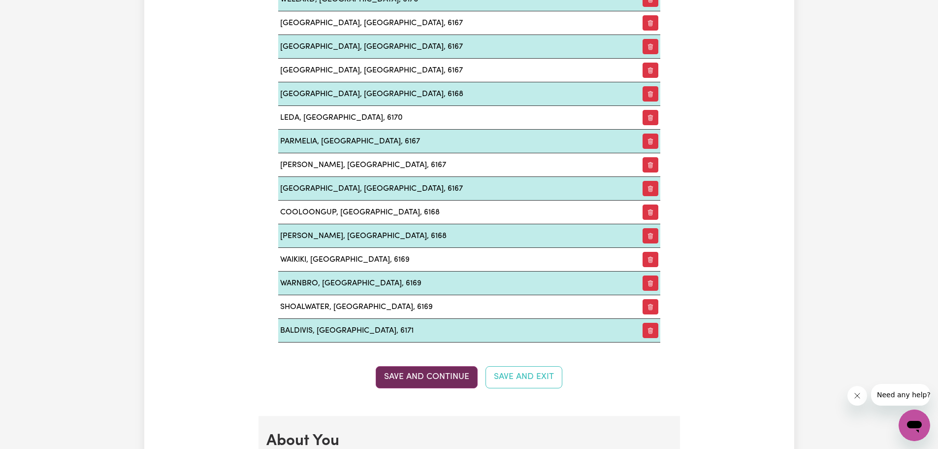
click at [425, 372] on button "Save and Continue" at bounding box center [427, 377] width 102 height 22
select select
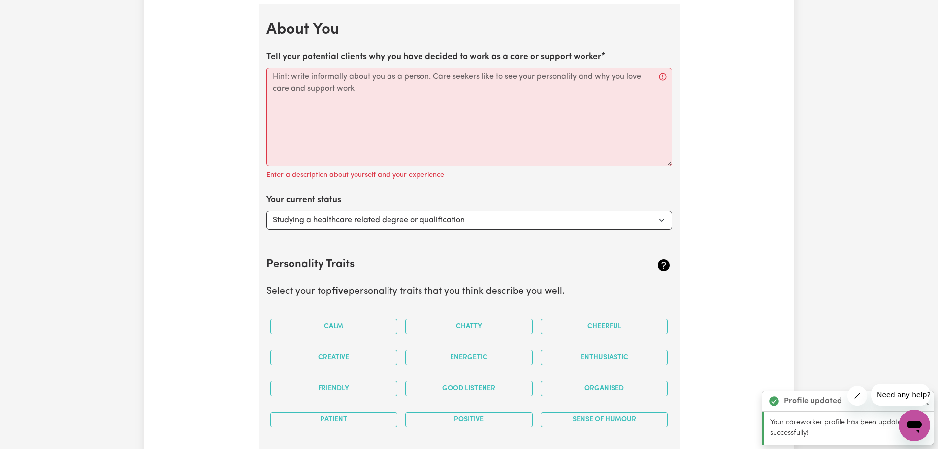
scroll to position [1747, 0]
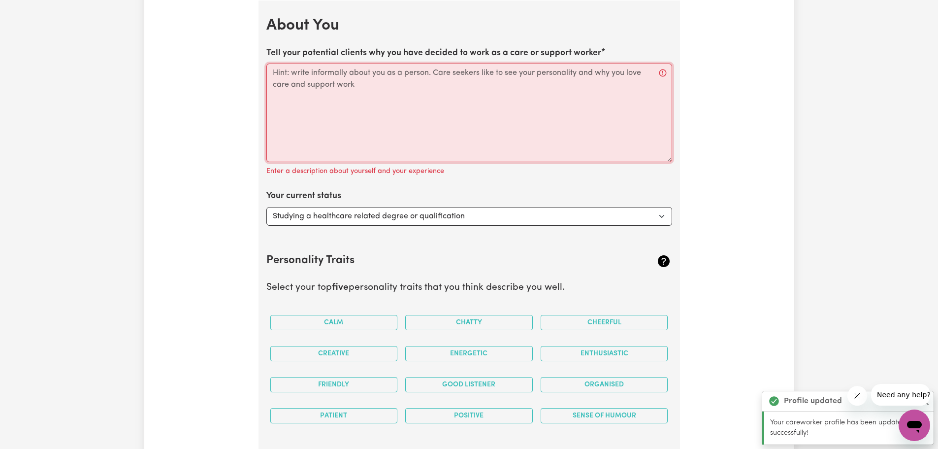
click at [349, 99] on textarea "Tell your potential clients why you have decided to work as a care or support w…" at bounding box center [469, 113] width 406 height 98
click at [304, 77] on textarea "Tell your potential clients why you have decided to work as a care or support w…" at bounding box center [469, 113] width 406 height 98
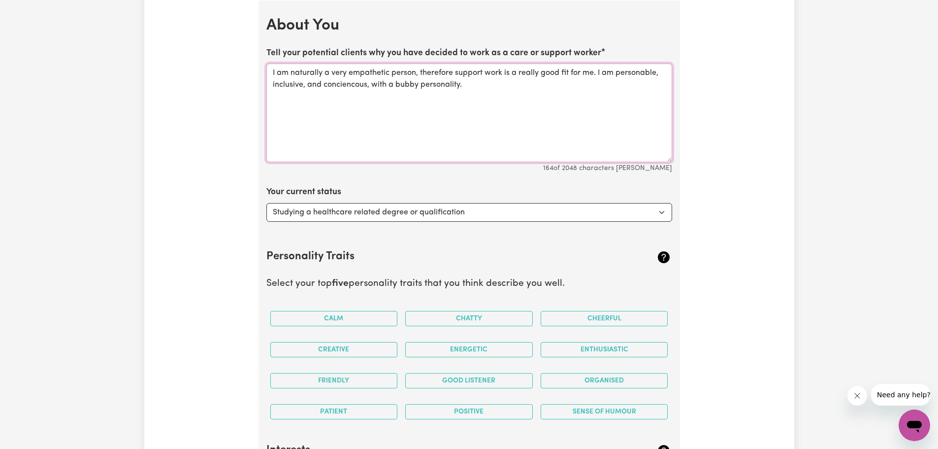
click at [339, 84] on textarea "I am naturally a very empathetic person, therefore support work is a really goo…" at bounding box center [469, 113] width 406 height 98
drag, startPoint x: 353, startPoint y: 85, endPoint x: 332, endPoint y: 115, distance: 36.2
click at [332, 115] on textarea "I am naturally a very empathetic person, therefore support work is a really goo…" at bounding box center [469, 113] width 406 height 98
click at [335, 88] on textarea "I am naturally a very empathetic person, therefore support work is a really goo…" at bounding box center [469, 113] width 406 height 98
click at [352, 114] on textarea "I am naturally a very empathetic person, therefore support work is a really goo…" at bounding box center [469, 113] width 406 height 98
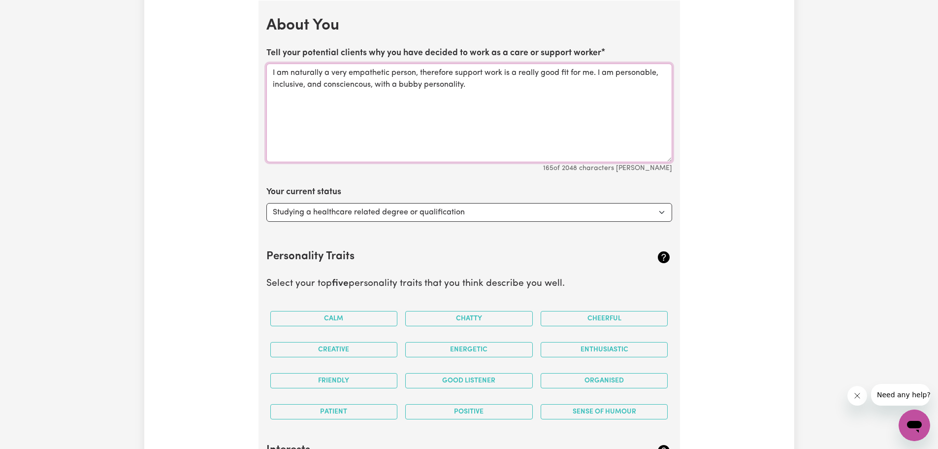
drag, startPoint x: 354, startPoint y: 85, endPoint x: 330, endPoint y: 96, distance: 26.2
click at [328, 97] on textarea "I am naturally a very empathetic person, therefore support work is a really goo…" at bounding box center [469, 113] width 406 height 98
click at [359, 86] on textarea "I am naturally a very empathetic person, therefore support work is a really goo…" at bounding box center [469, 113] width 406 height 98
click at [433, 118] on textarea "I am naturally a very empathetic person, therefore support work is a really goo…" at bounding box center [469, 113] width 406 height 98
click at [336, 86] on textarea "I am naturally a very empathetic person, therefore support work is a really goo…" at bounding box center [469, 113] width 406 height 98
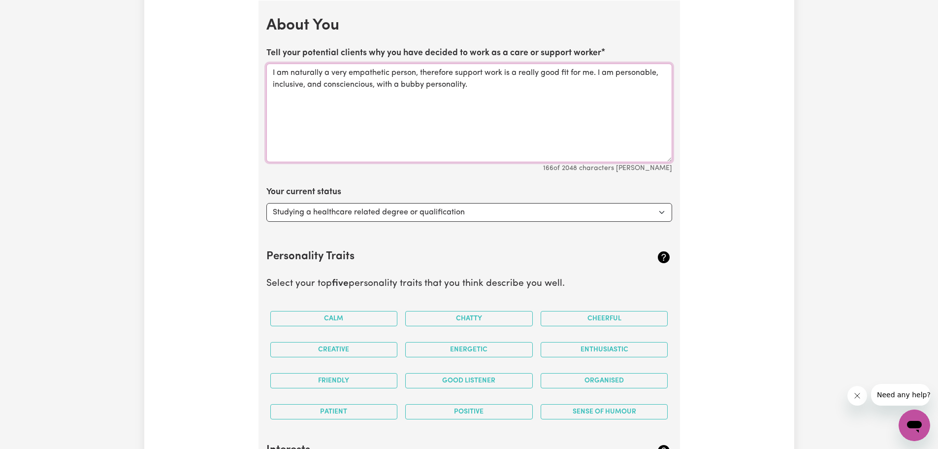
click at [368, 108] on textarea "I am naturally a very empathetic person, therefore support work is a really goo…" at bounding box center [469, 113] width 406 height 98
click at [323, 124] on textarea "I am naturally a very empathetic person, therefore support work is a really goo…" at bounding box center [469, 113] width 406 height 98
click at [473, 89] on textarea "I am naturally a very empathetic person, therefore support work is a really goo…" at bounding box center [469, 113] width 406 height 98
click at [272, 87] on textarea "I am naturally a very empathetic person, therefore support work is a really goo…" at bounding box center [469, 113] width 406 height 98
click at [378, 119] on textarea "I am naturally a very empathetic person, therefore support work is a really goo…" at bounding box center [469, 113] width 406 height 98
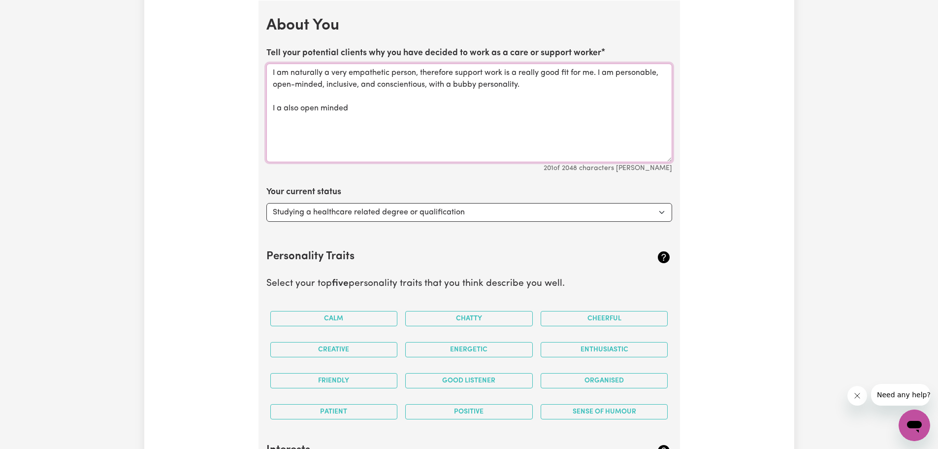
drag, startPoint x: 355, startPoint y: 108, endPoint x: 257, endPoint y: 107, distance: 98.5
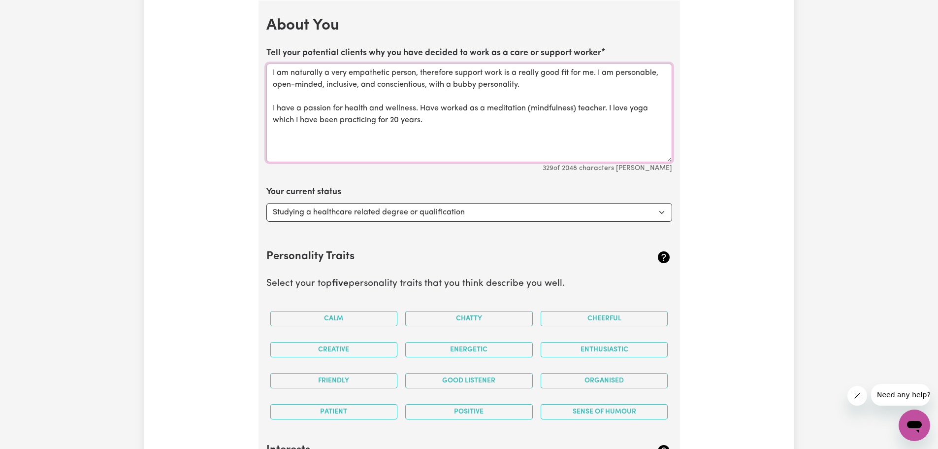
click at [447, 120] on textarea "I am naturally a very empathetic person, therefore support work is a really goo…" at bounding box center [469, 113] width 406 height 98
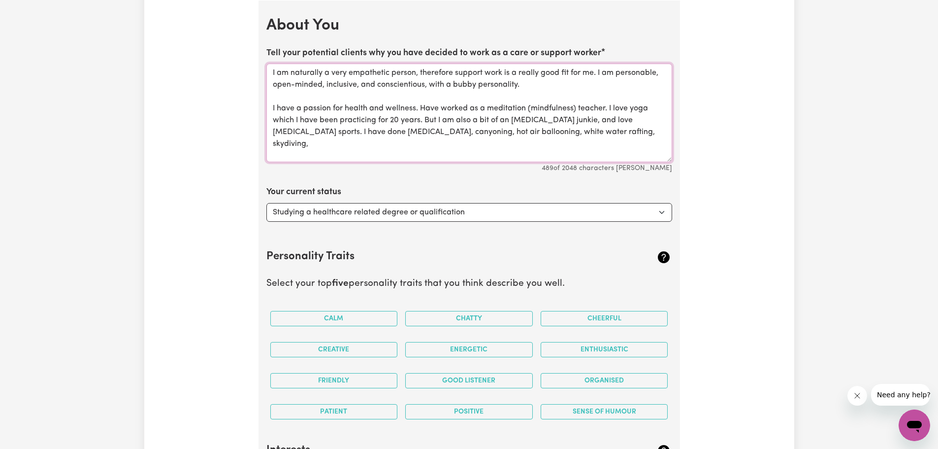
click at [610, 132] on textarea "I am naturally a very empathetic person, therefore support work is a really goo…" at bounding box center [469, 113] width 406 height 98
click at [276, 155] on textarea "I am naturally a very empathetic person, therefore support work is a really goo…" at bounding box center [469, 113] width 406 height 98
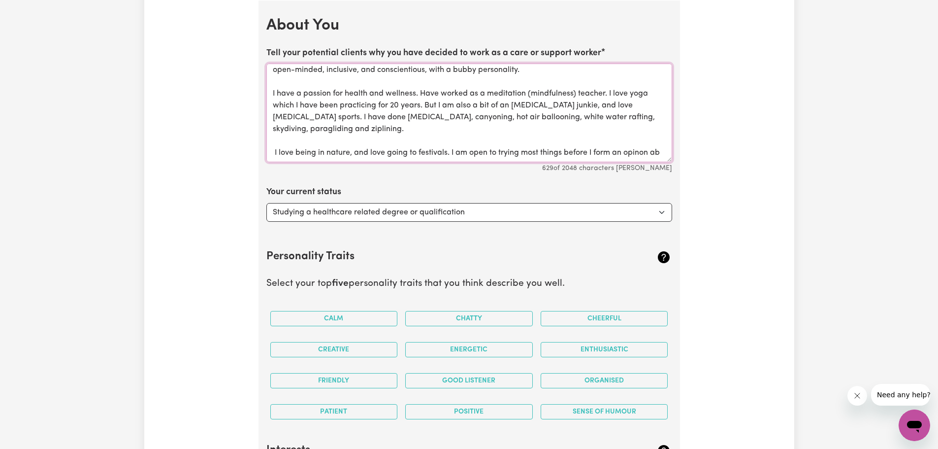
scroll to position [23, 0]
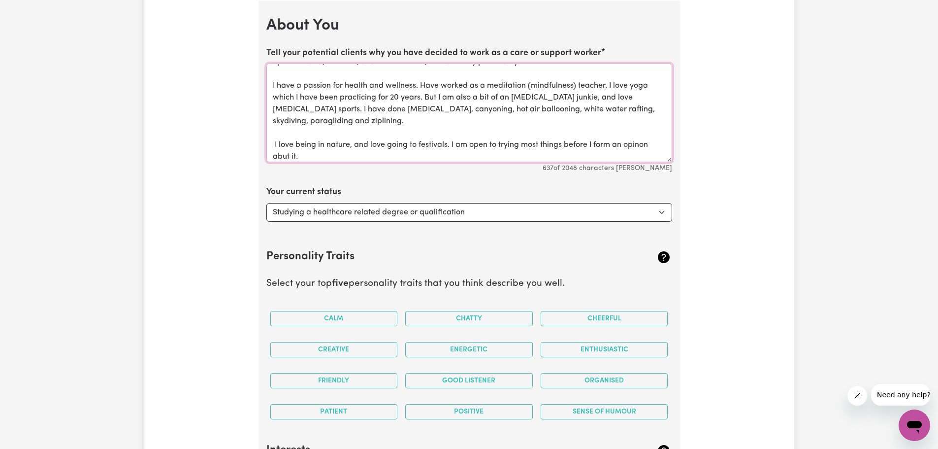
click at [282, 155] on textarea "I am naturally a very empathetic person, therefore support work is a really goo…" at bounding box center [469, 113] width 406 height 98
click at [274, 143] on textarea "I am naturally a very empathetic person, therefore support work is a really goo…" at bounding box center [469, 113] width 406 height 98
click at [319, 155] on textarea "I am naturally a very empathetic person, therefore support work is a really goo…" at bounding box center [469, 113] width 406 height 98
click at [574, 149] on textarea "I am naturally a very empathetic person, therefore support work is a really goo…" at bounding box center [469, 113] width 406 height 98
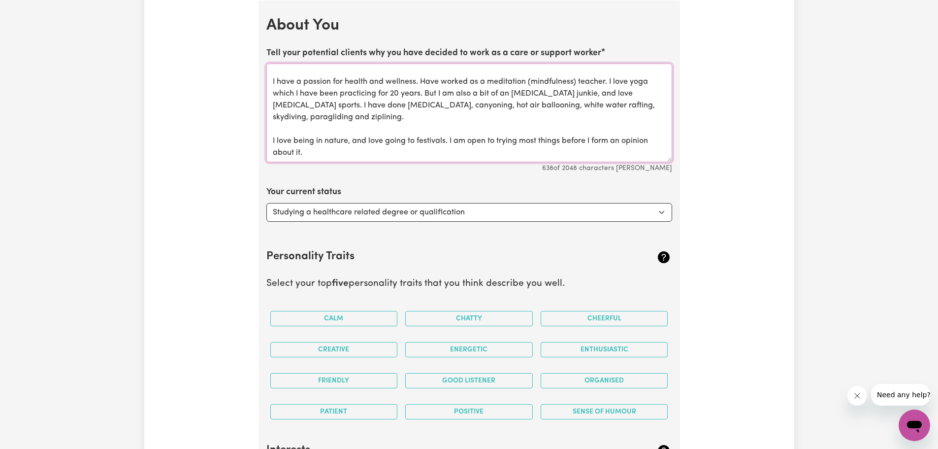
drag, startPoint x: 368, startPoint y: 140, endPoint x: 384, endPoint y: 142, distance: 15.4
click at [384, 142] on textarea "I am naturally a very empathetic person, therefore support work is a really goo…" at bounding box center [469, 113] width 406 height 98
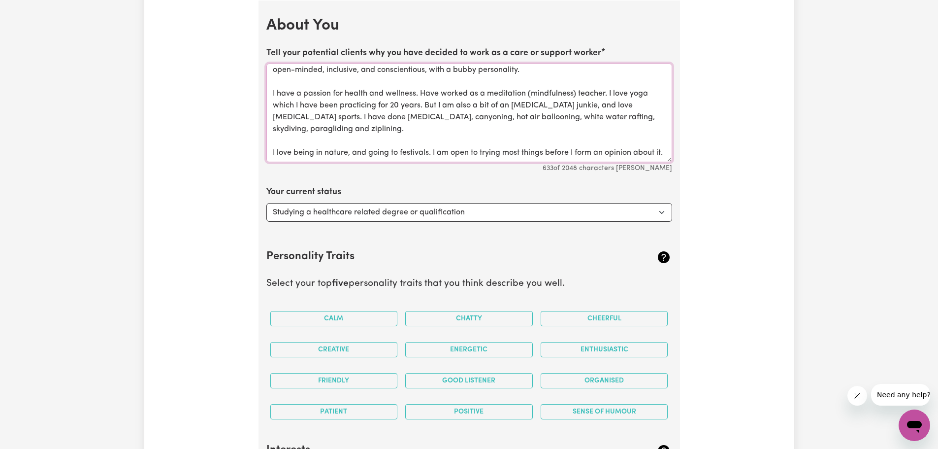
click at [373, 152] on textarea "I am naturally a very empathetic person, therefore support work is a really goo…" at bounding box center [469, 113] width 406 height 98
drag, startPoint x: 523, startPoint y: 140, endPoint x: 543, endPoint y: 141, distance: 20.2
click at [543, 141] on textarea "I am naturally a very empathetic person, therefore support work is a really goo…" at bounding box center [469, 113] width 406 height 98
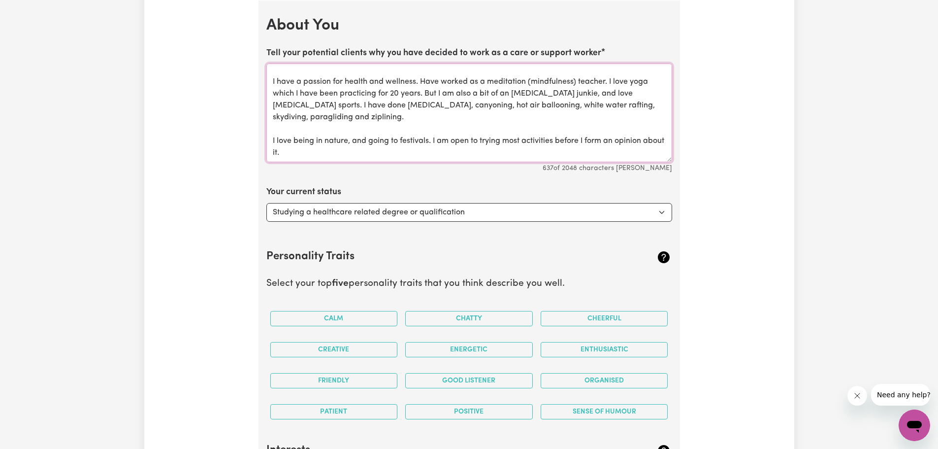
click at [504, 147] on textarea "I am naturally a very empathetic person, therefore support work is a really goo…" at bounding box center [469, 113] width 406 height 98
drag, startPoint x: 295, startPoint y: 152, endPoint x: 307, endPoint y: 152, distance: 12.3
click at [307, 152] on textarea "I am naturally a very empathetic person, therefore support work is a really goo…" at bounding box center [469, 113] width 406 height 98
click at [369, 147] on textarea "I am naturally a very empathetic person, therefore support work is a really goo…" at bounding box center [469, 113] width 406 height 98
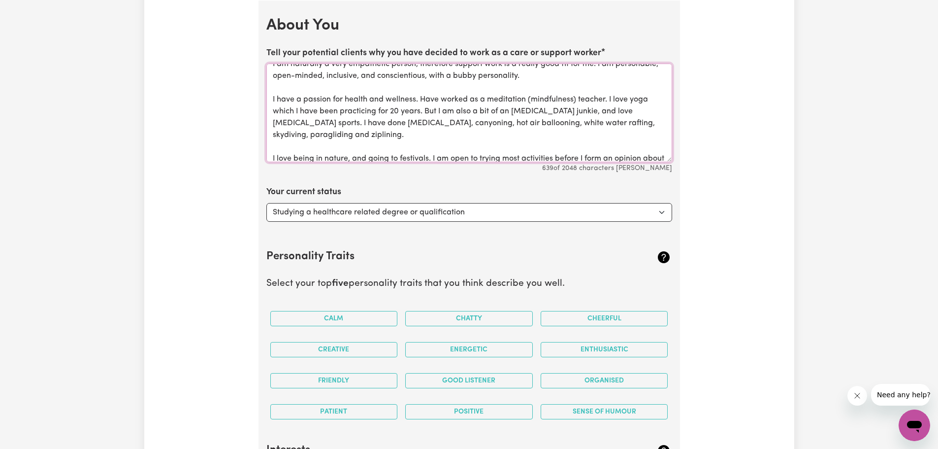
scroll to position [0, 0]
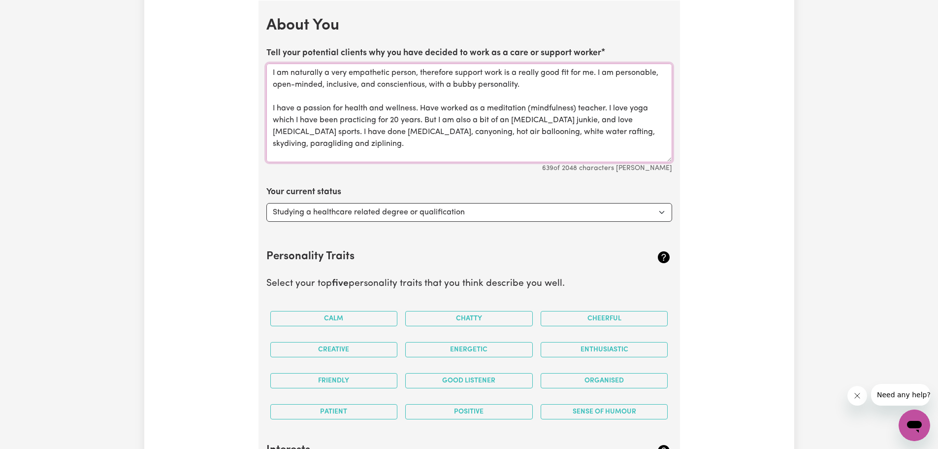
click at [606, 108] on textarea "I am naturally a very empathetic person, therefore support work is a really goo…" at bounding box center [469, 113] width 406 height 98
click at [489, 141] on textarea "I am naturally a very empathetic person, therefore support work is a really goo…" at bounding box center [469, 113] width 406 height 98
drag, startPoint x: 512, startPoint y: 131, endPoint x: 419, endPoint y: 132, distance: 93.6
click at [419, 132] on textarea "I am naturally a very empathetic person, therefore support work is a really goo…" at bounding box center [469, 113] width 406 height 98
click at [477, 146] on textarea "I am naturally a very empathetic person, therefore support work is a really goo…" at bounding box center [469, 113] width 406 height 98
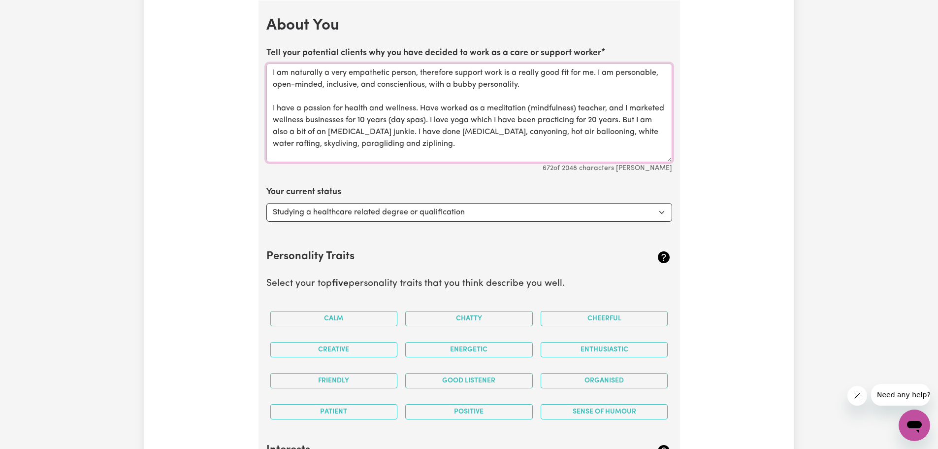
scroll to position [27, 0]
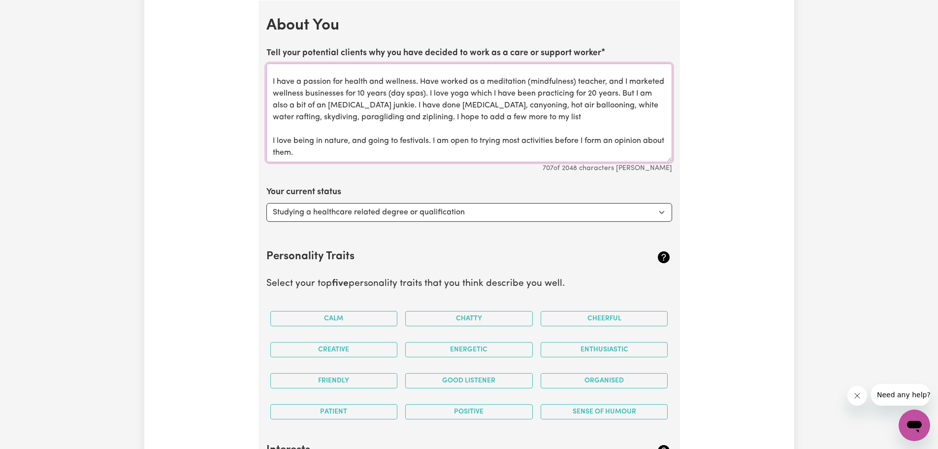
click at [568, 117] on textarea "I am naturally a very empathetic person, therefore support work is a really goo…" at bounding box center [469, 113] width 406 height 98
click at [606, 117] on textarea "I am naturally a very empathetic person, therefore support work is a really goo…" at bounding box center [469, 113] width 406 height 98
click at [387, 145] on textarea "I am naturally a very empathetic person, therefore support work is a really goo…" at bounding box center [469, 113] width 406 height 98
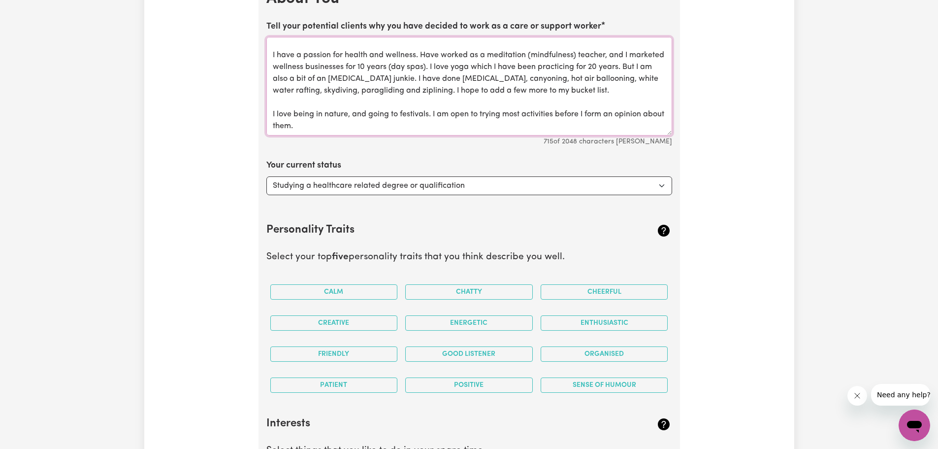
scroll to position [1796, 0]
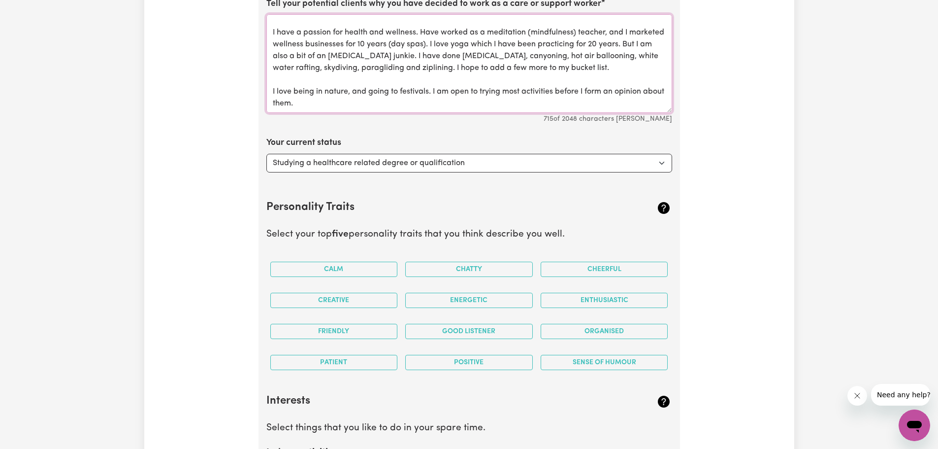
click at [431, 90] on textarea "I am naturally a very empathetic person, therefore support work is a really goo…" at bounding box center [469, 63] width 406 height 98
click at [448, 103] on textarea "I am naturally a very empathetic person, therefore support work is a really goo…" at bounding box center [469, 63] width 406 height 98
type textarea "I am naturally a very empathetic person, therefore support work is a really goo…"
click at [663, 160] on select "Select... Studying a healthcare related degree or qualification Studying a non-…" at bounding box center [469, 163] width 406 height 19
select select "Looking for work - I just graduated"
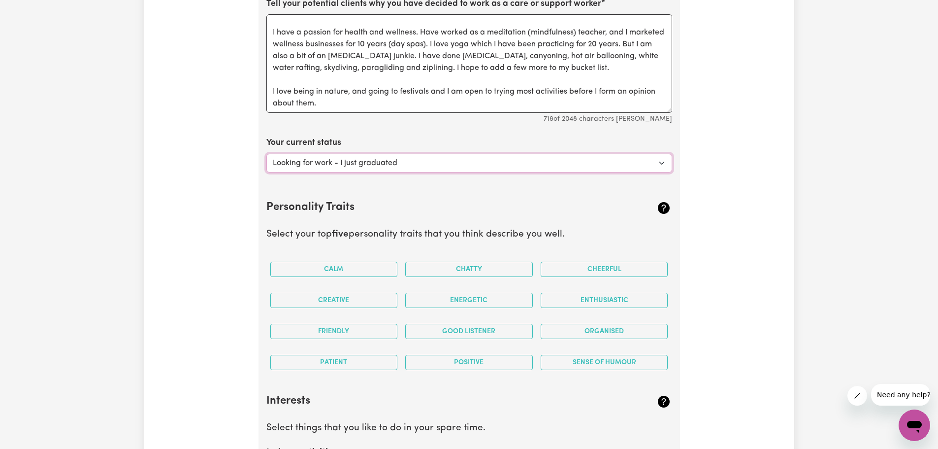
click at [266, 154] on select "Select... Studying a healthcare related degree or qualification Studying a non-…" at bounding box center [469, 163] width 406 height 19
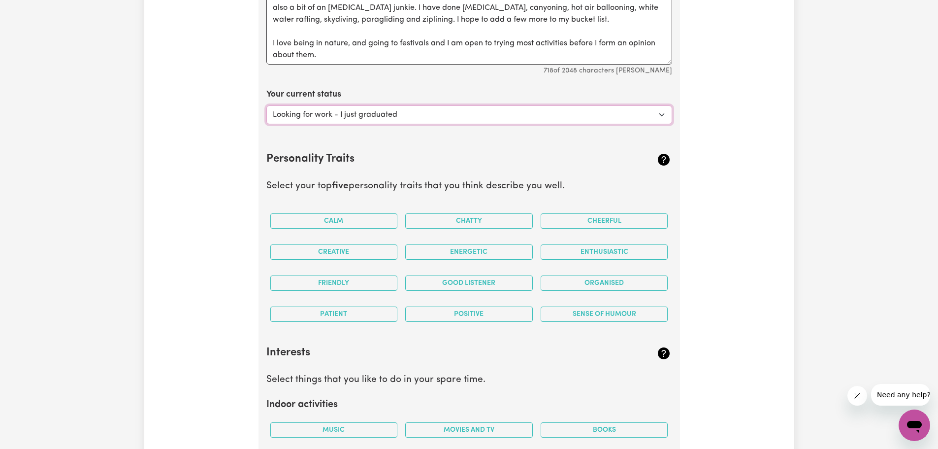
scroll to position [1944, 0]
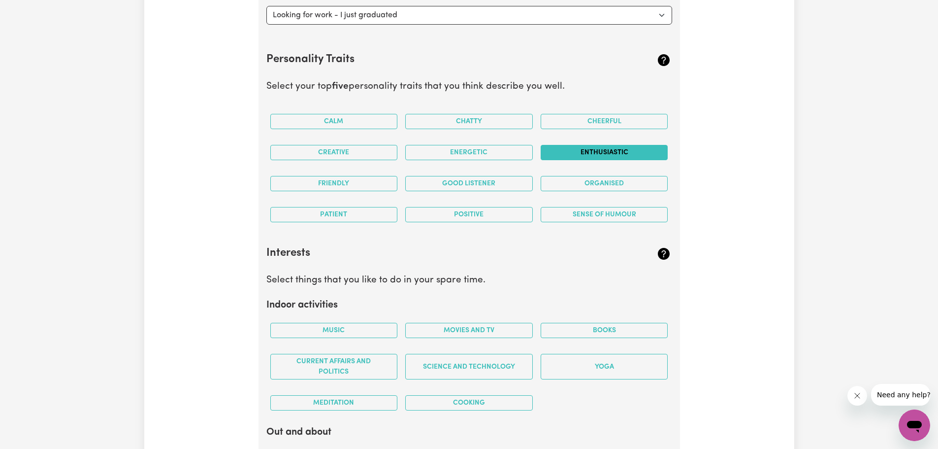
click at [615, 154] on button "Enthusiastic" at bounding box center [605, 152] width 128 height 15
click at [346, 184] on button "Friendly" at bounding box center [334, 183] width 128 height 15
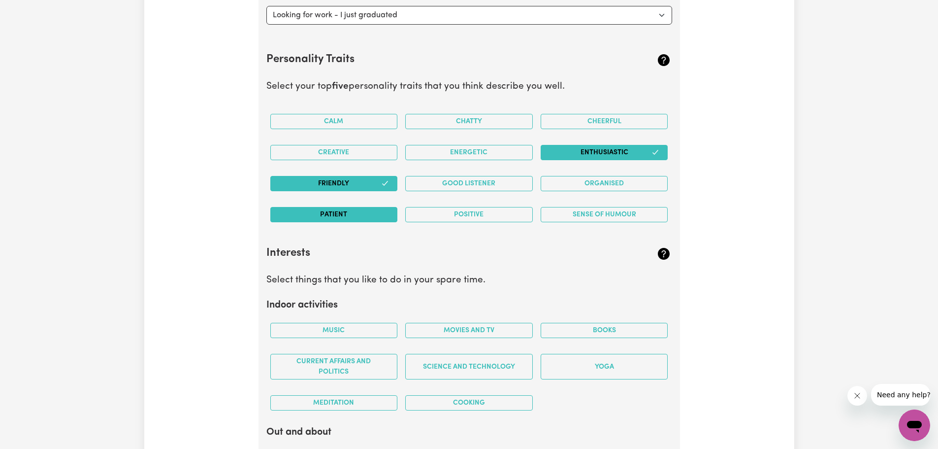
click at [316, 211] on button "Patient" at bounding box center [334, 214] width 128 height 15
click at [338, 153] on button "Creative" at bounding box center [334, 152] width 128 height 15
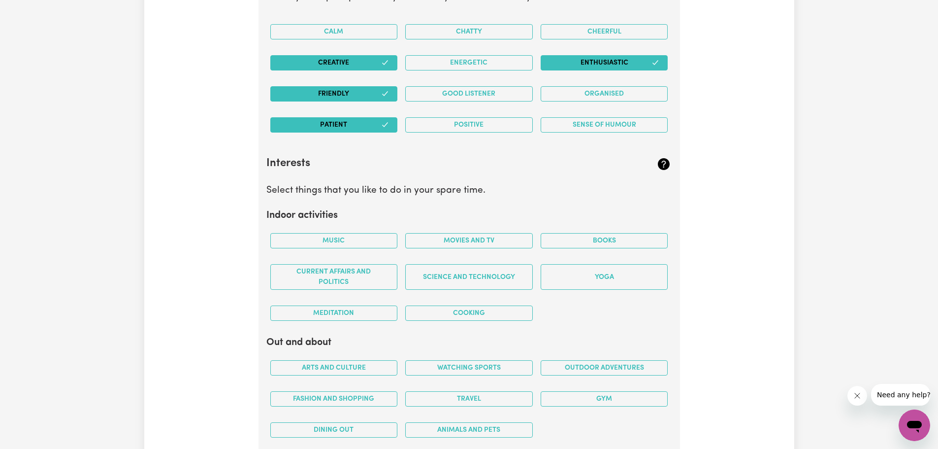
scroll to position [1895, 0]
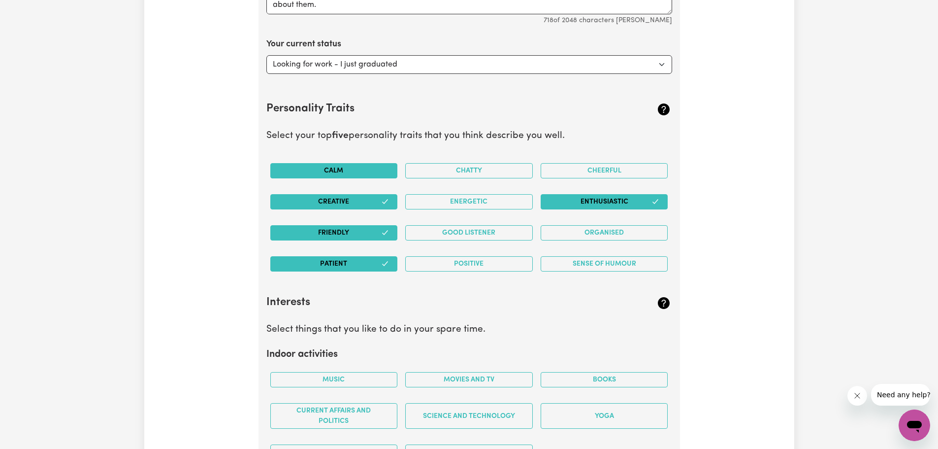
click at [331, 170] on button "Calm" at bounding box center [334, 170] width 128 height 15
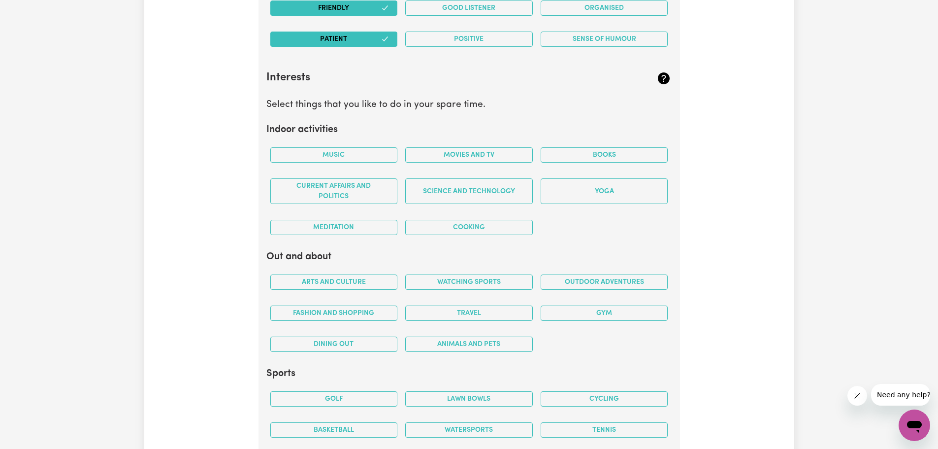
scroll to position [2141, 0]
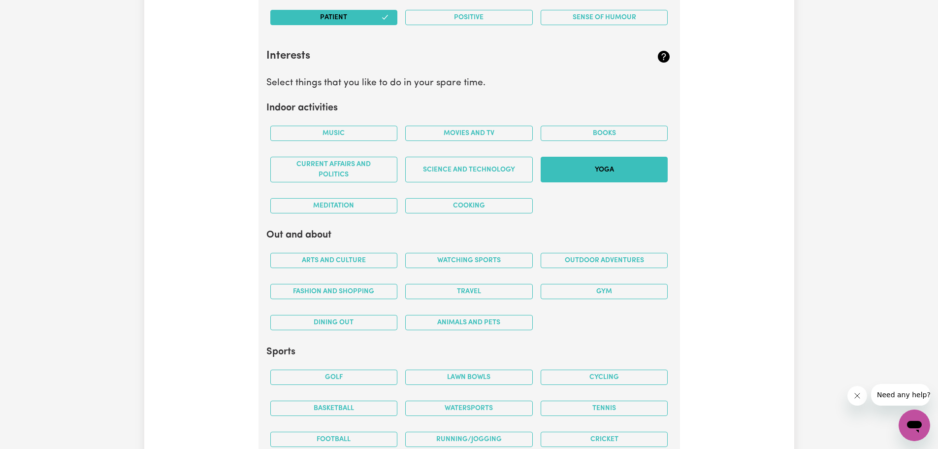
click at [613, 167] on button "Yoga" at bounding box center [605, 170] width 128 height 26
click at [328, 209] on button "Meditation" at bounding box center [334, 205] width 128 height 15
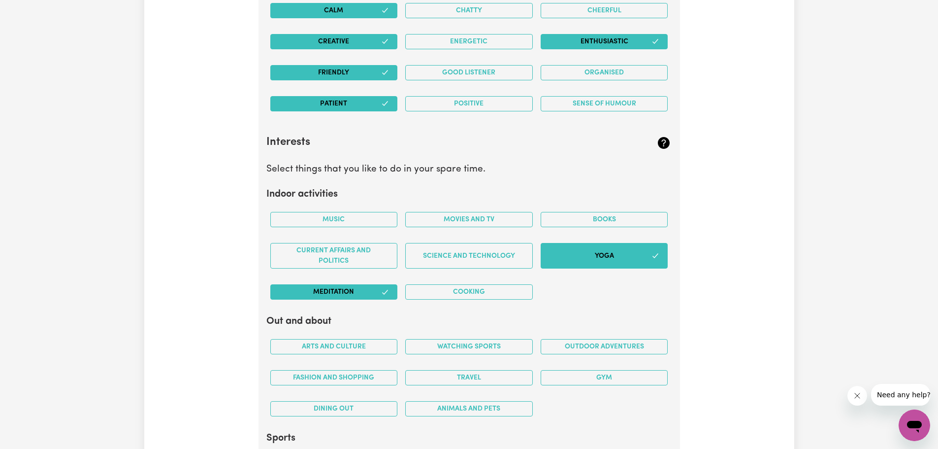
scroll to position [2190, 0]
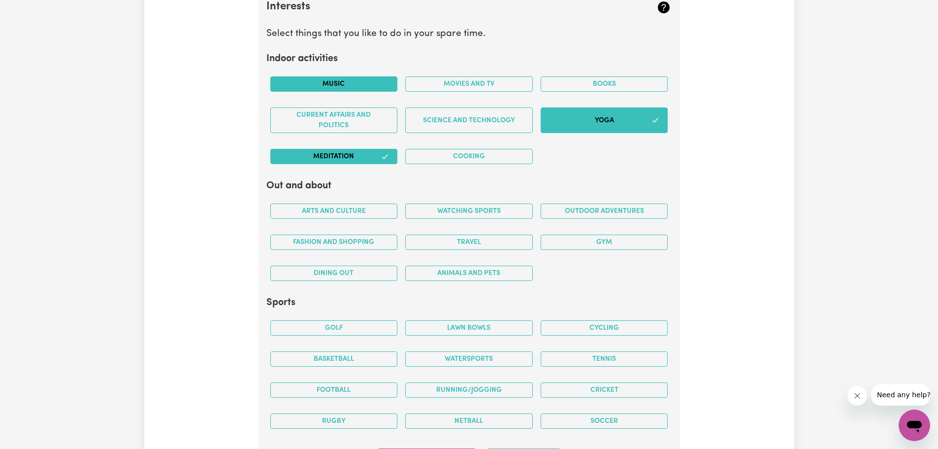
click at [331, 85] on button "Music" at bounding box center [334, 83] width 128 height 15
click at [483, 158] on button "Cooking" at bounding box center [469, 156] width 128 height 15
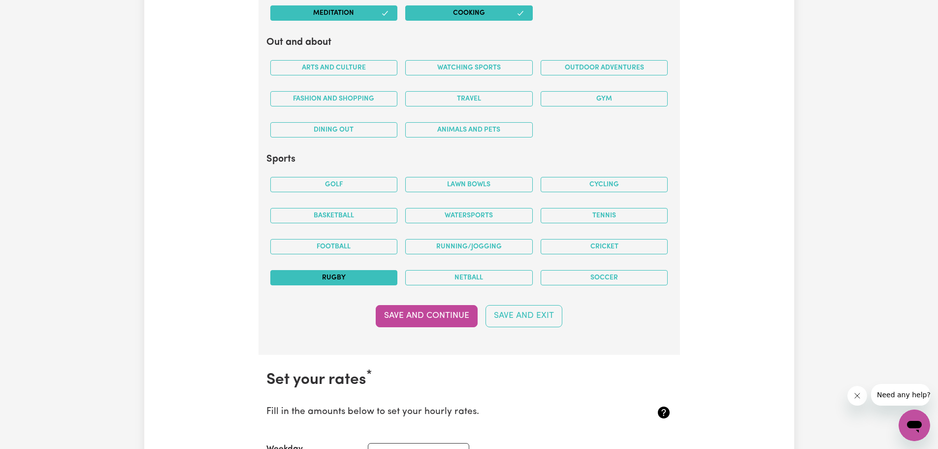
scroll to position [2338, 0]
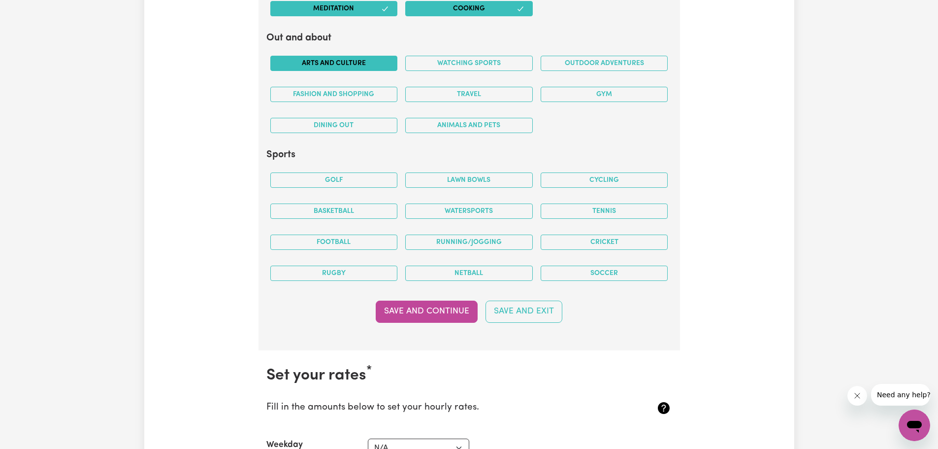
click at [348, 62] on button "Arts and Culture" at bounding box center [334, 63] width 128 height 15
click at [621, 64] on button "Outdoor adventures" at bounding box center [605, 63] width 128 height 15
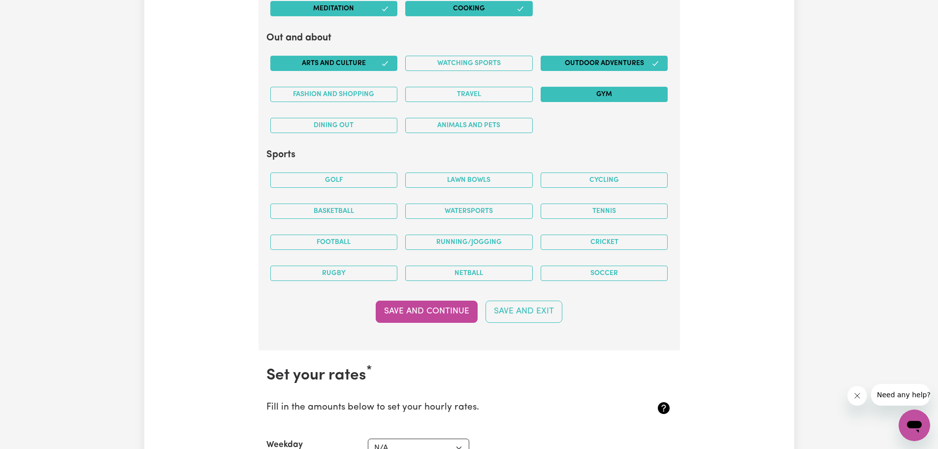
click at [612, 96] on button "Gym" at bounding box center [605, 94] width 128 height 15
click at [458, 91] on button "Travel" at bounding box center [469, 94] width 128 height 15
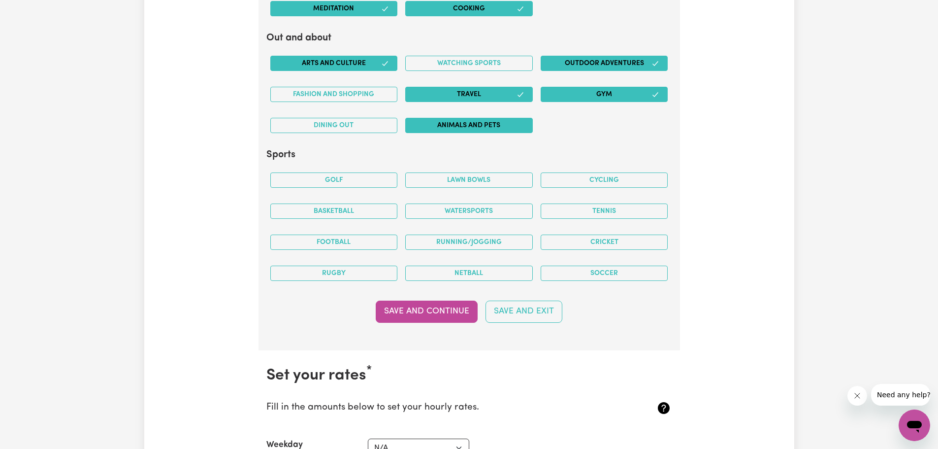
click at [459, 130] on button "Animals and pets" at bounding box center [469, 125] width 128 height 15
click at [339, 96] on button "Fashion and shopping" at bounding box center [334, 94] width 128 height 15
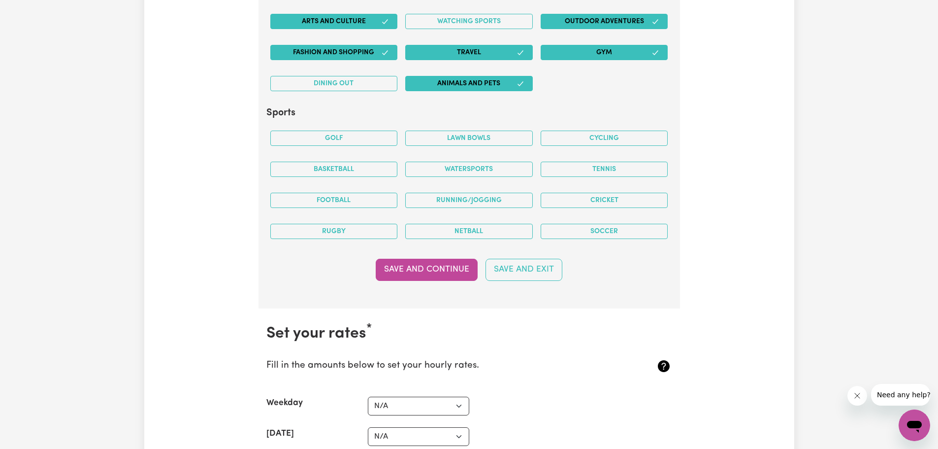
scroll to position [2436, 0]
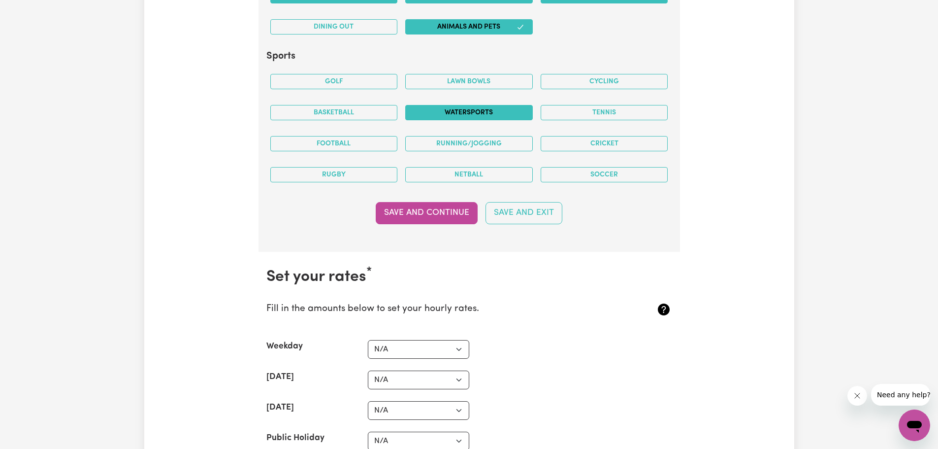
click at [477, 114] on button "Watersports" at bounding box center [469, 112] width 128 height 15
click at [489, 141] on button "Running/Jogging" at bounding box center [469, 143] width 128 height 15
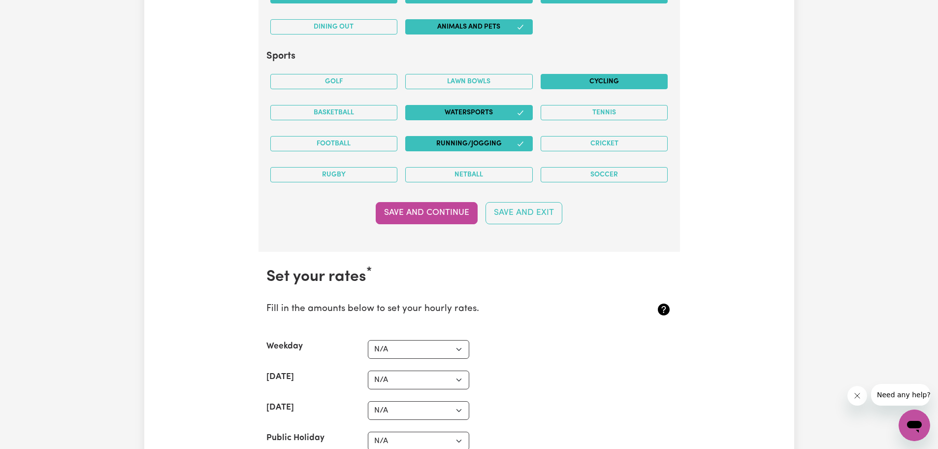
click at [620, 78] on button "Cycling" at bounding box center [605, 81] width 128 height 15
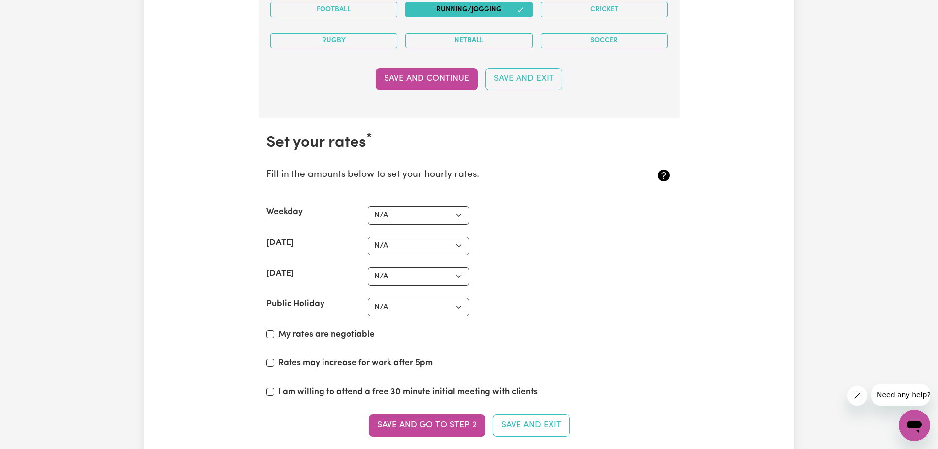
scroll to position [2584, 0]
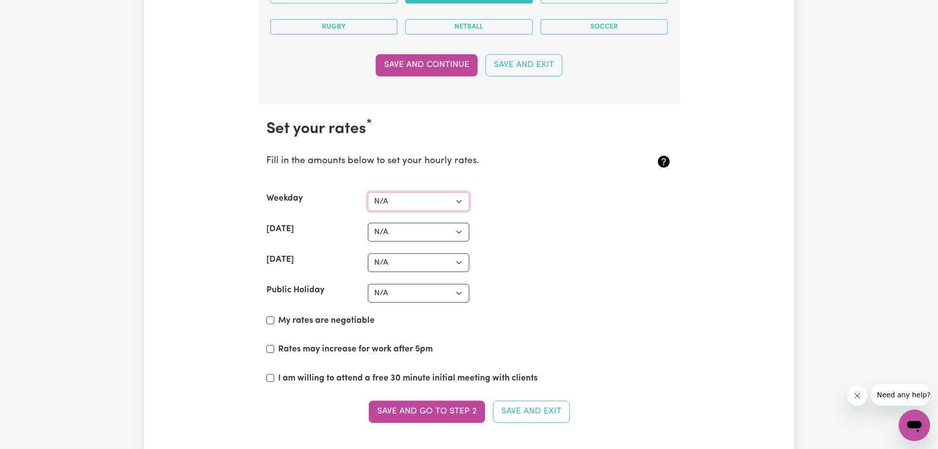
click at [461, 200] on select "N/A $37 $38 $39 $40 $41 $42 $43 $44 $45 $46 $47 $48 $49 $50 $51 $52 $53 $54 $55…" at bounding box center [418, 201] width 101 height 19
select select "62"
click at [368, 192] on select "N/A $37 $38 $39 $40 $41 $42 $43 $44 $45 $46 $47 $48 $49 $50 $51 $52 $53 $54 $55…" at bounding box center [418, 201] width 101 height 19
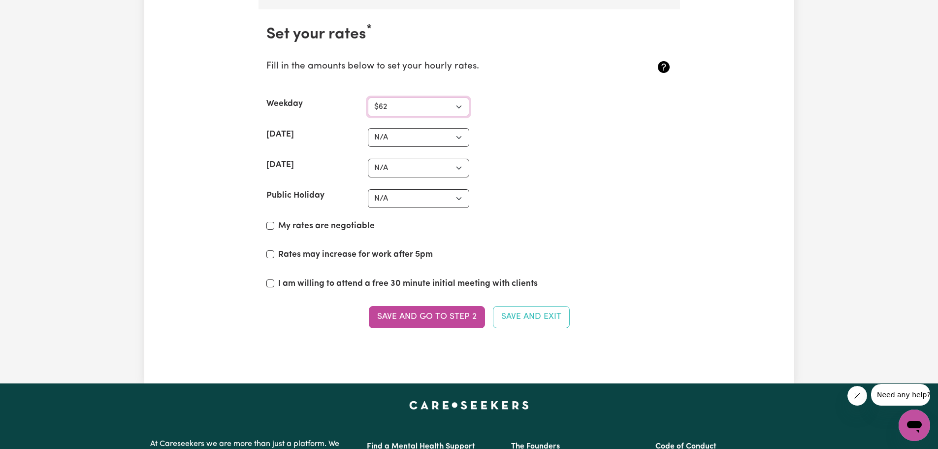
scroll to position [2682, 0]
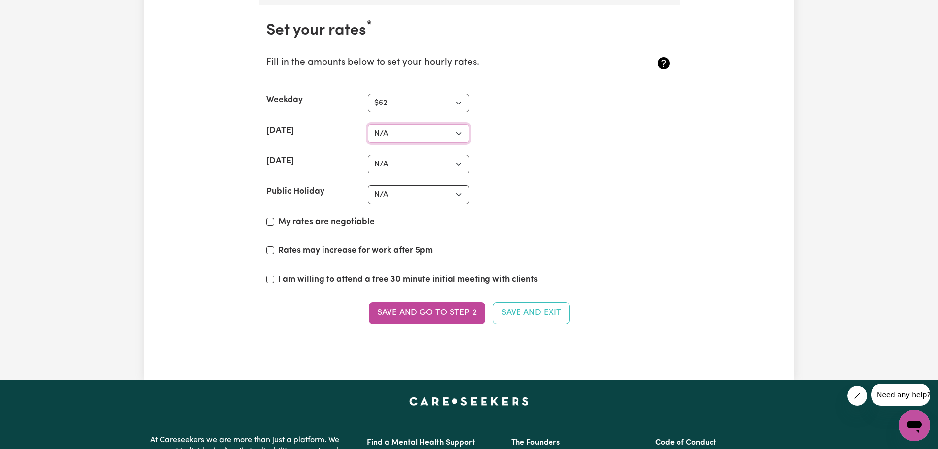
click at [459, 133] on select "N/A $37 $38 $39 $40 $41 $42 $43 $44 $45 $46 $47 $48 $49 $50 $51 $52 $53 $54 $55…" at bounding box center [418, 133] width 101 height 19
select select "75"
click at [368, 124] on select "N/A $37 $38 $39 $40 $41 $42 $43 $44 $45 $46 $47 $48 $49 $50 $51 $52 $53 $54 $55…" at bounding box center [418, 133] width 101 height 19
click at [461, 163] on select "N/A $37 $38 $39 $40 $41 $42 $43 $44 $45 $46 $47 $48 $49 $50 $51 $52 $53 $54 $55…" at bounding box center [418, 164] width 101 height 19
click at [459, 164] on select "N/A $37 $38 $39 $40 $41 $42 $43 $44 $45 $46 $47 $48 $49 $50 $51 $52 $53 $54 $55…" at bounding box center [418, 164] width 101 height 19
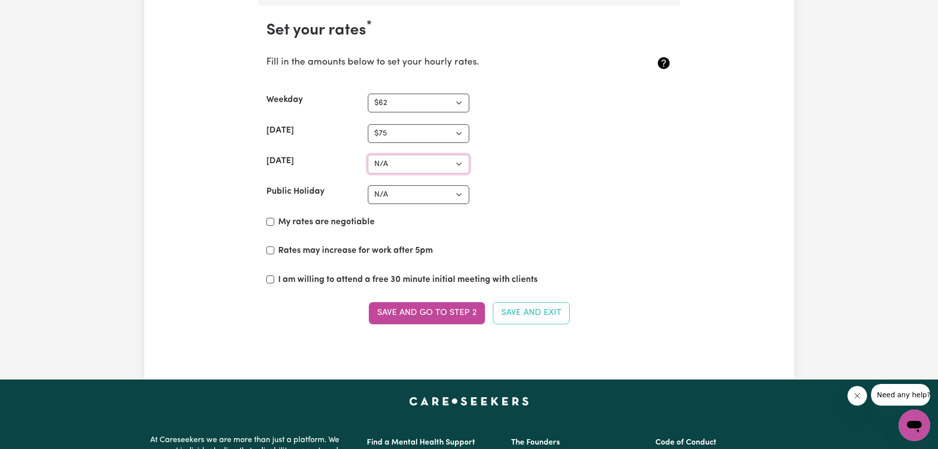
select select "85"
click at [368, 155] on select "N/A $37 $38 $39 $40 $41 $42 $43 $44 $45 $46 $47 $48 $49 $50 $51 $52 $53 $54 $55…" at bounding box center [418, 164] width 101 height 19
click at [460, 193] on select "N/A $37 $38 $39 $40 $41 $42 $43 $44 $45 $46 $47 $48 $49 $50 $51 $52 $53 $54 $55…" at bounding box center [418, 194] width 101 height 19
select select "90"
click at [368, 185] on select "N/A $37 $38 $39 $40 $41 $42 $43 $44 $45 $46 $47 $48 $49 $50 $51 $52 $53 $54 $55…" at bounding box center [418, 194] width 101 height 19
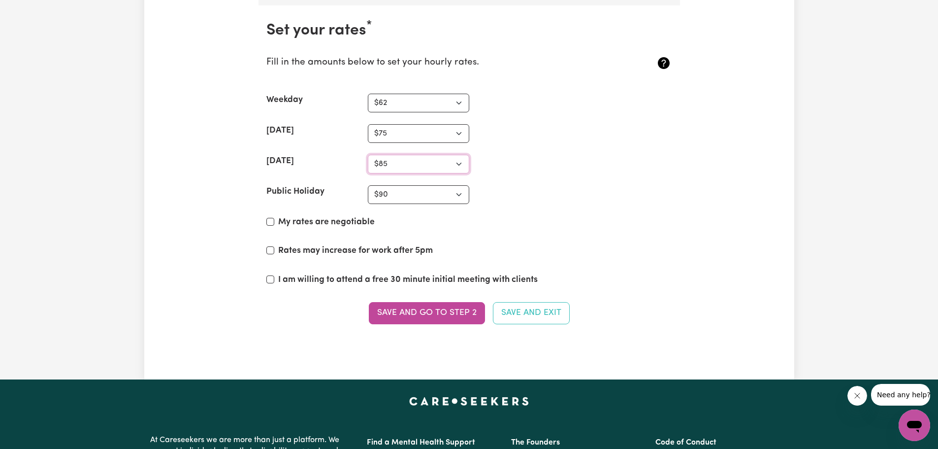
click at [461, 163] on select "N/A $37 $38 $39 $40 $41 $42 $43 $44 $45 $46 $47 $48 $49 $50 $51 $52 $53 $54 $55…" at bounding box center [418, 164] width 101 height 19
select select "90"
click at [368, 155] on select "N/A $37 $38 $39 $40 $41 $42 $43 $44 $45 $46 $47 $48 $49 $50 $51 $52 $53 $54 $55…" at bounding box center [418, 164] width 101 height 19
click at [459, 193] on select "N/A $37 $38 $39 $40 $41 $42 $43 $44 $45 $46 $47 $48 $49 $50 $51 $52 $53 $54 $55…" at bounding box center [418, 194] width 101 height 19
select select "100"
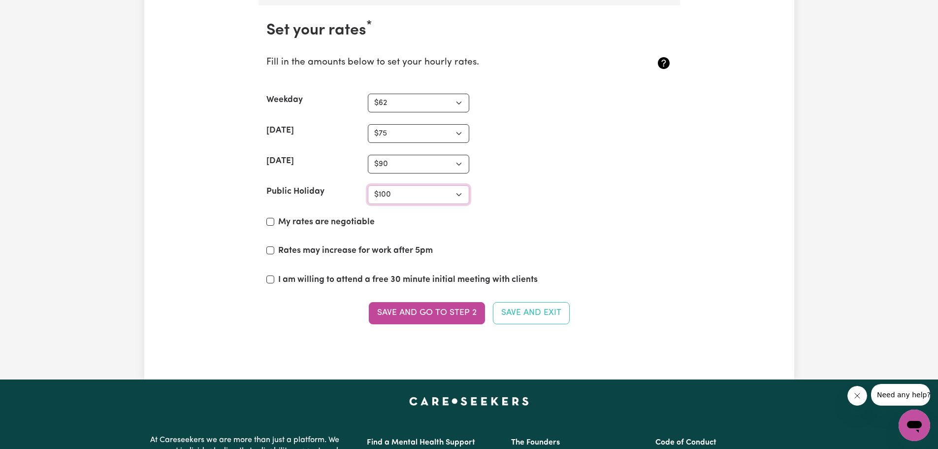
click at [368, 185] on select "N/A $37 $38 $39 $40 $41 $42 $43 $44 $45 $46 $47 $48 $49 $50 $51 $52 $53 $54 $55…" at bounding box center [418, 194] width 101 height 19
click at [270, 278] on input "I am willing to attend a free 30 minute initial meeting with clients" at bounding box center [270, 279] width 8 height 8
checkbox input "true"
click at [453, 315] on button "Save and go to Step 2" at bounding box center [427, 313] width 116 height 22
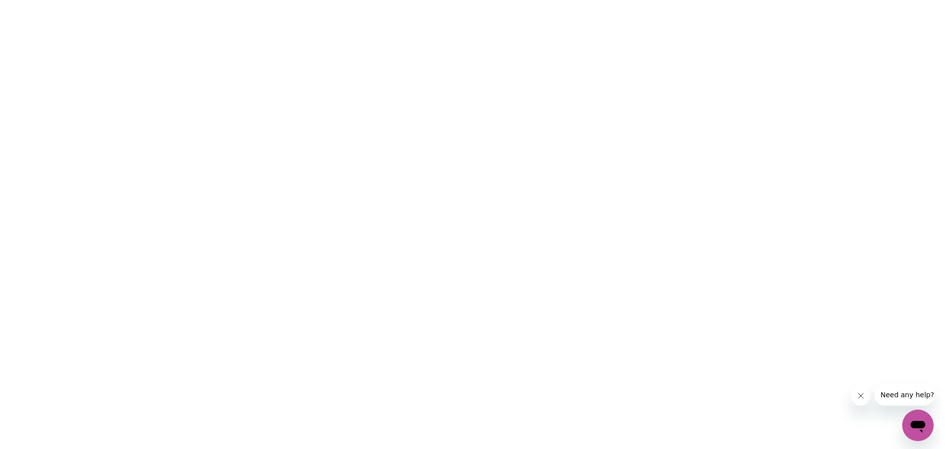
scroll to position [0, 0]
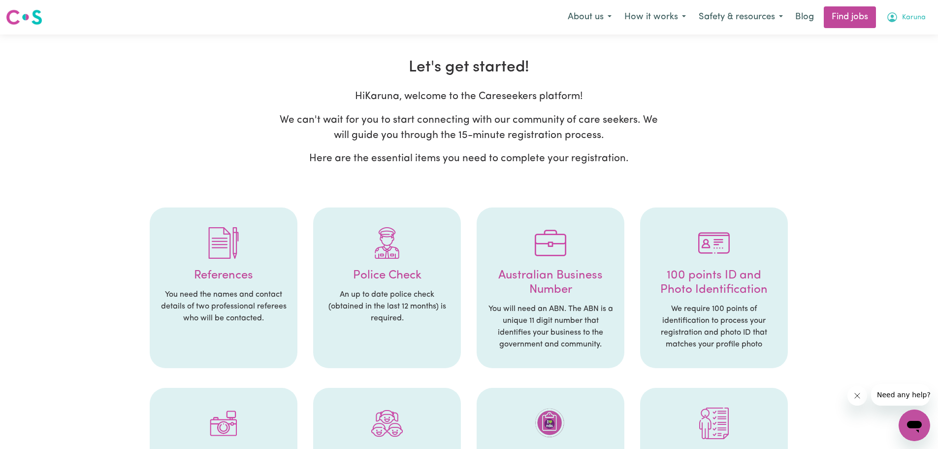
click at [909, 15] on span "Karuna" at bounding box center [914, 17] width 24 height 11
click at [877, 58] on link "My Dashboard" at bounding box center [893, 56] width 78 height 19
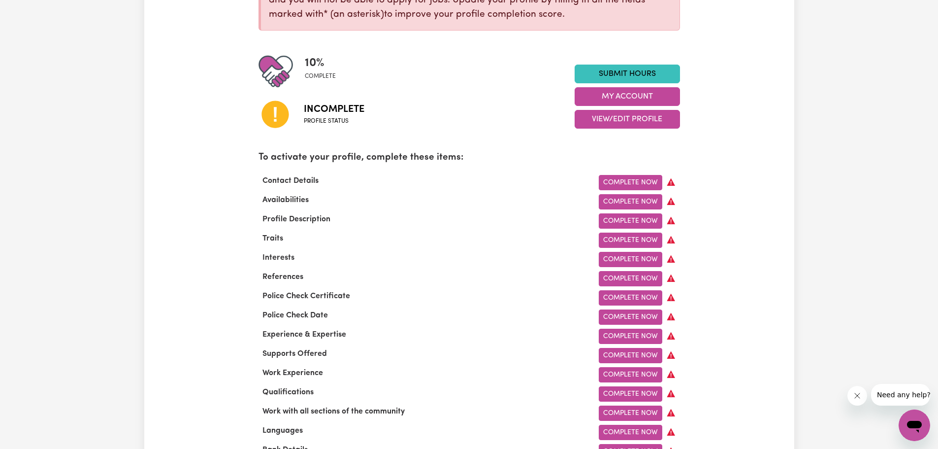
scroll to position [197, 0]
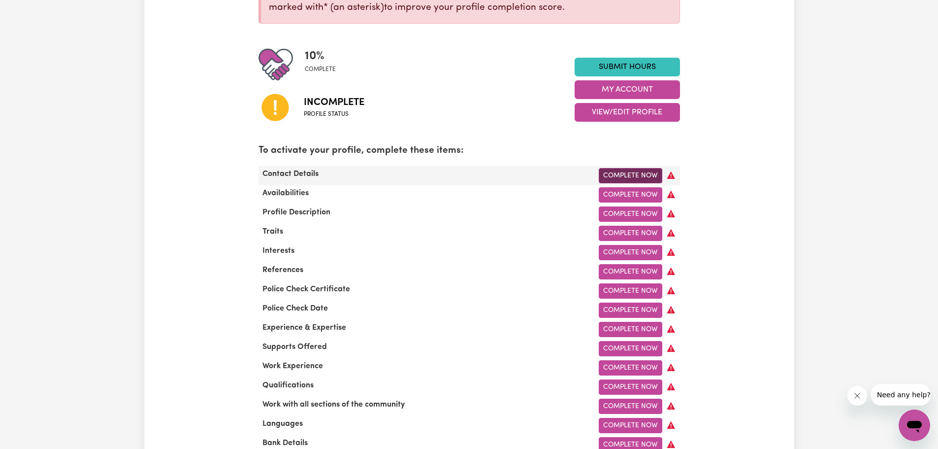
click at [644, 176] on link "Complete Now" at bounding box center [631, 175] width 64 height 15
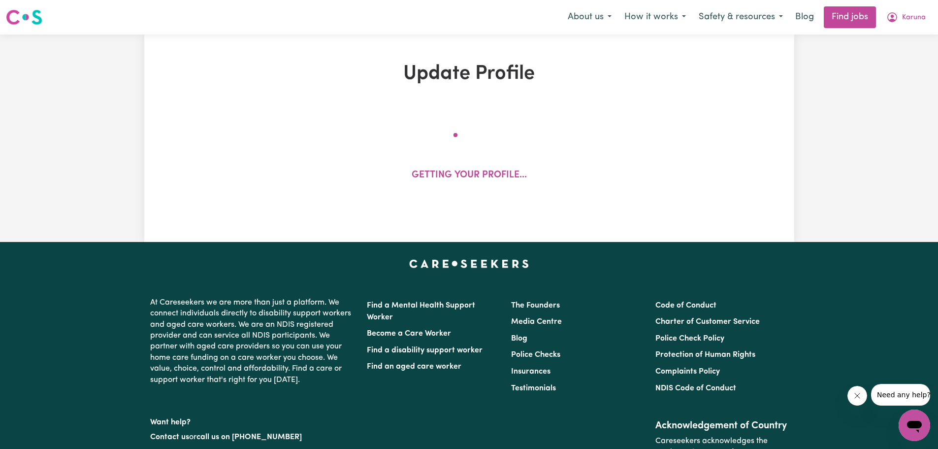
select select "Studying a healthcare related degree or qualification"
select select "62"
select select "75"
select select "90"
select select "100"
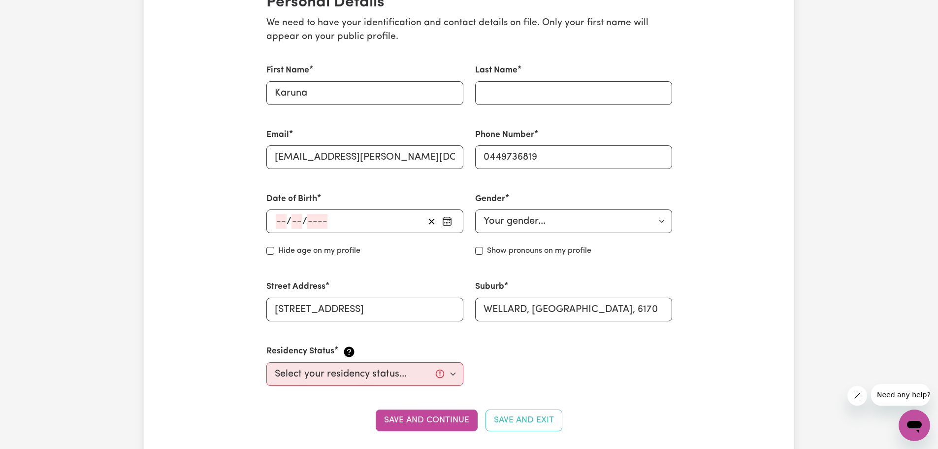
scroll to position [295, 0]
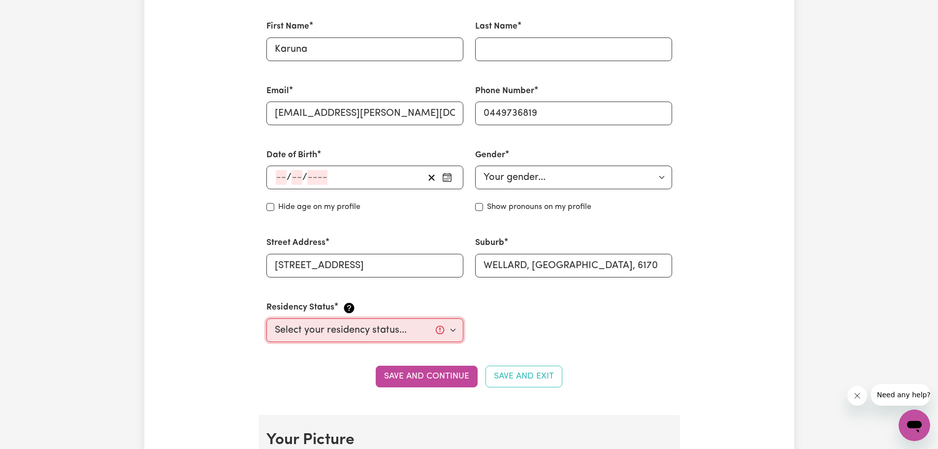
click at [454, 329] on select "Select your residency status... [DEMOGRAPHIC_DATA] citizen Australian PR [DEMOG…" at bounding box center [364, 330] width 197 height 24
select select "[DEMOGRAPHIC_DATA] Citizen"
click at [266, 318] on select "Select your residency status... [DEMOGRAPHIC_DATA] citizen Australian PR [DEMOG…" at bounding box center [364, 330] width 197 height 24
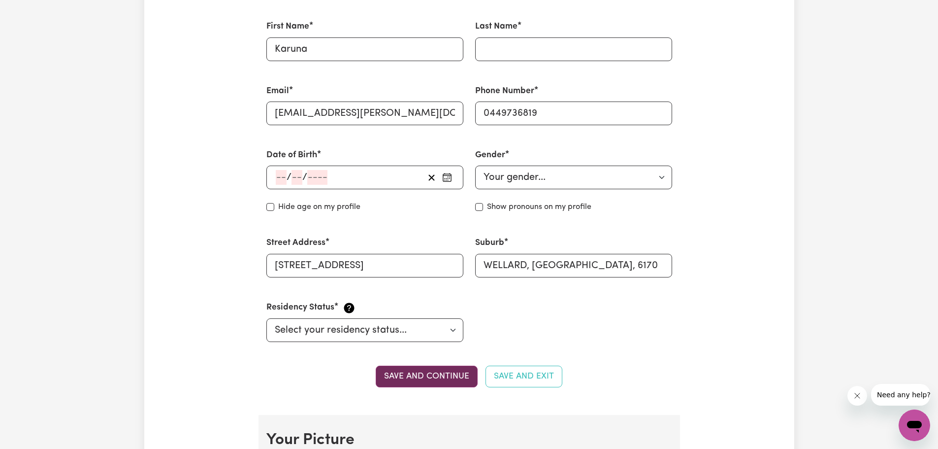
click at [414, 377] on button "Save and continue" at bounding box center [427, 376] width 102 height 22
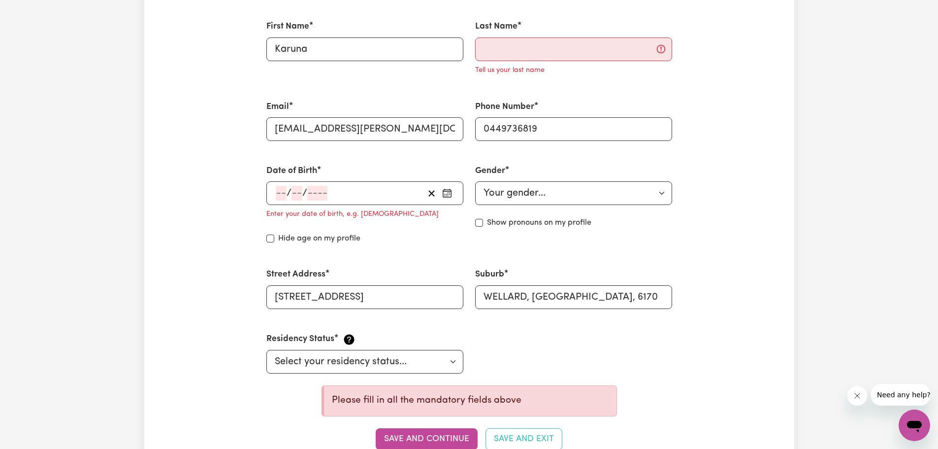
click at [283, 191] on input "number" at bounding box center [281, 193] width 11 height 15
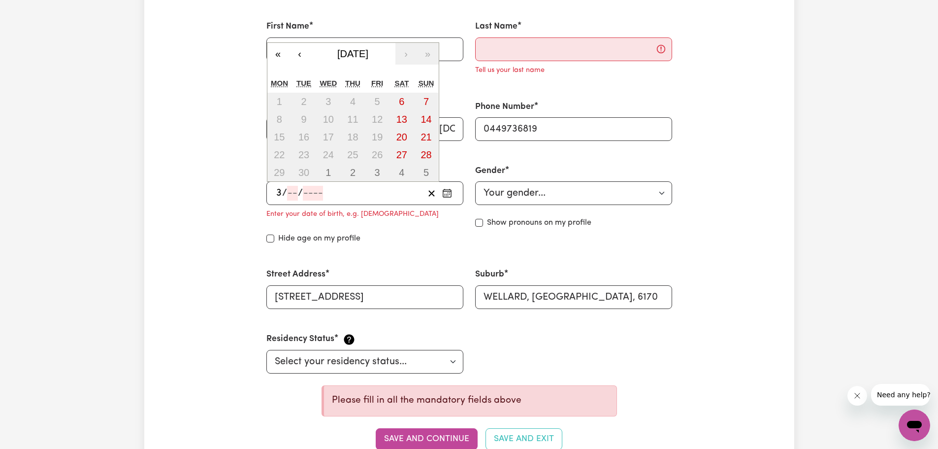
type input "30"
type input "05"
type input "197"
type input "[DATE]"
type input "5"
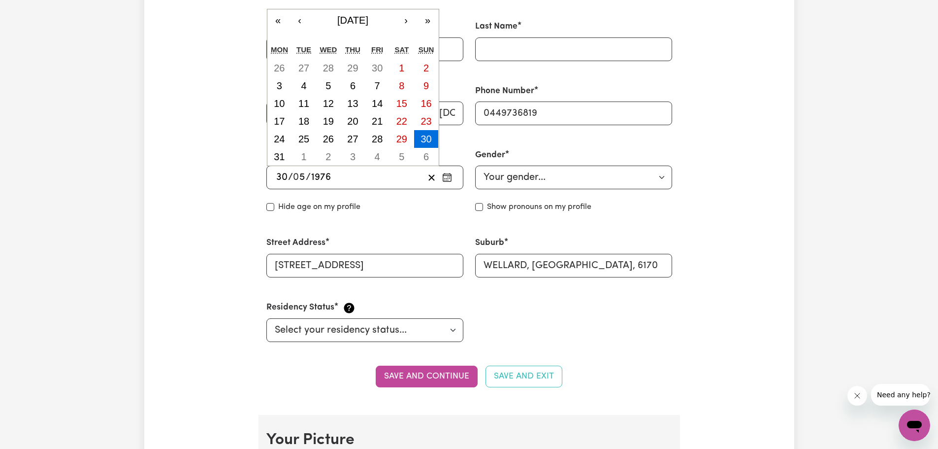
type input "1976"
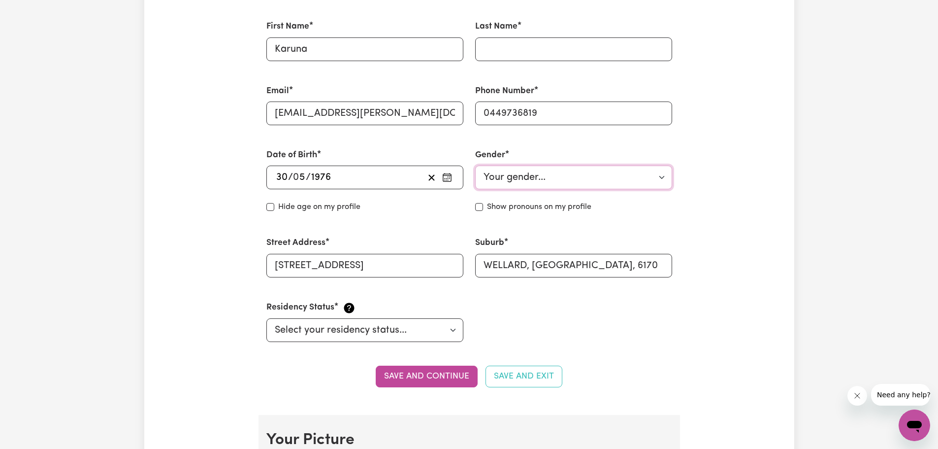
click at [663, 178] on select "Your gender... [DEMOGRAPHIC_DATA] [DEMOGRAPHIC_DATA] [DEMOGRAPHIC_DATA] Other P…" at bounding box center [573, 177] width 197 height 24
select select "[DEMOGRAPHIC_DATA]"
click at [475, 165] on select "Your gender... [DEMOGRAPHIC_DATA] [DEMOGRAPHIC_DATA] [DEMOGRAPHIC_DATA] Other P…" at bounding box center [573, 177] width 197 height 24
click at [272, 207] on input "Hide age" at bounding box center [270, 207] width 8 height 8
checkbox input "true"
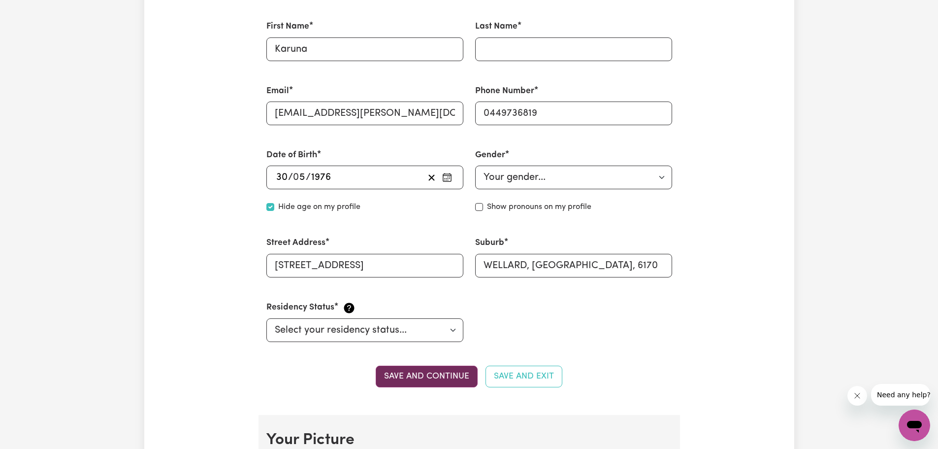
click at [422, 376] on button "Save and continue" at bounding box center [427, 376] width 102 height 22
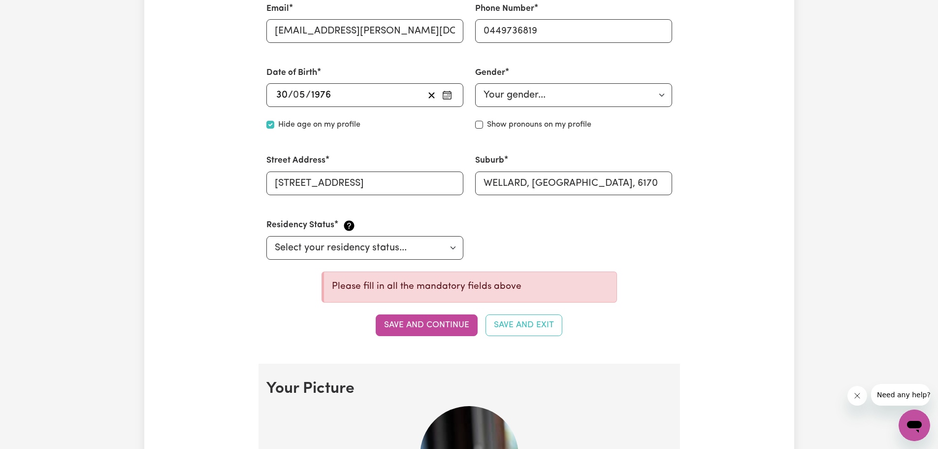
scroll to position [394, 0]
click at [347, 224] on icon at bounding box center [349, 225] width 14 height 14
click at [349, 226] on icon at bounding box center [349, 225] width 10 height 10
click at [348, 226] on icon at bounding box center [349, 225] width 14 height 14
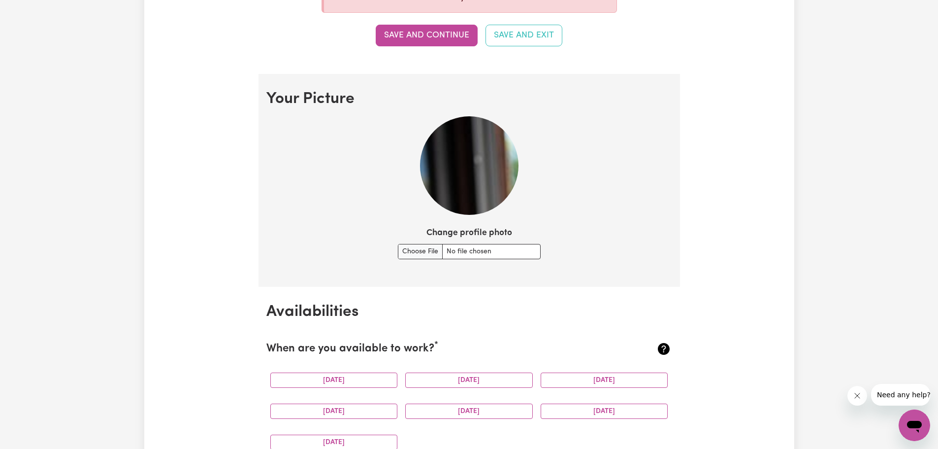
scroll to position [689, 0]
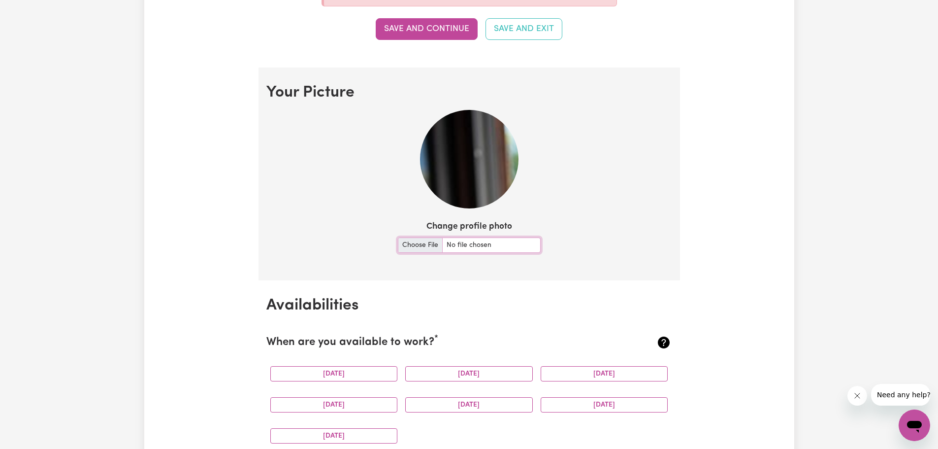
click at [421, 243] on input "Change profile photo" at bounding box center [469, 244] width 143 height 15
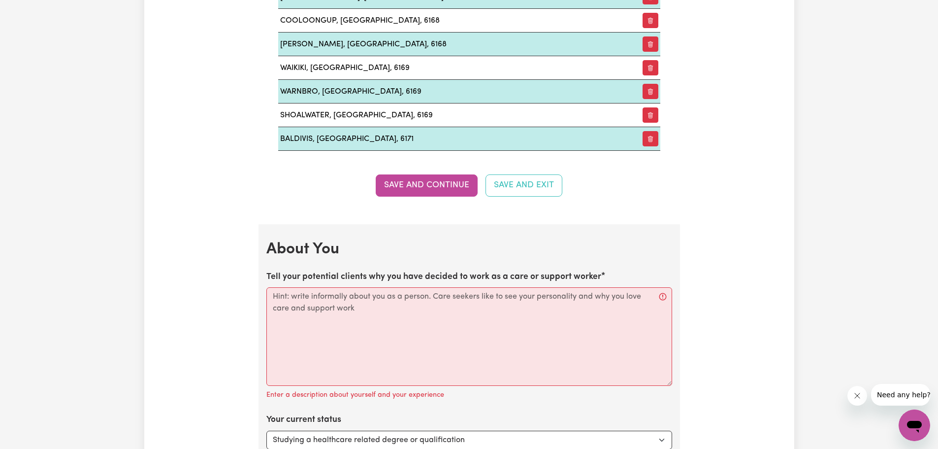
scroll to position [1526, 0]
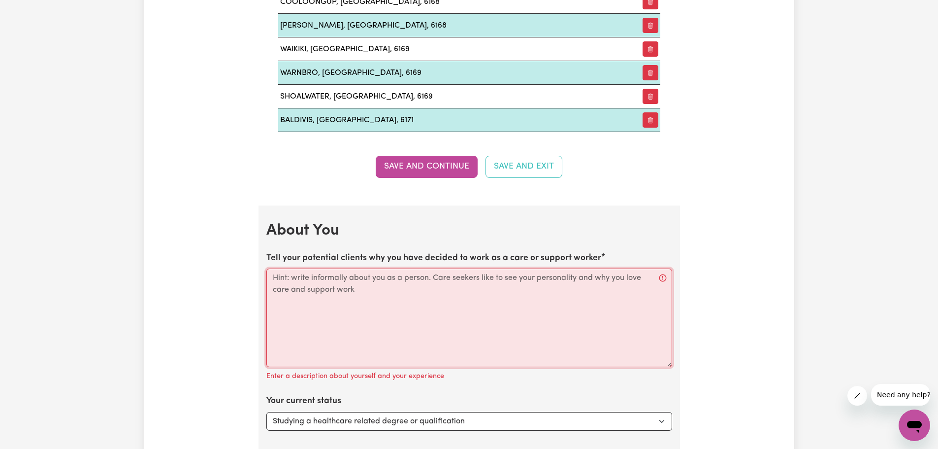
click at [315, 293] on textarea "Tell your potential clients why you have decided to work as a care or support w…" at bounding box center [469, 317] width 406 height 98
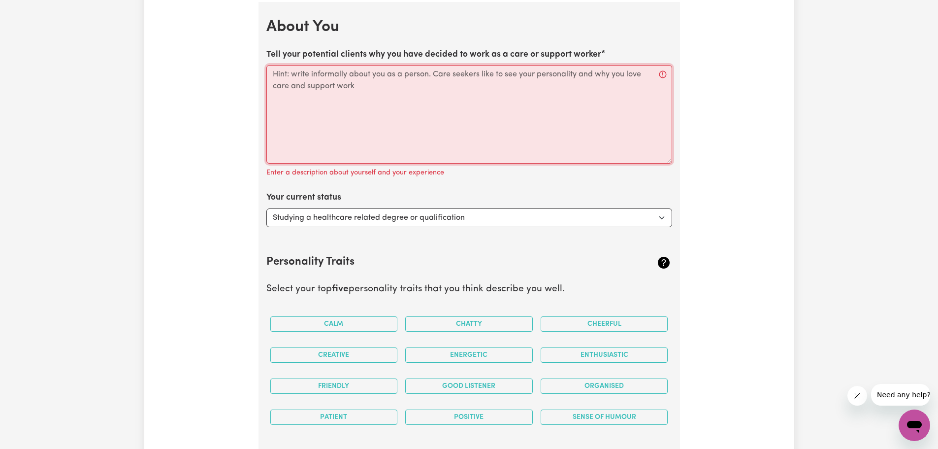
scroll to position [1625, 0]
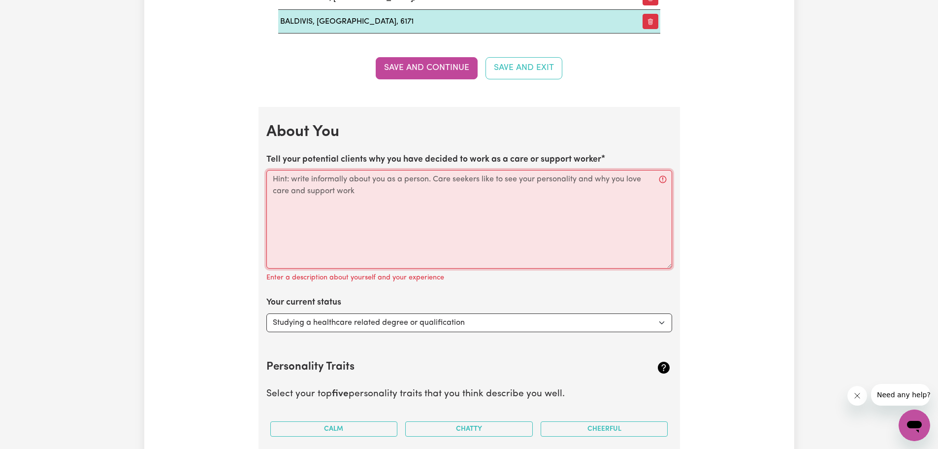
click at [372, 202] on textarea "Tell your potential clients why you have decided to work as a care or support w…" at bounding box center [469, 219] width 406 height 98
click at [298, 191] on textarea "Tell your potential clients why you have decided to work as a care or support w…" at bounding box center [469, 219] width 406 height 98
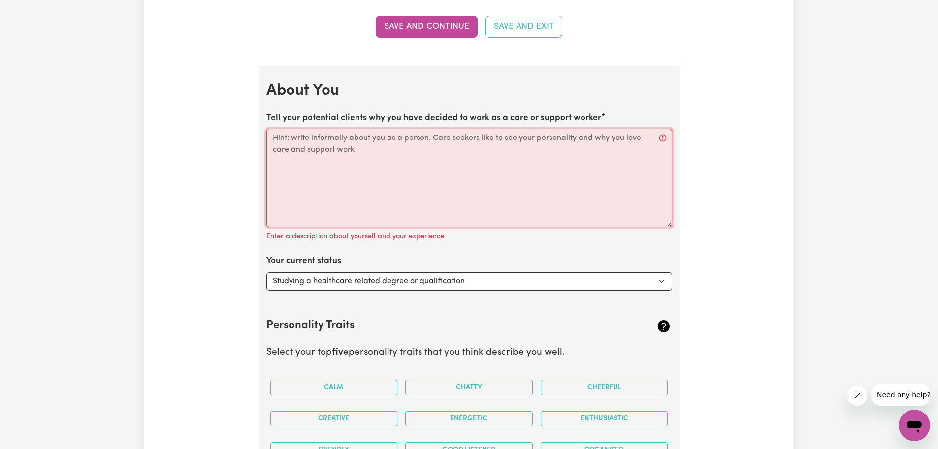
scroll to position [1723, 0]
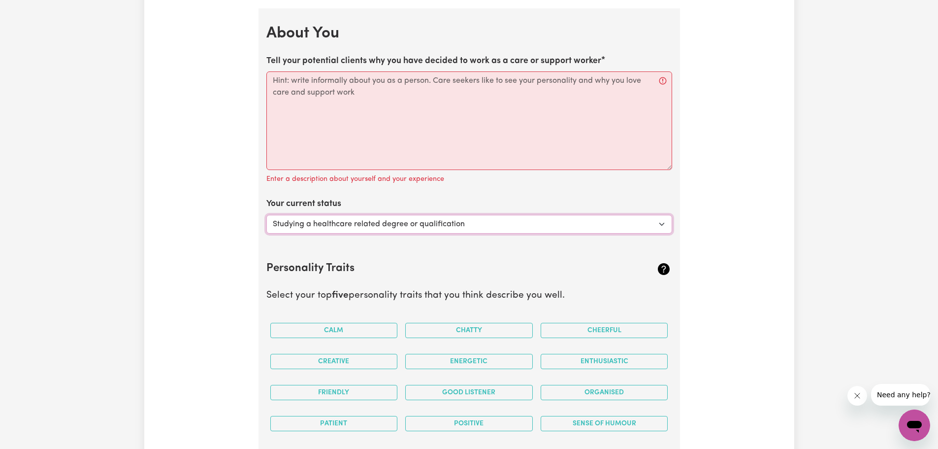
click at [659, 222] on select "Select... Studying a healthcare related degree or qualification Studying a non-…" at bounding box center [469, 224] width 406 height 19
select select "Looking for work - I just graduated"
click at [266, 215] on select "Select... Studying a healthcare related degree or qualification Studying a non-…" at bounding box center [469, 224] width 406 height 19
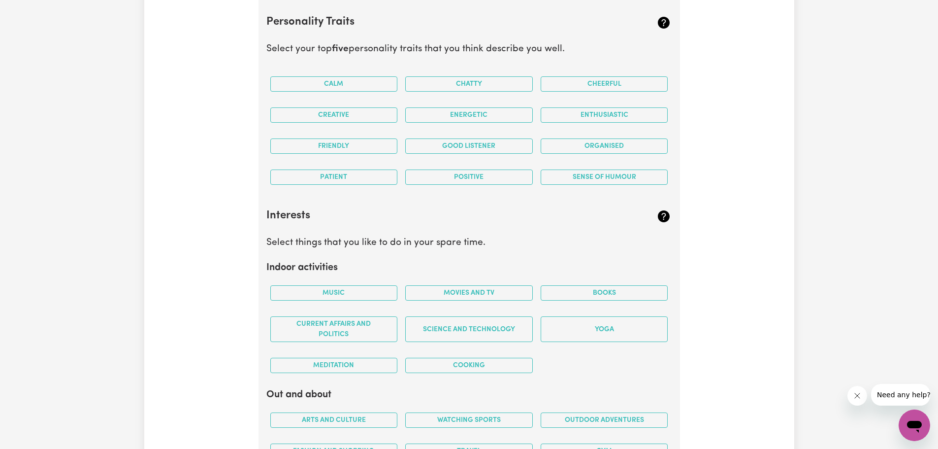
scroll to position [2265, 0]
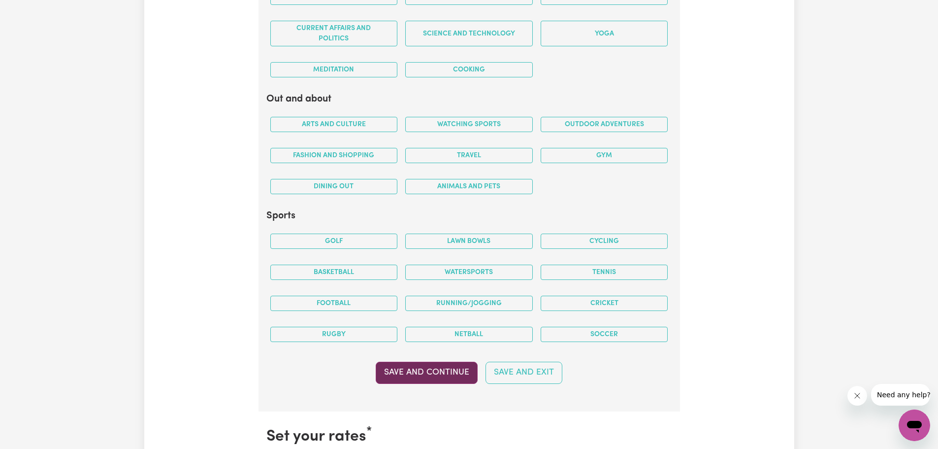
click at [422, 373] on button "Save and Continue" at bounding box center [427, 372] width 102 height 22
checkbox input "false"
select select "null"
select select
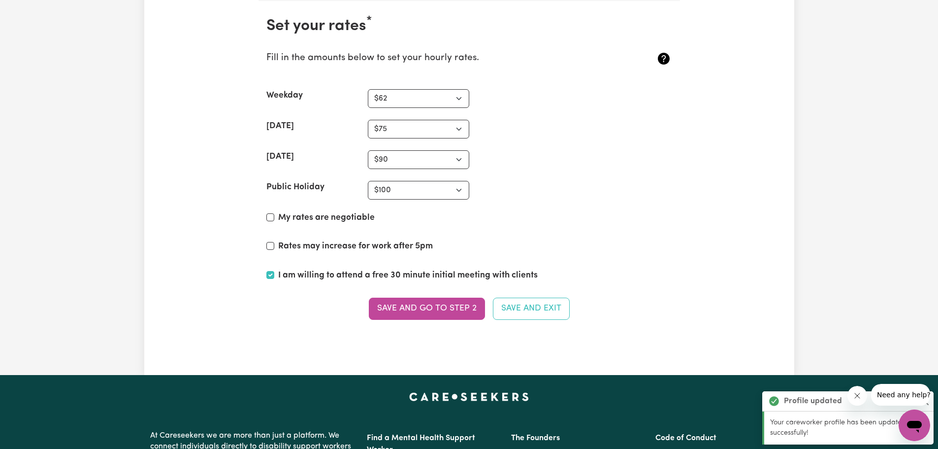
scroll to position [2676, 0]
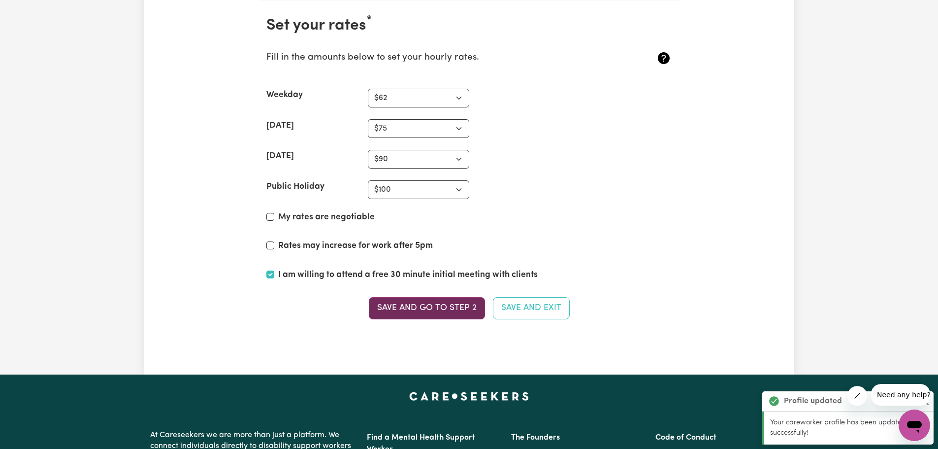
click at [446, 300] on button "Save and go to Step 2" at bounding box center [427, 308] width 116 height 22
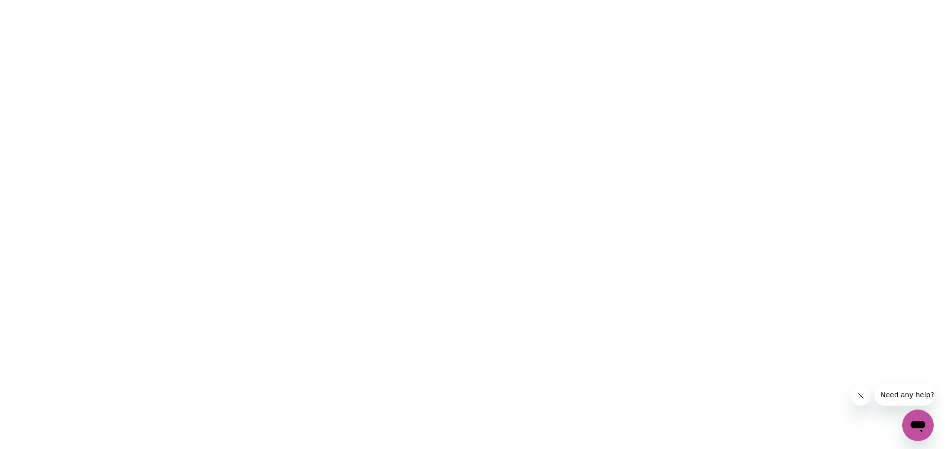
scroll to position [0, 0]
